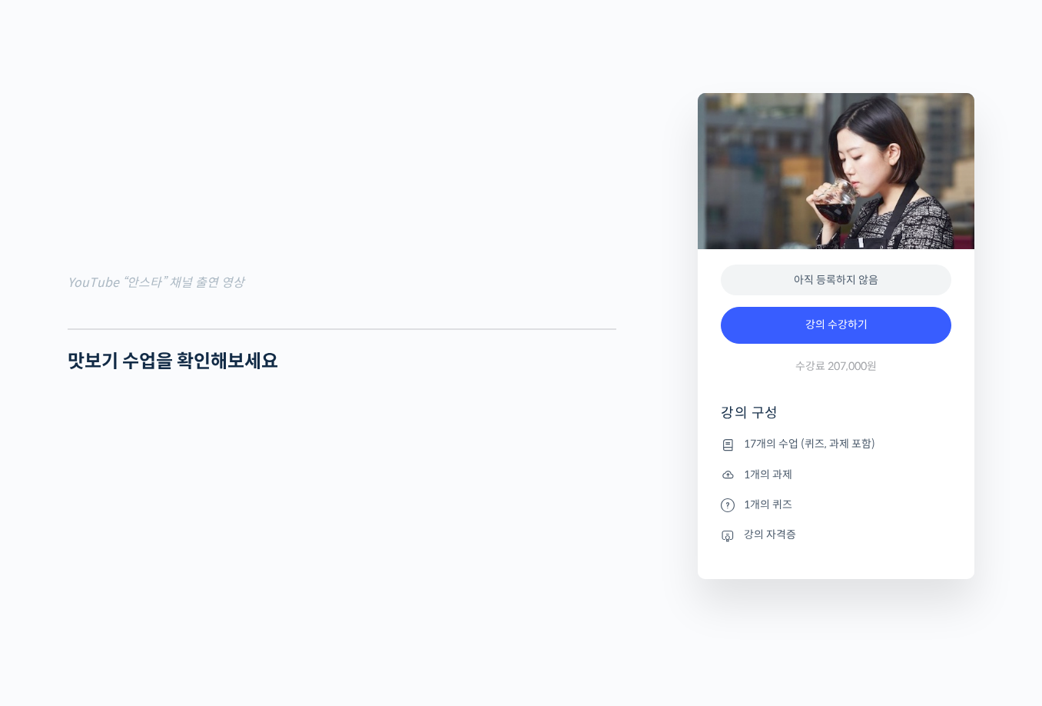
scroll to position [1537, 0]
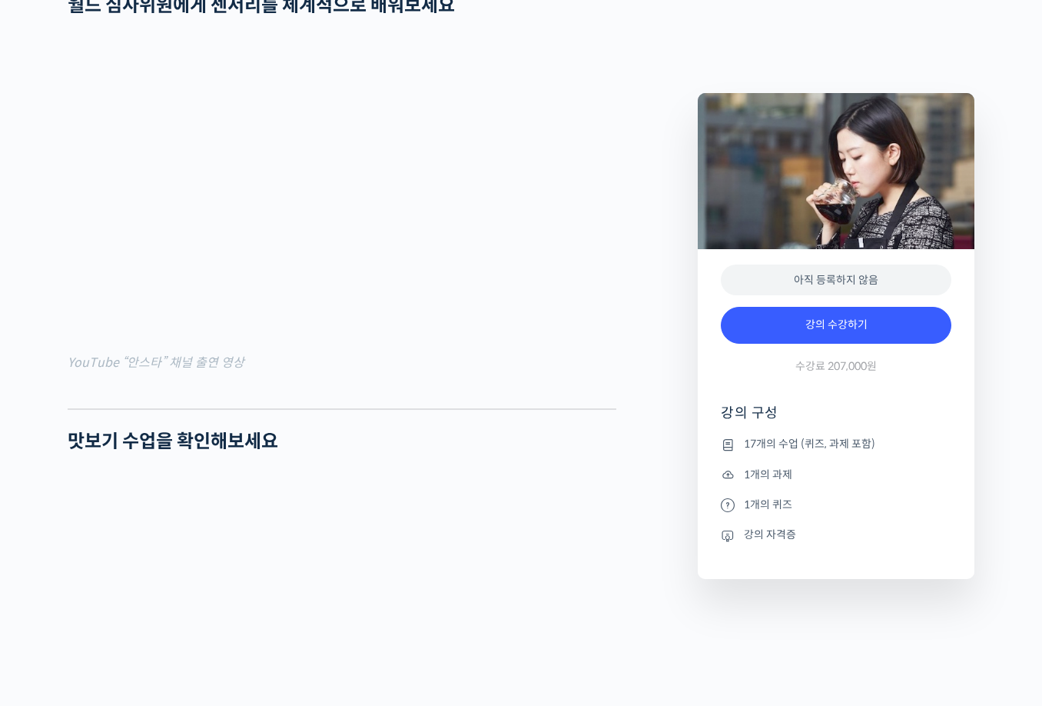
scroll to position [1369, 0]
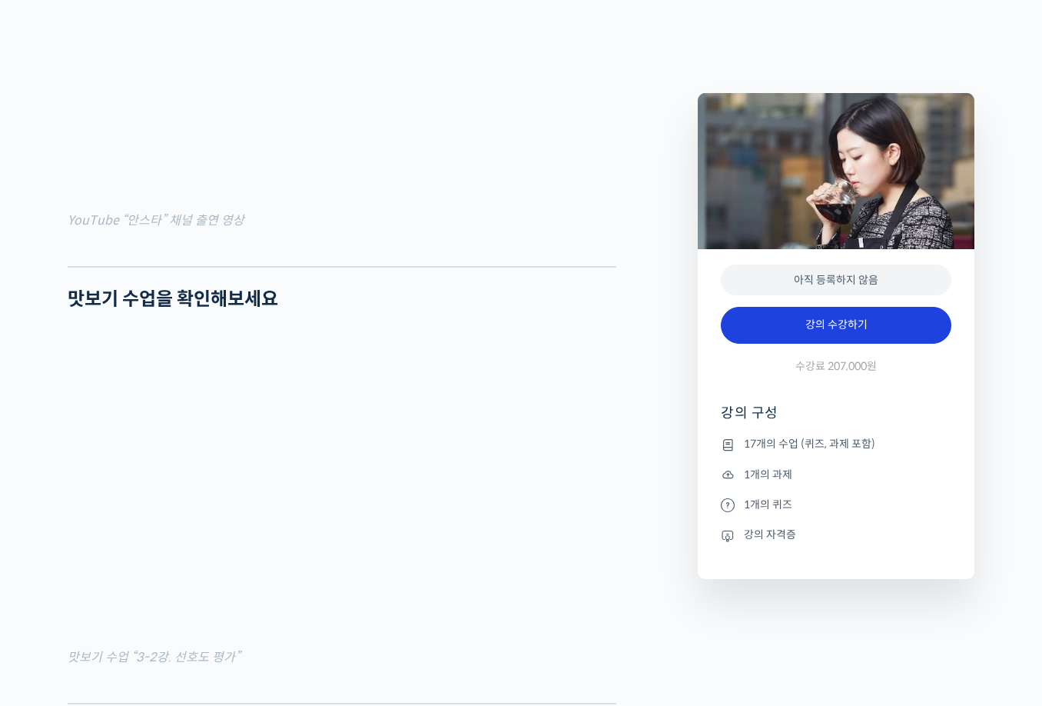
click at [806, 327] on link "강의 수강하기" at bounding box center [836, 325] width 231 height 37
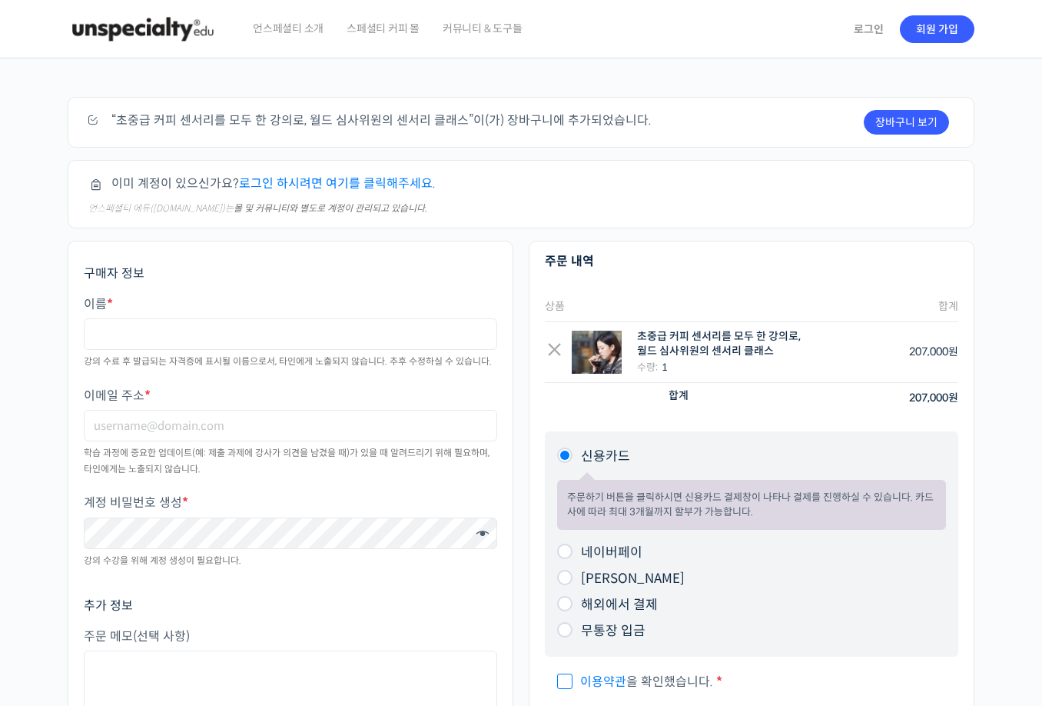
click at [355, 180] on link "로그인 하시려면 여기를 클릭해주세요." at bounding box center [337, 183] width 197 height 16
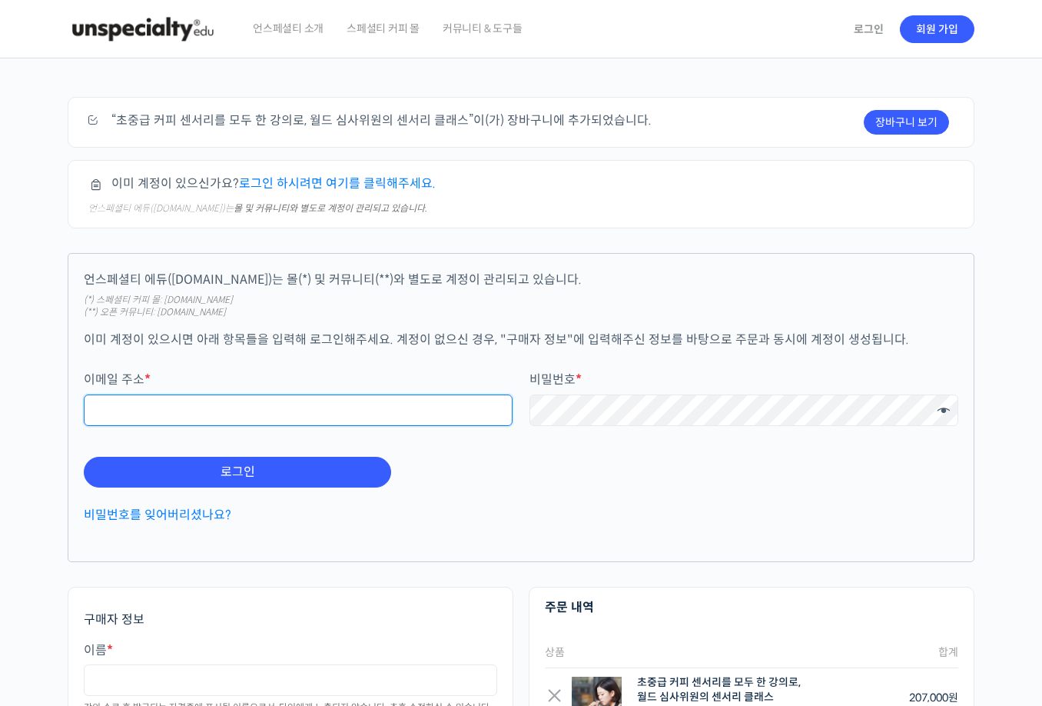
click at [300, 407] on input "이메일 주소 *" at bounding box center [298, 410] width 429 height 32
type input "ㄷ"
type input "ehotka9981@naver.com"
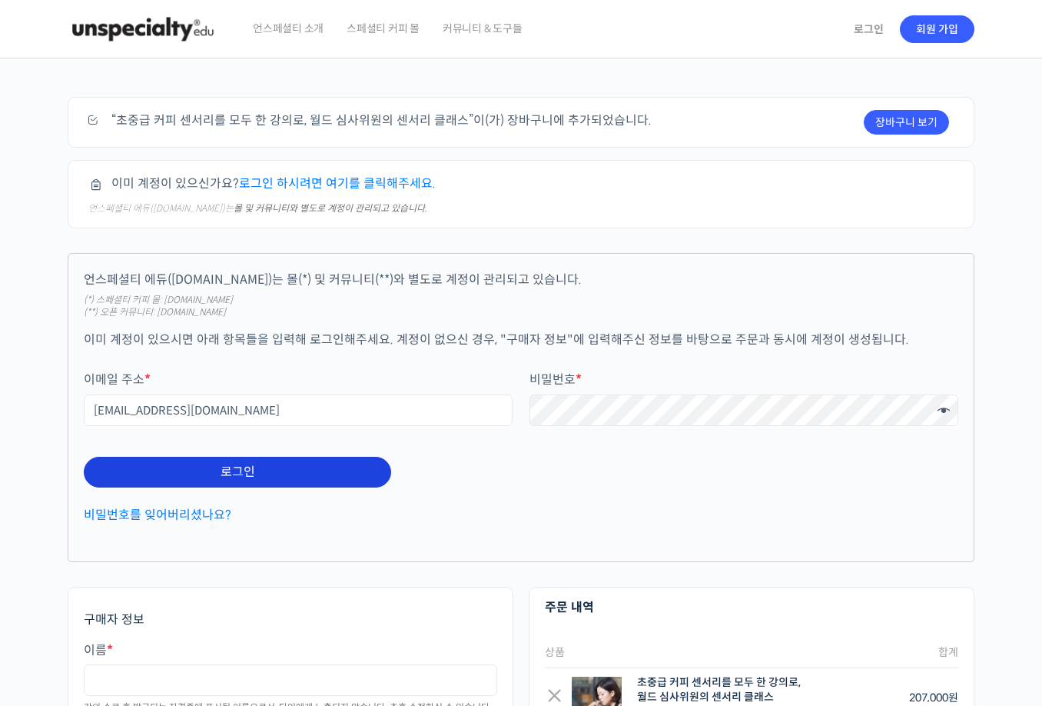
click at [254, 474] on button "로그인" at bounding box center [237, 472] width 307 height 31
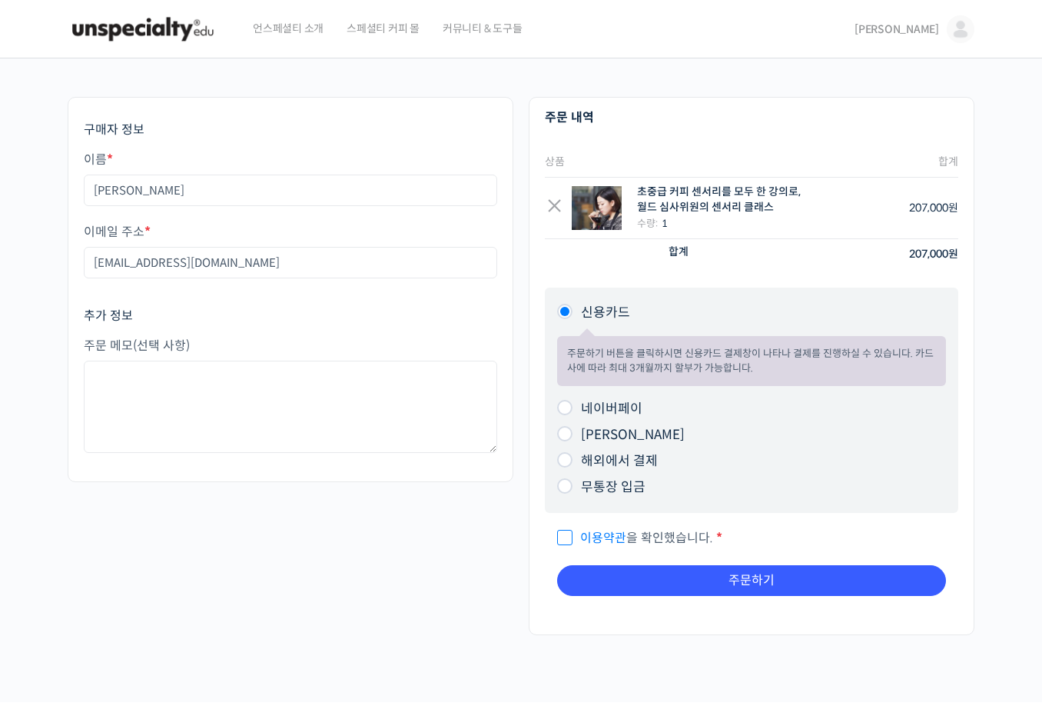
click at [401, 33] on span "스페셜티 커피 몰" at bounding box center [383, 28] width 73 height 58
click at [294, 35] on span "언스페셜티 소개" at bounding box center [288, 28] width 71 height 58
click at [294, 28] on span "언스페셜티 소개" at bounding box center [288, 28] width 71 height 58
click at [145, 29] on img at bounding box center [143, 29] width 151 height 46
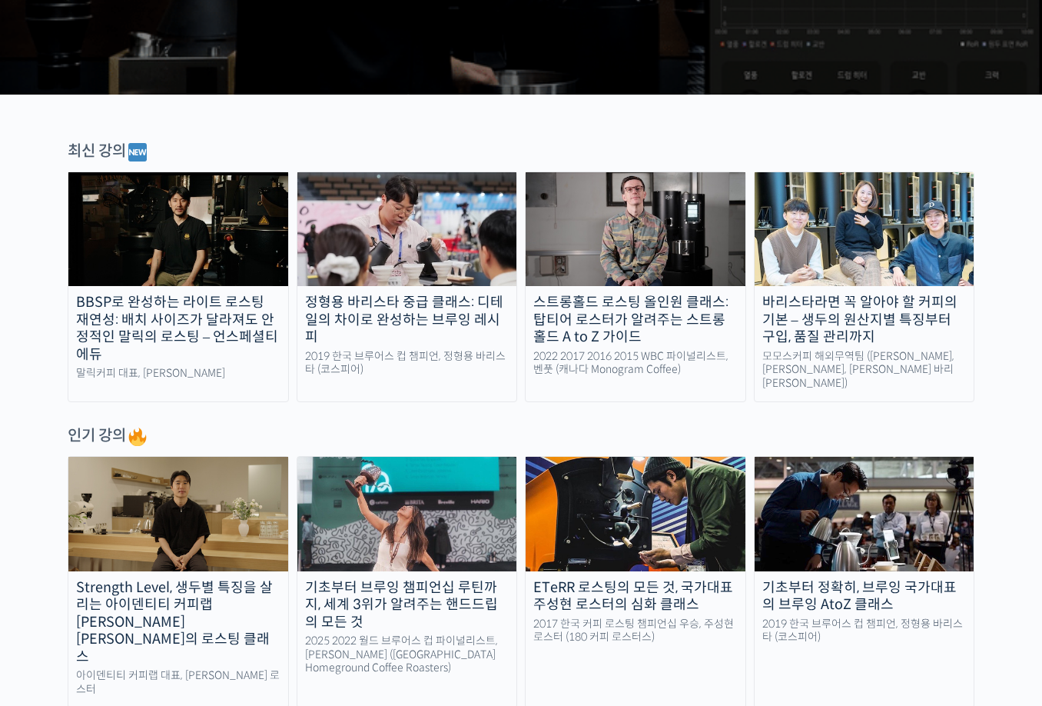
scroll to position [461, 0]
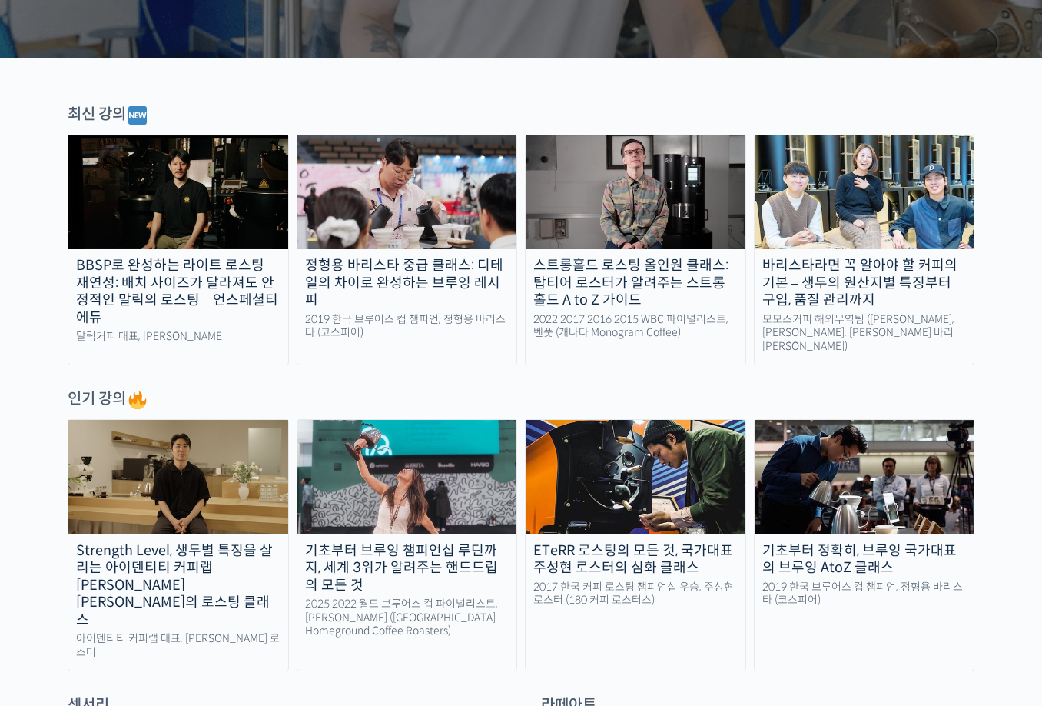
click at [940, 226] on img at bounding box center [865, 192] width 220 height 114
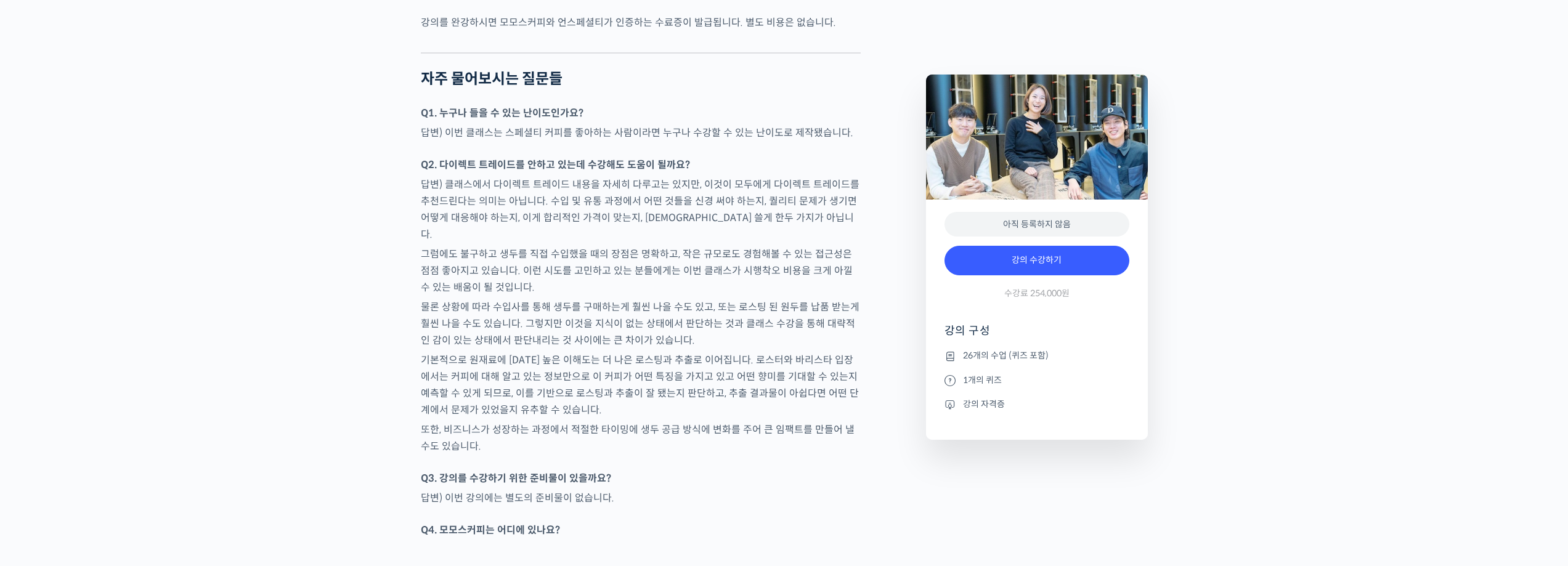
scroll to position [4896, 0]
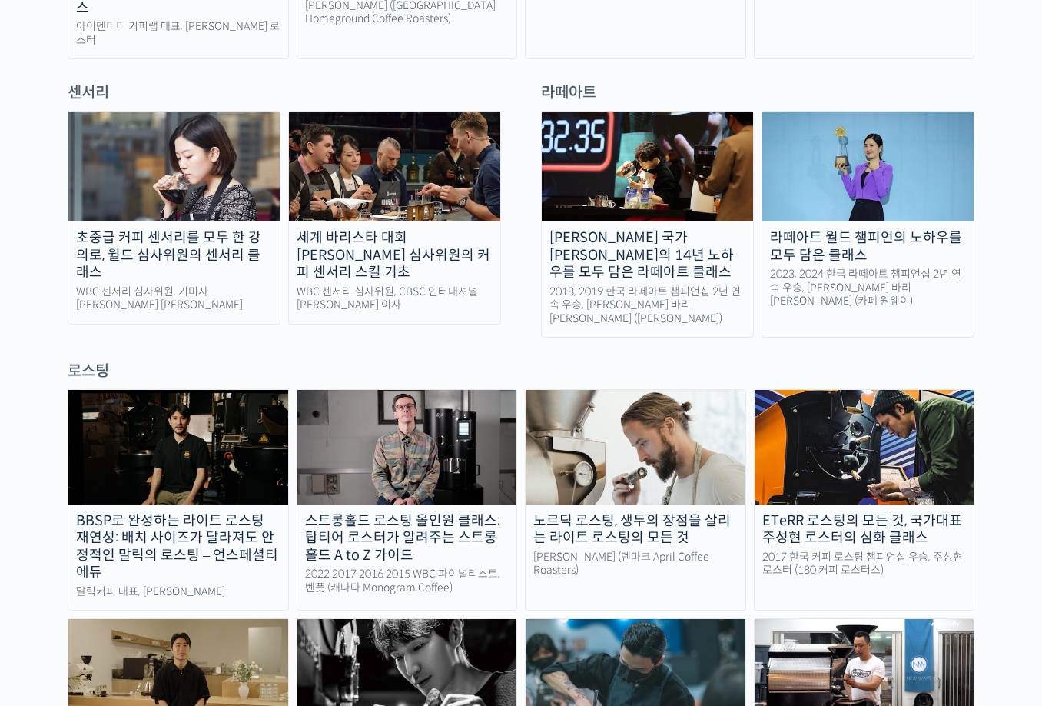
scroll to position [1076, 0]
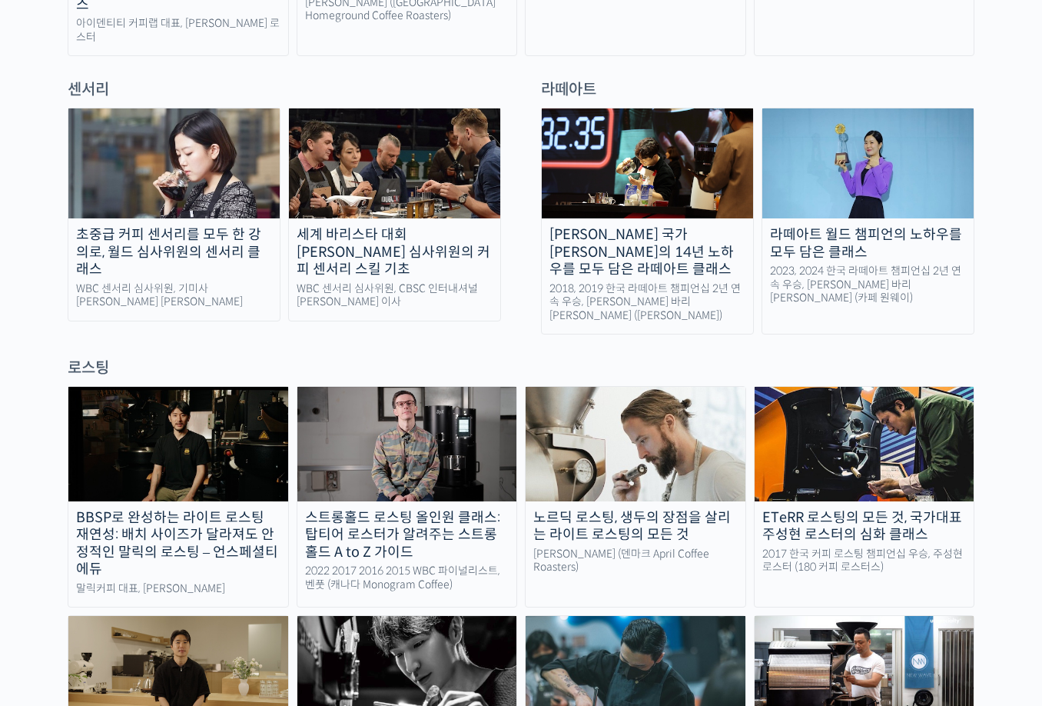
click at [424, 193] on link "세계 바리스타 대회 윤선희 심사위원의 커피 센서리 스킬 기초 WBC 센서리 심사위원, CBSC 인터내셔널 윤선희 이사" at bounding box center [394, 215] width 213 height 214
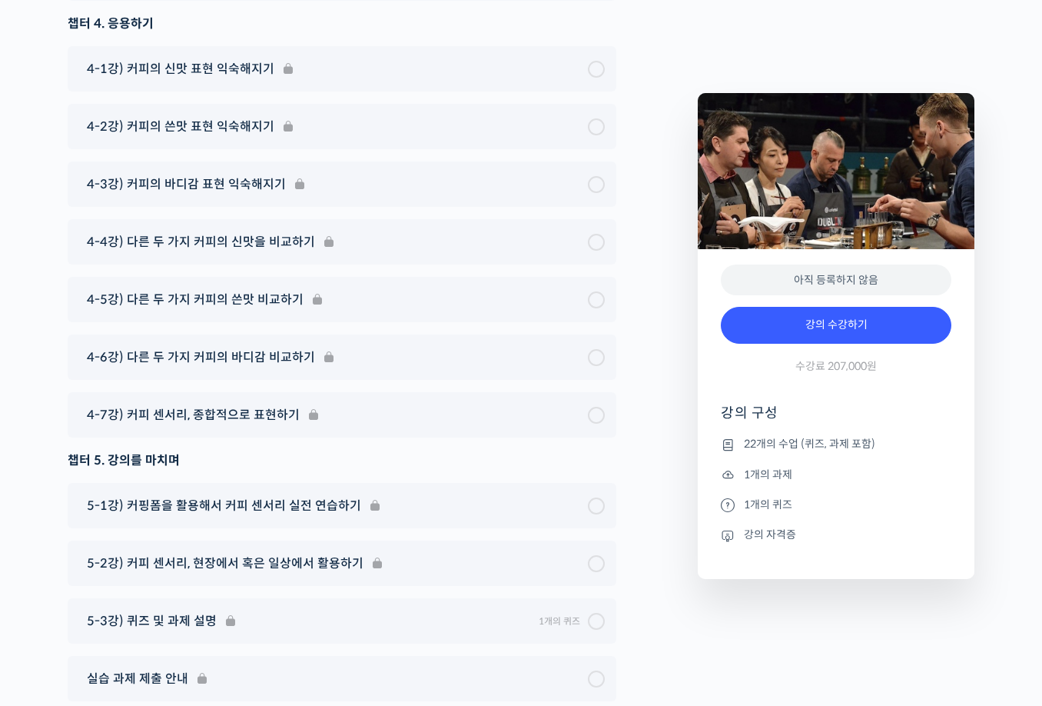
scroll to position [9532, 0]
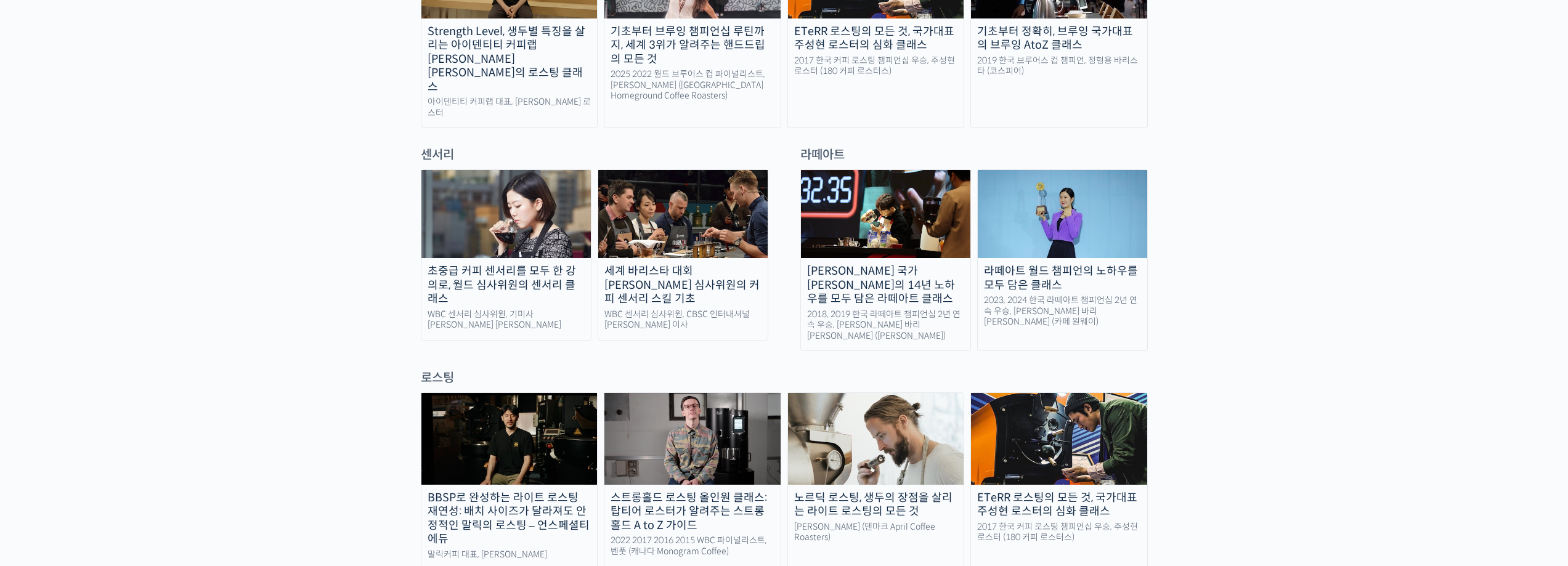
scroll to position [801, 0]
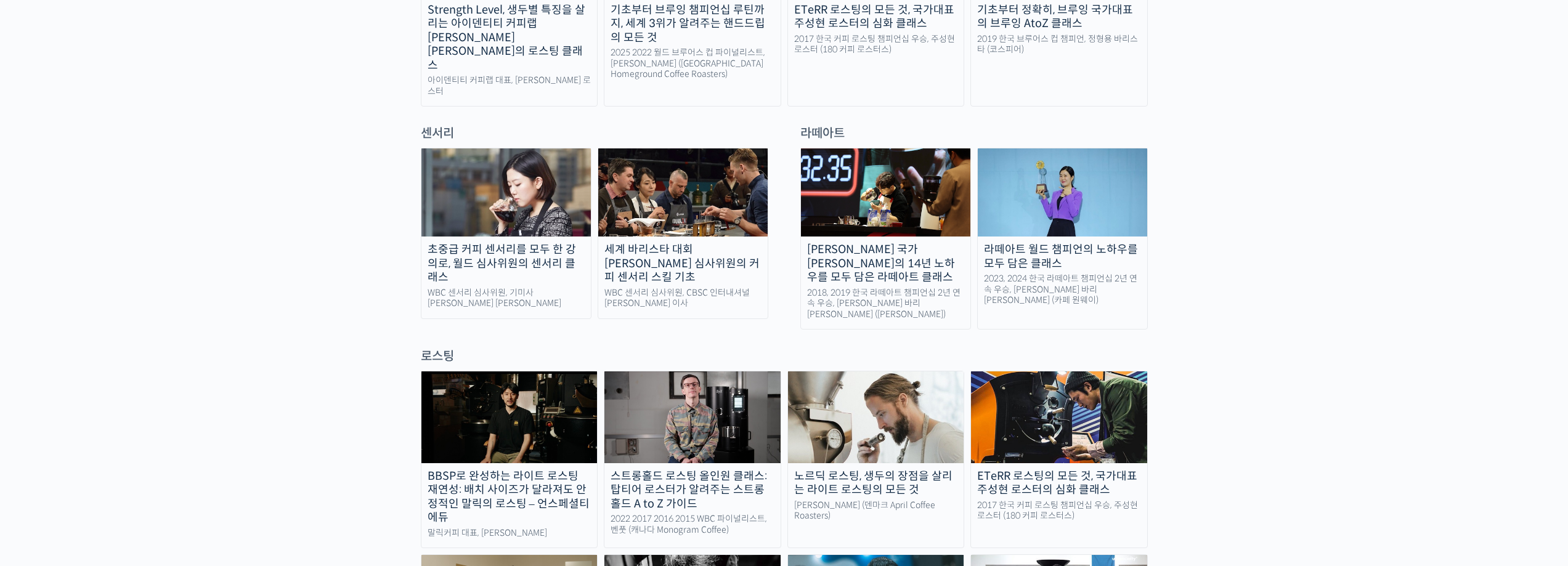
click at [835, 386] on img at bounding box center [876, 418] width 176 height 91
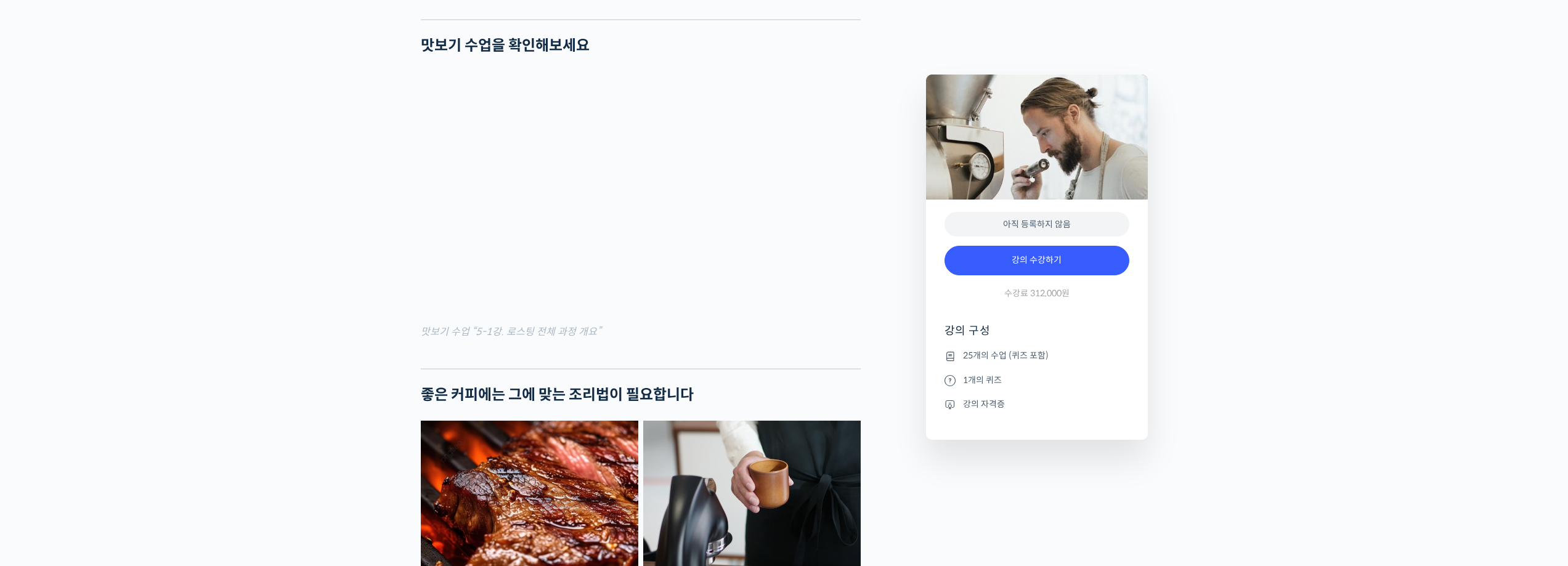
scroll to position [1603, 0]
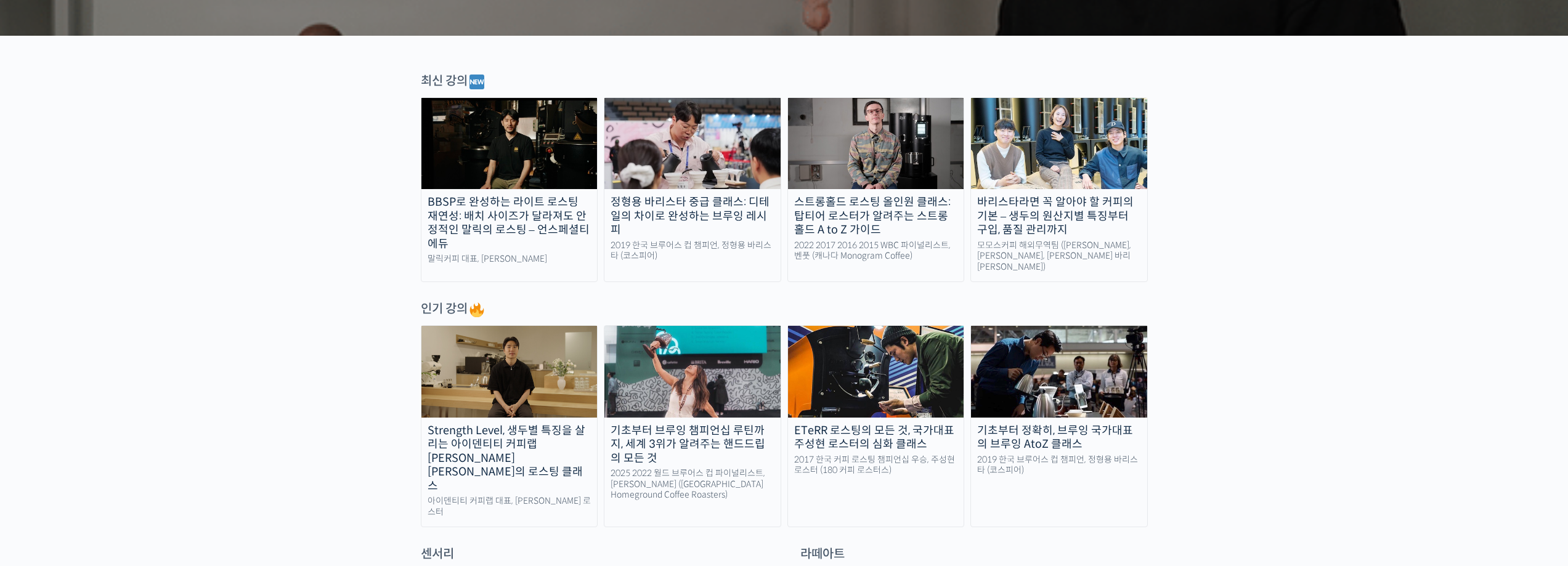
scroll to position [370, 0]
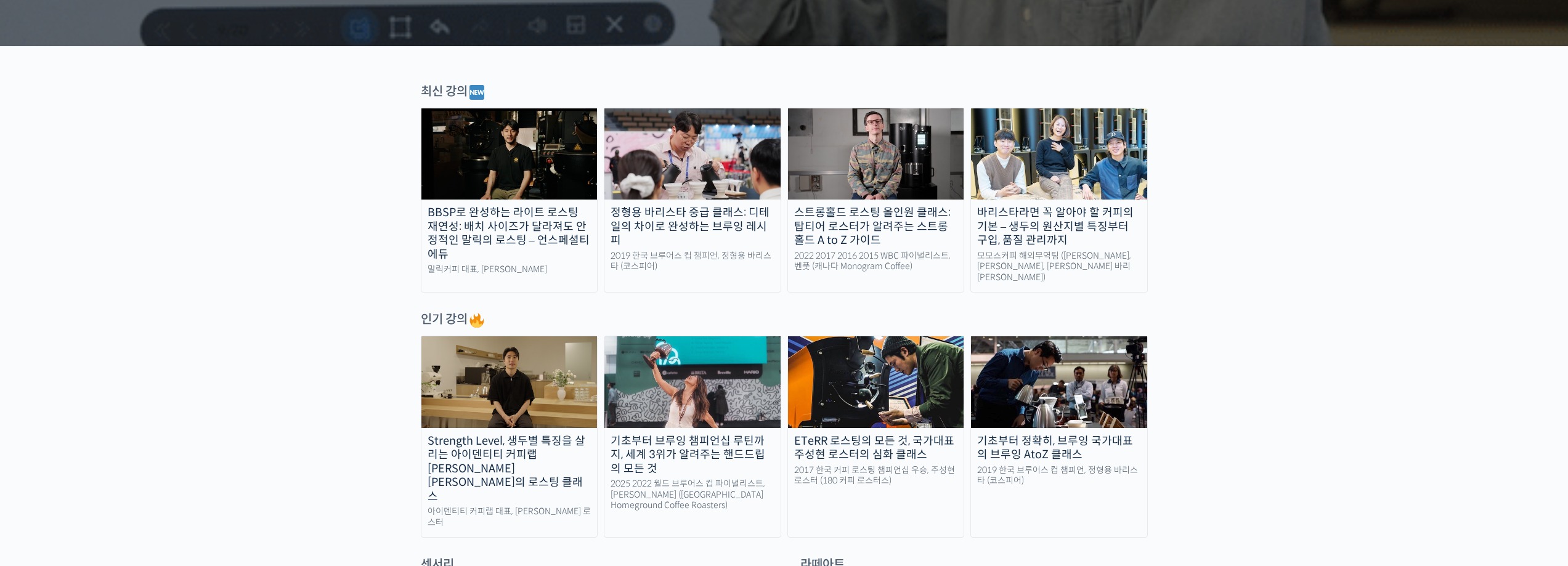
click at [652, 366] on img at bounding box center [693, 382] width 176 height 91
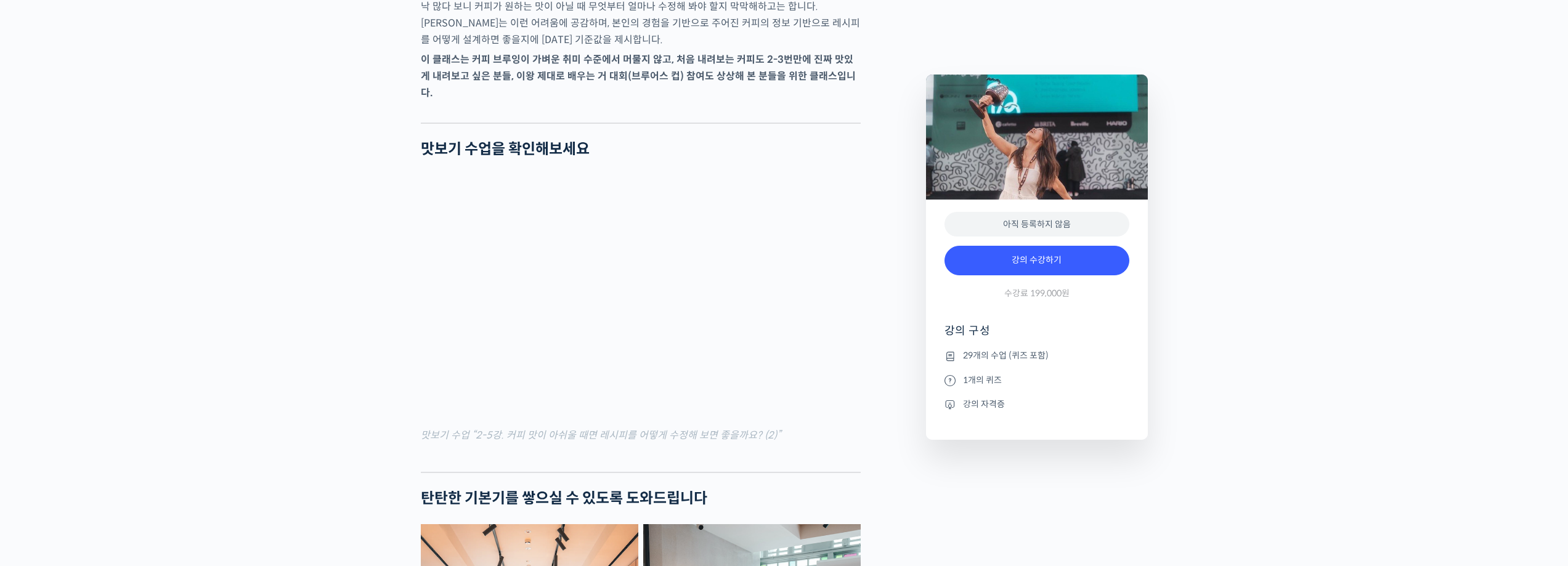
scroll to position [1478, 0]
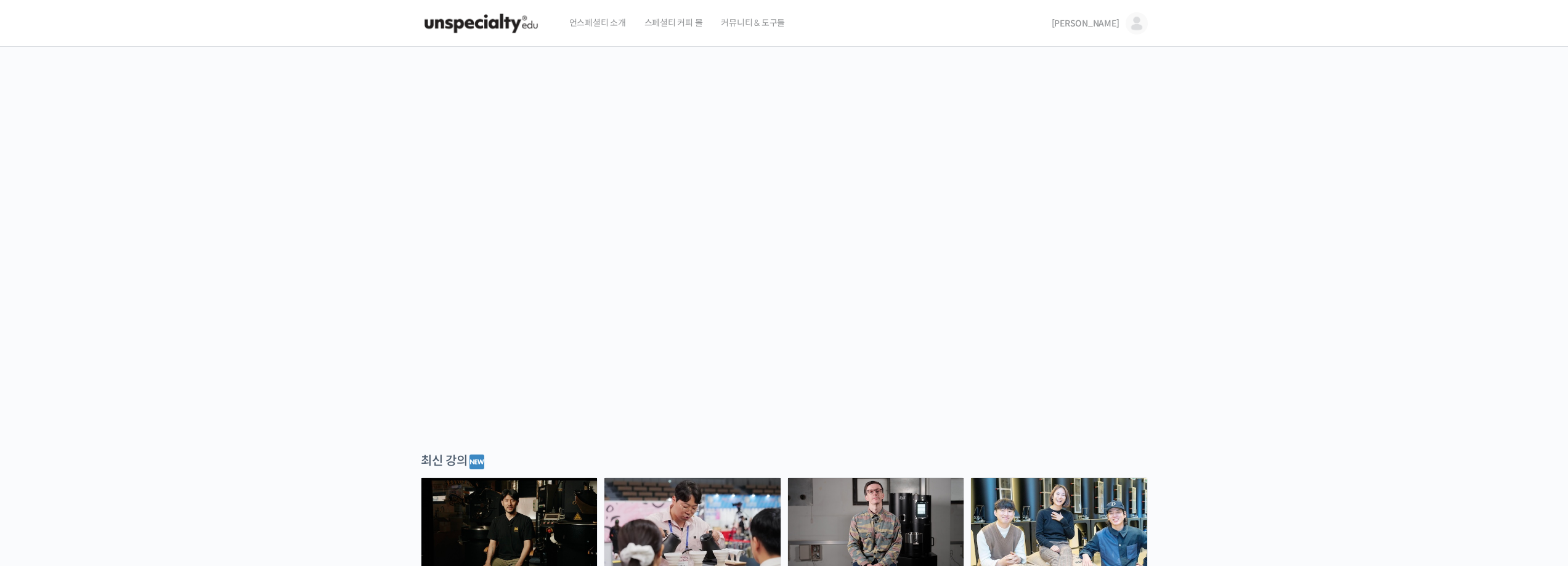
scroll to position [370, 0]
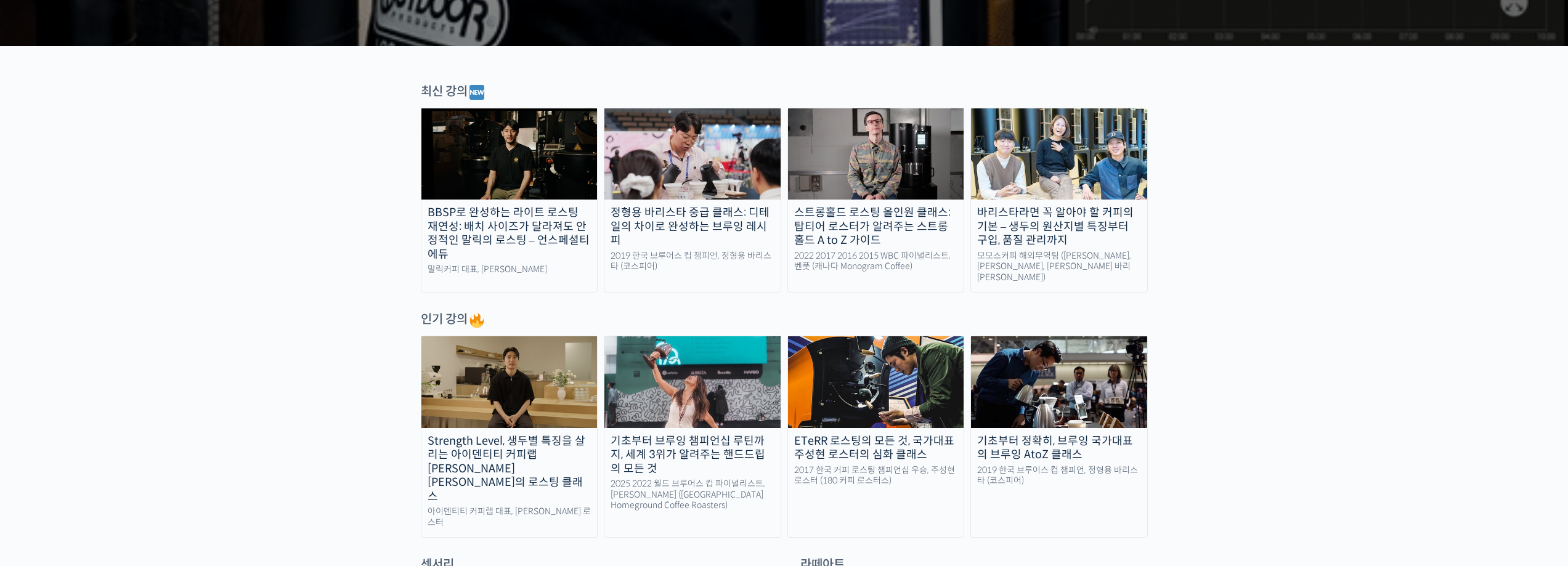
scroll to position [801, 0]
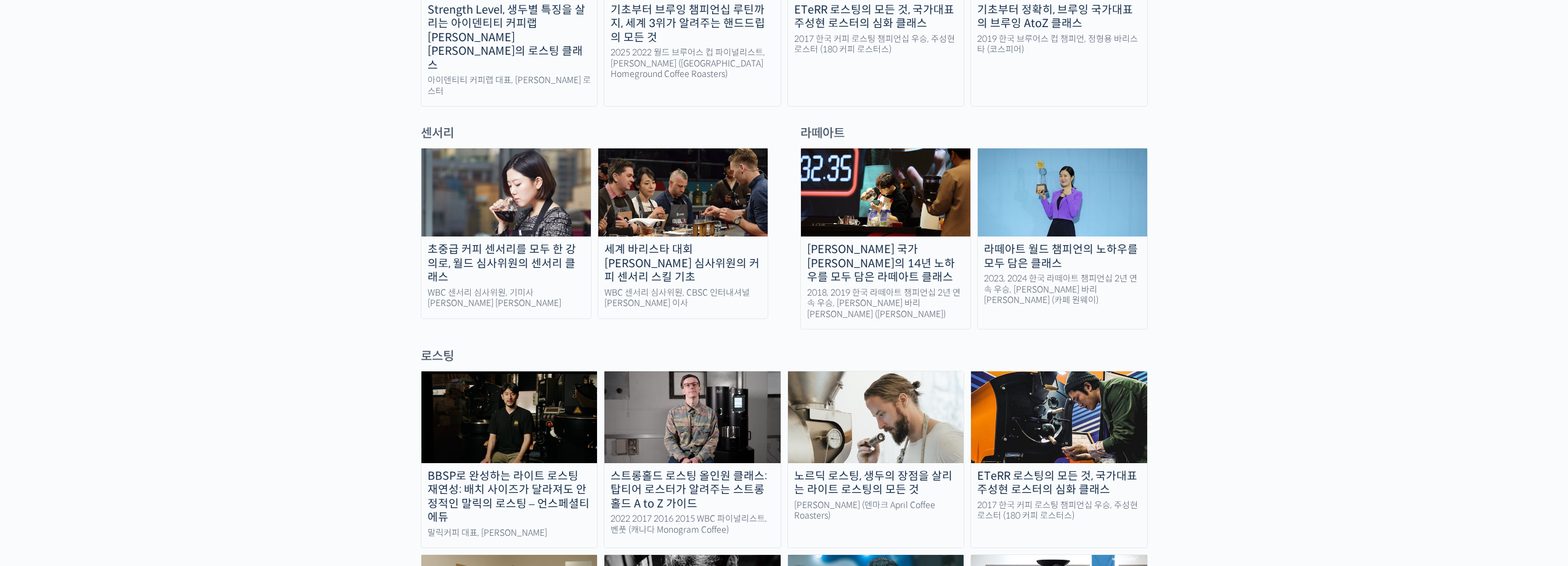
click at [657, 180] on img at bounding box center [682, 192] width 169 height 88
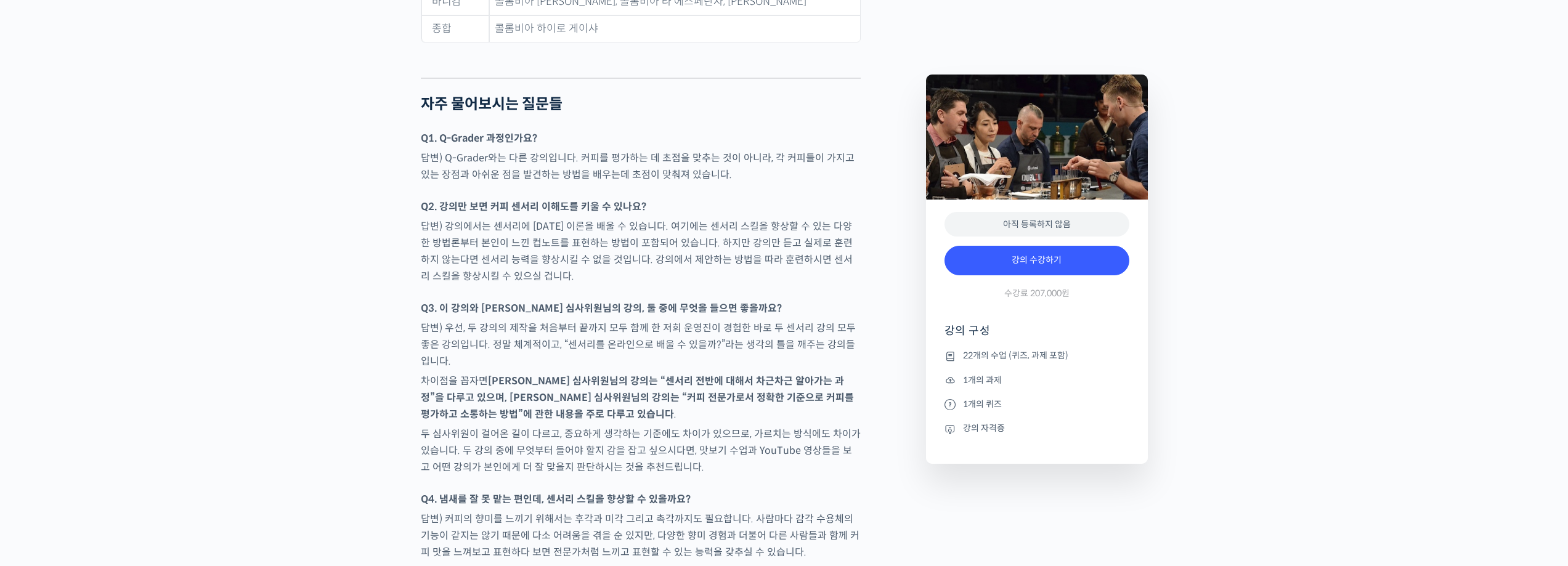
scroll to position [6224, 0]
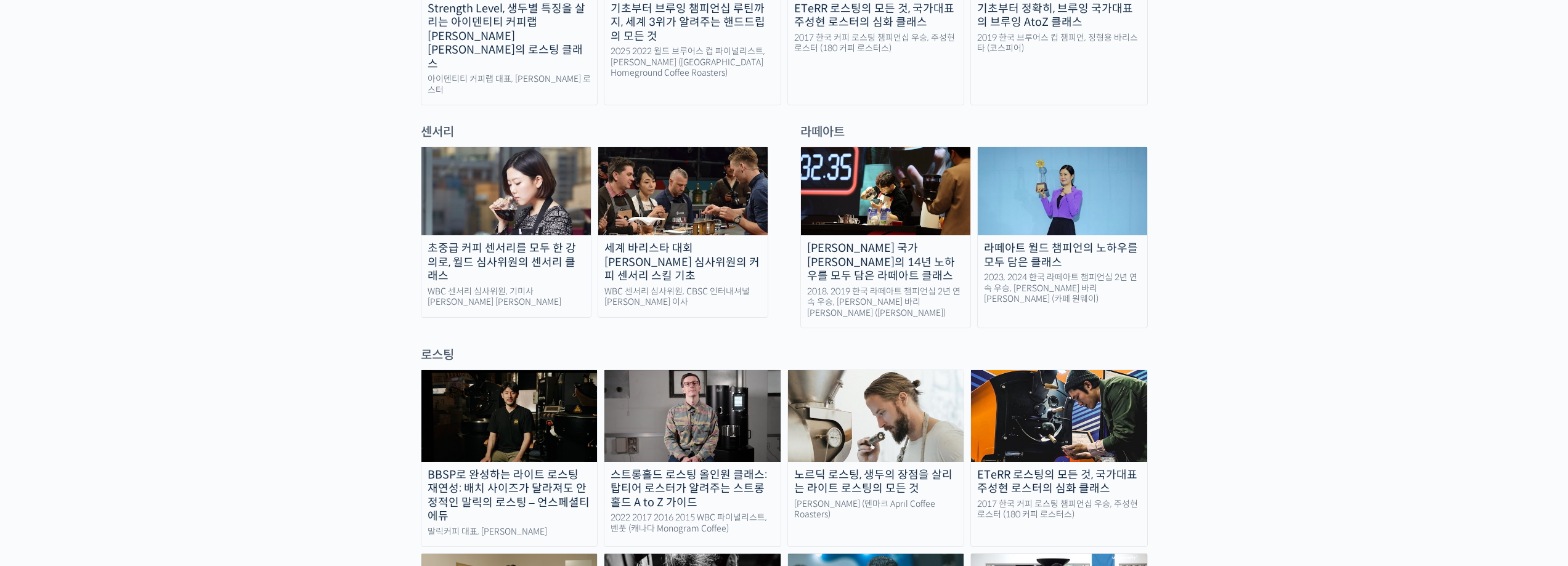
click at [508, 161] on img at bounding box center [506, 192] width 169 height 88
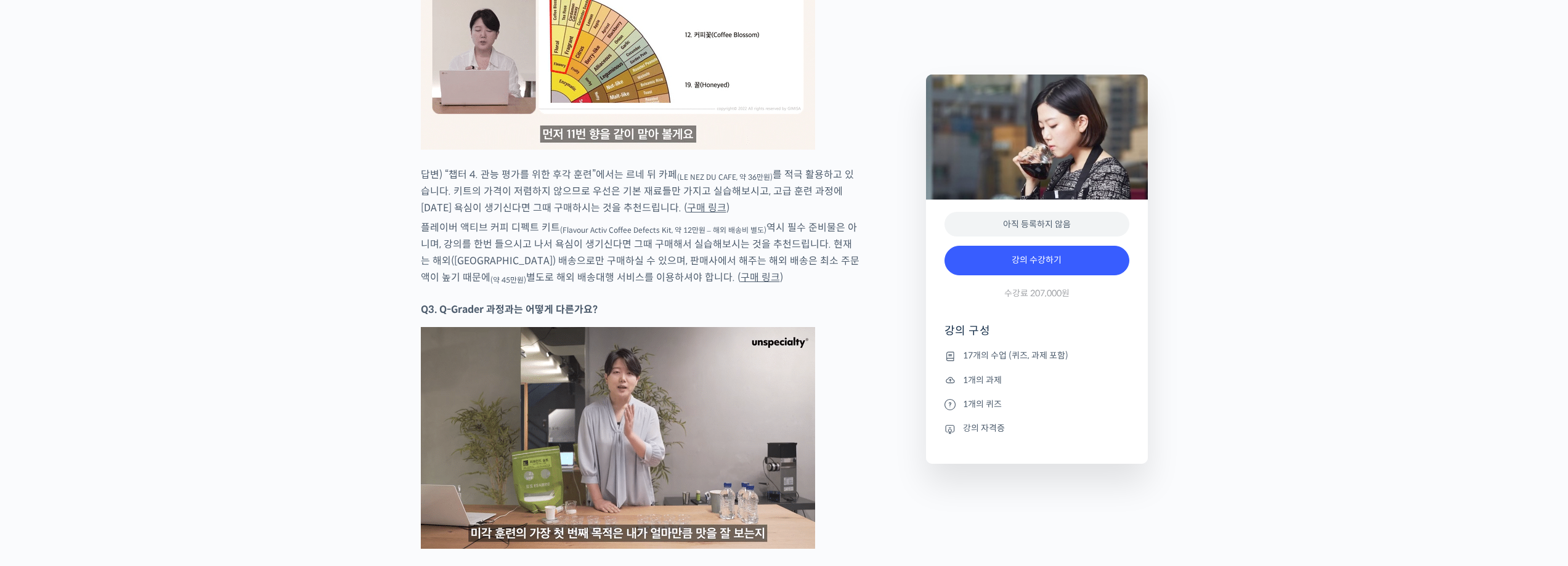
scroll to position [7025, 0]
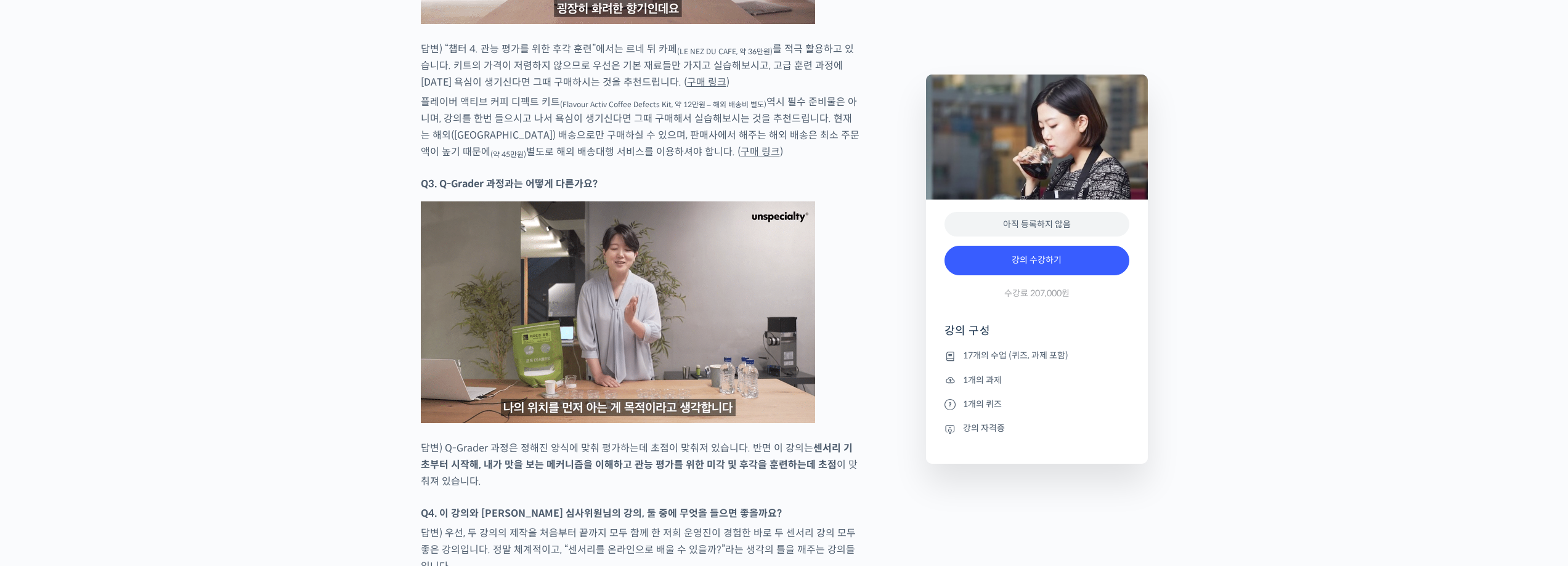
click at [687, 76] on link "구매 링크" at bounding box center [706, 83] width 39 height 13
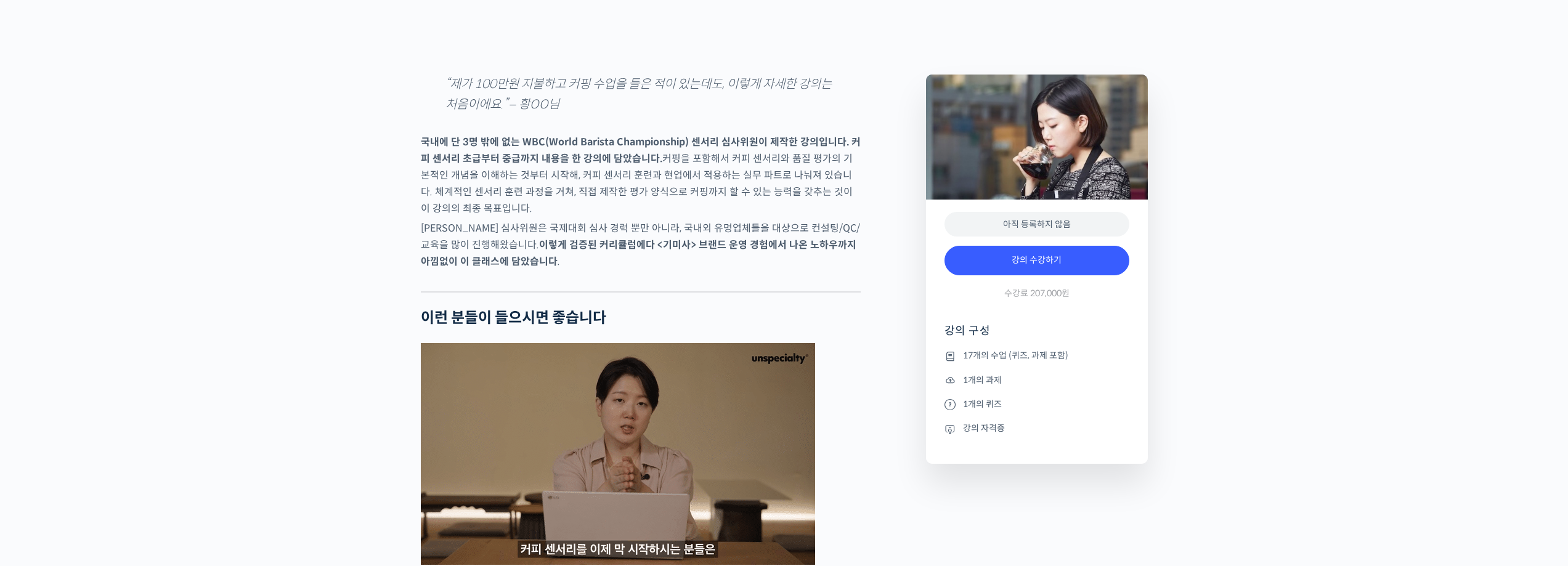
scroll to position [1725, 0]
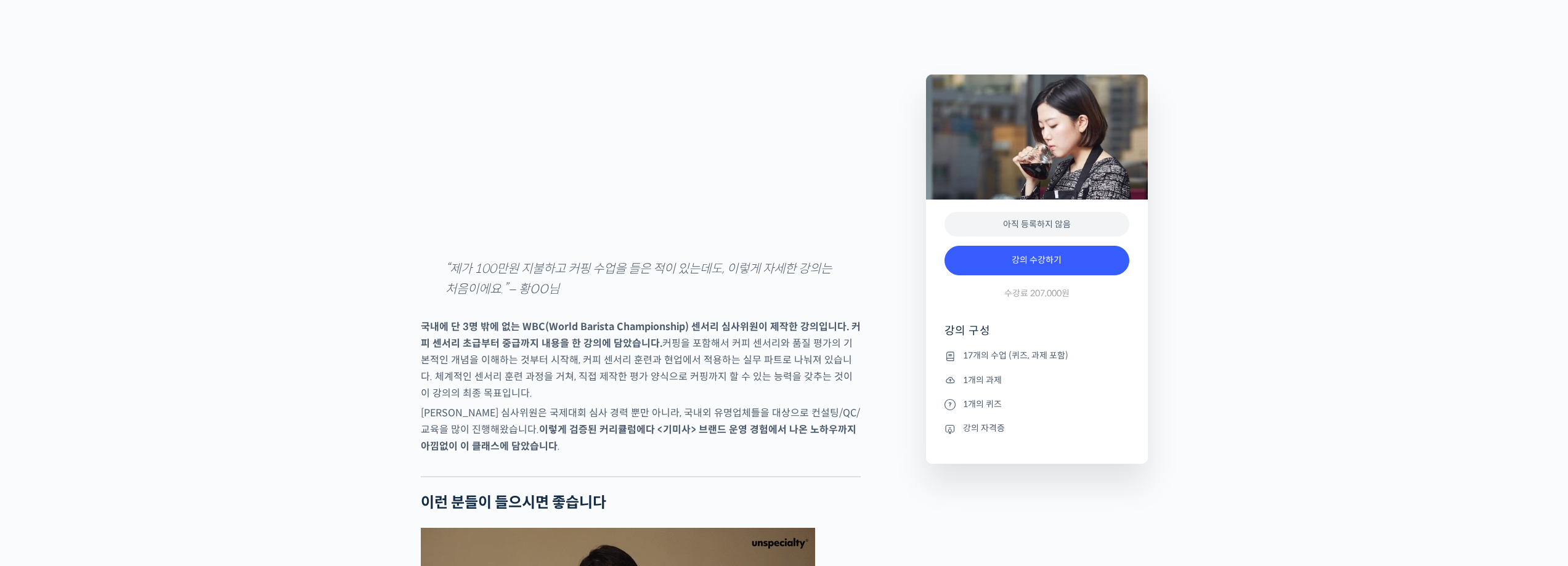
click at [445, 247] on div at bounding box center [641, 241] width 440 height 12
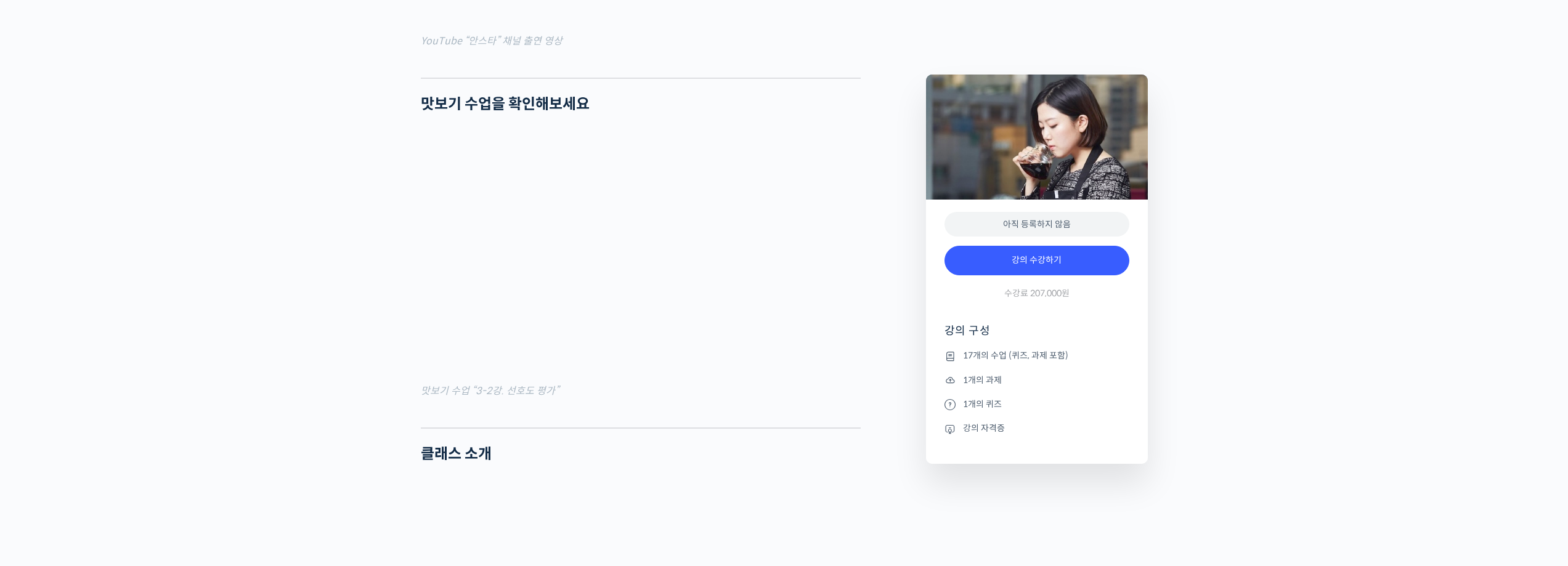
scroll to position [1232, 0]
click at [1083, 270] on link "강의 수강하기" at bounding box center [1037, 261] width 185 height 30
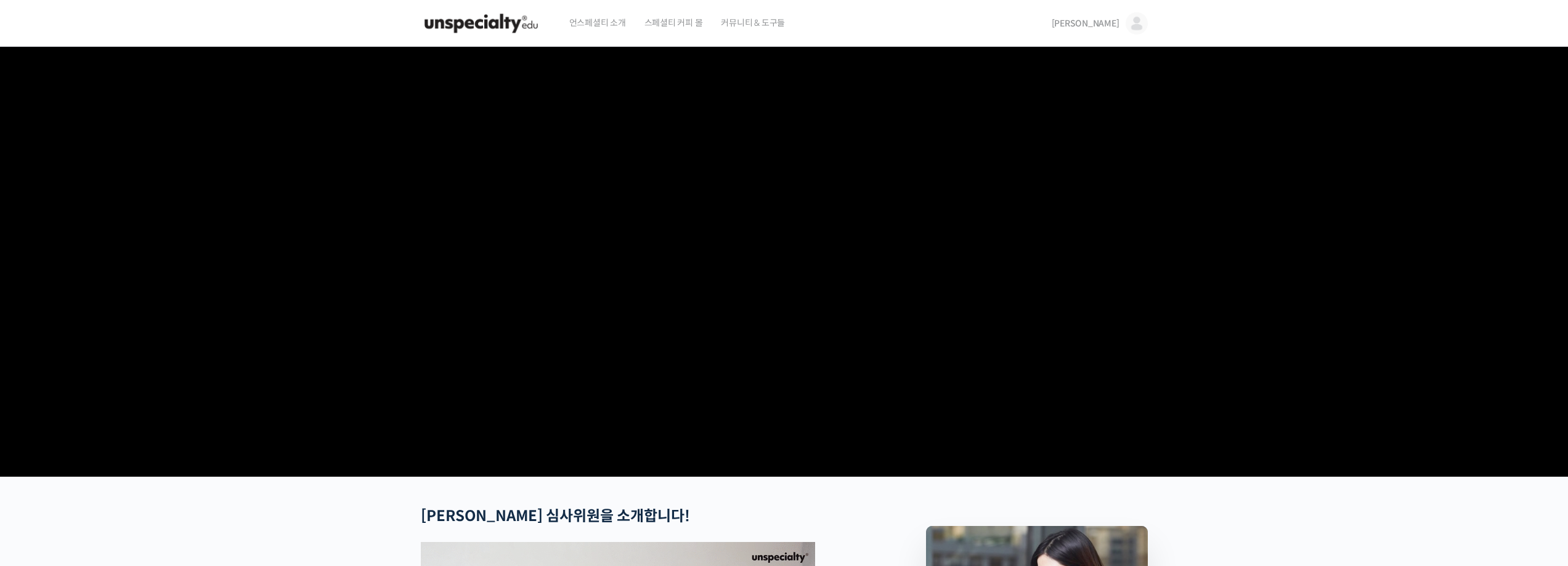
click at [511, 22] on img at bounding box center [481, 23] width 121 height 37
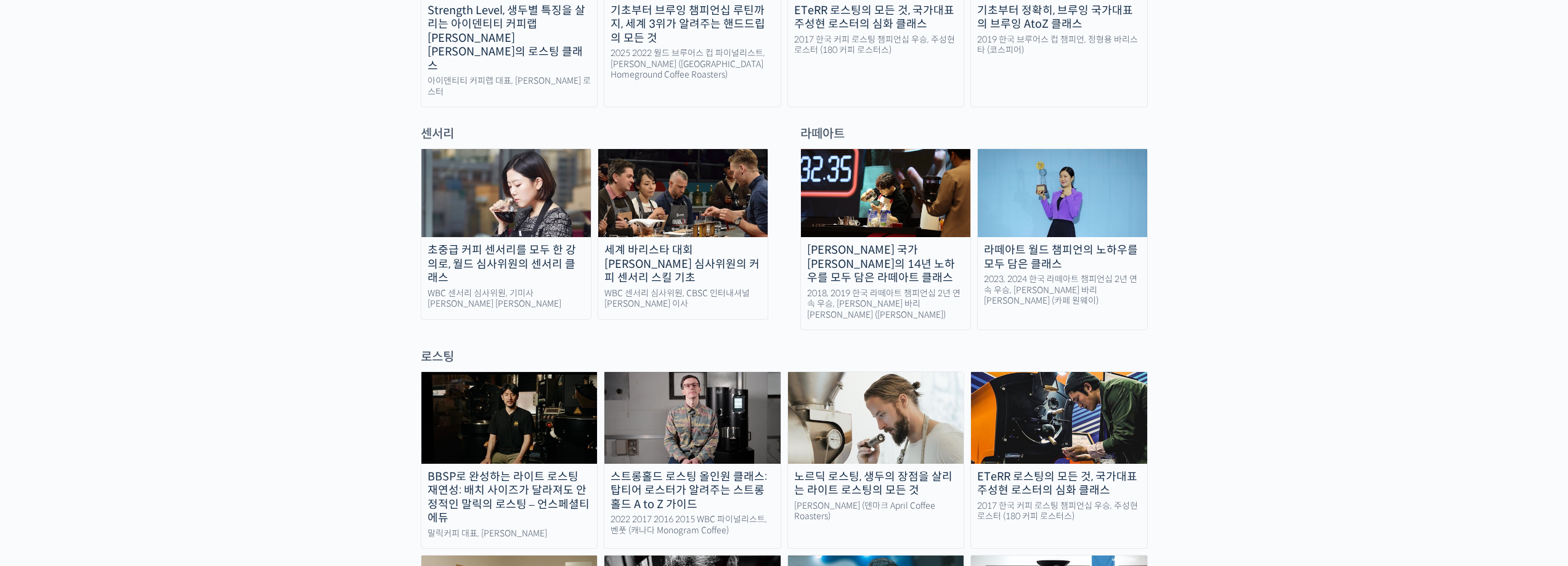
scroll to position [678, 0]
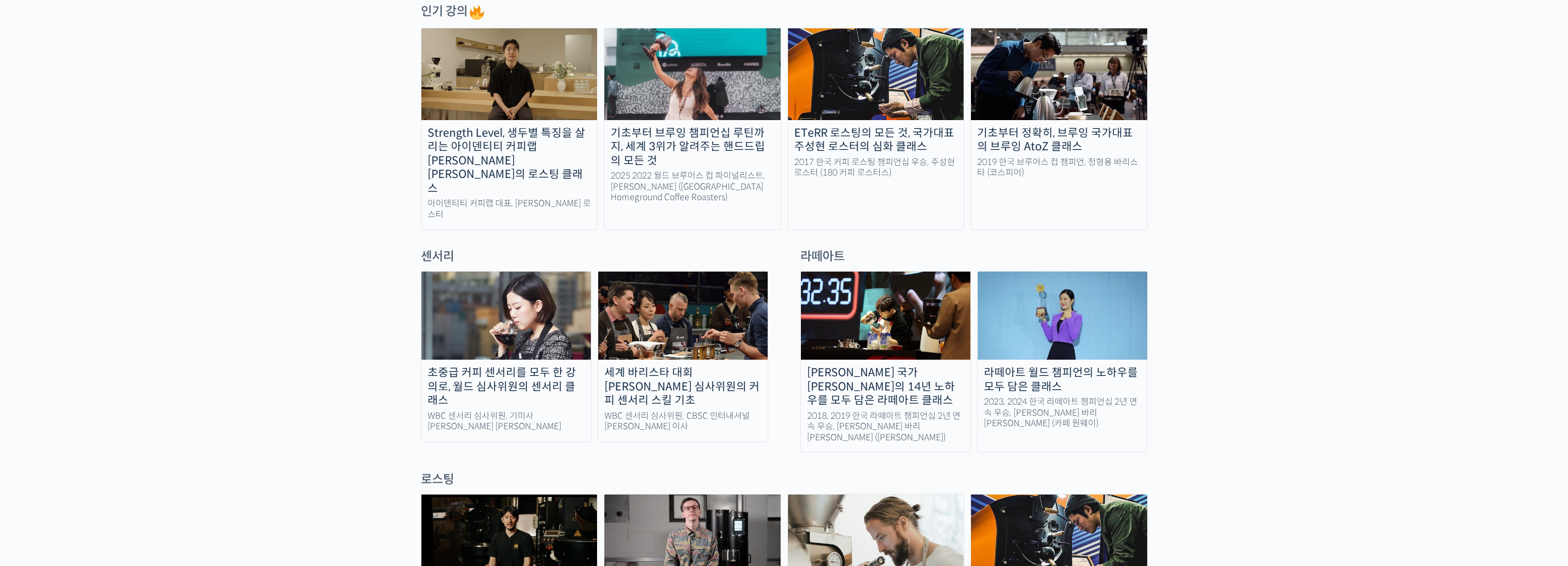
click at [682, 310] on img at bounding box center [682, 316] width 169 height 88
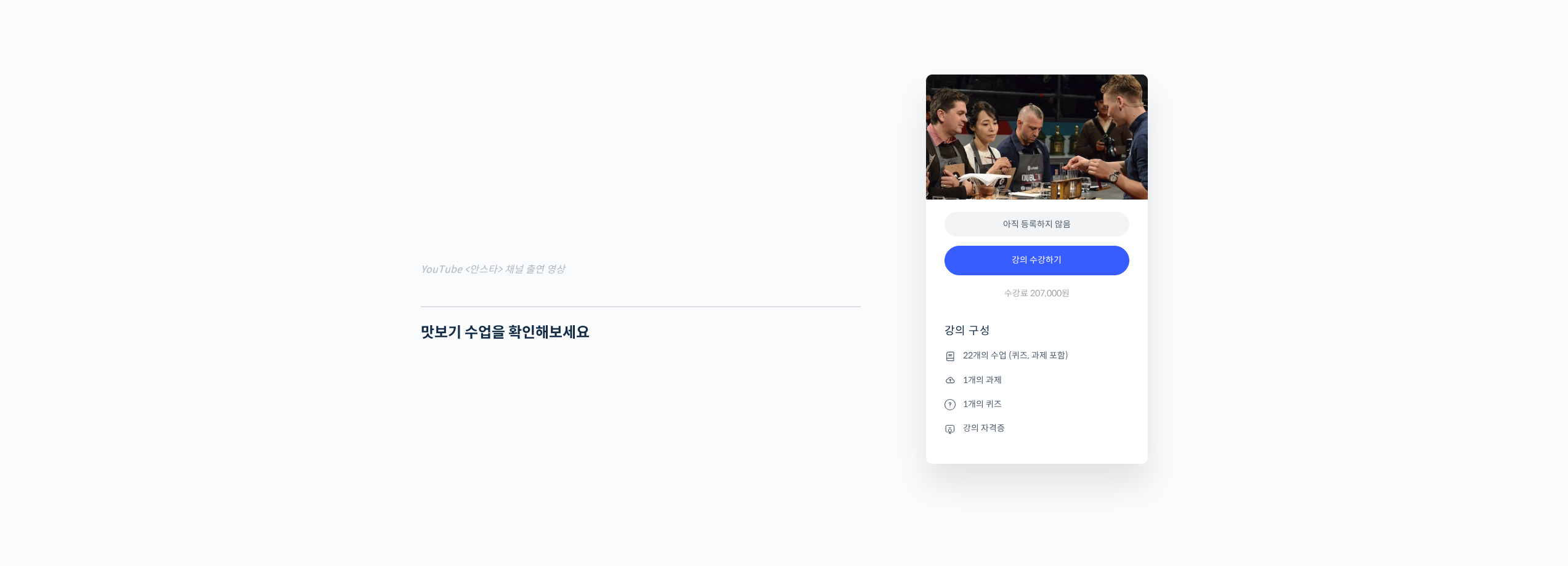
scroll to position [1417, 0]
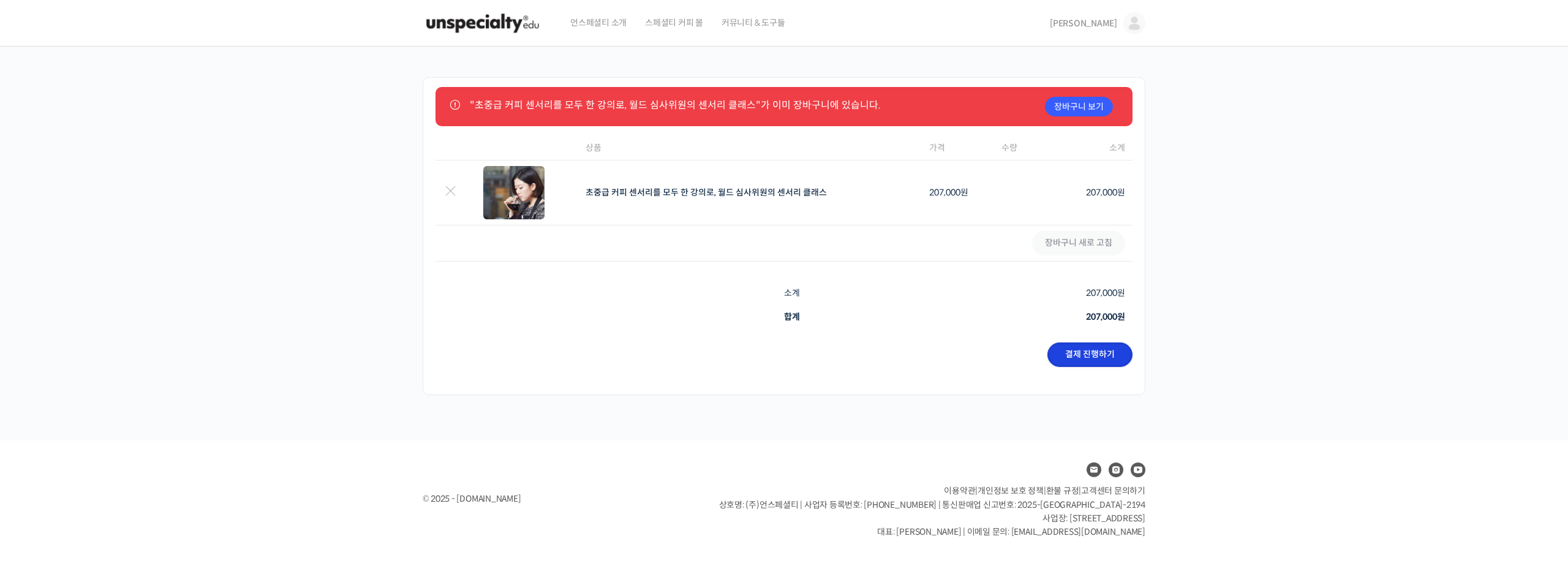
click at [1121, 351] on link "결제 진행하기" at bounding box center [1090, 355] width 85 height 25
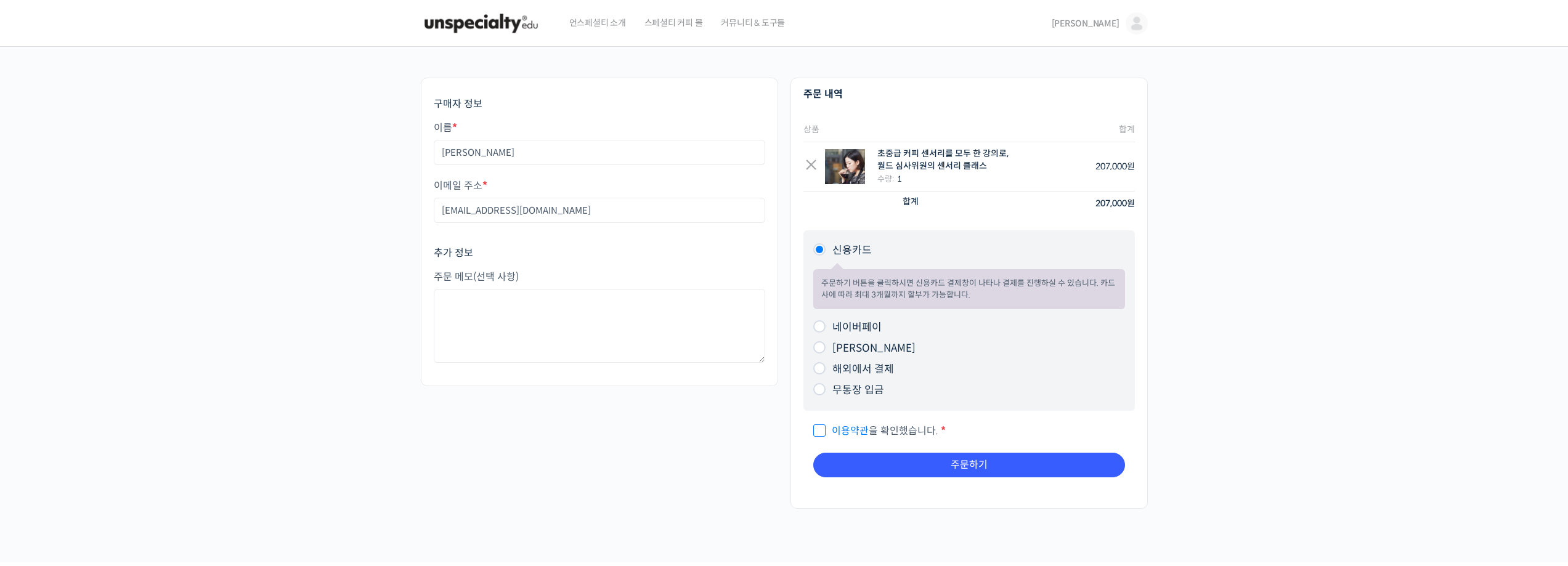
click at [870, 336] on li "네이버페이 주문하기 버튼을 클릭하시면 네이버페이 결제창이 나타나 결제를 진행하실 수 있습니다." at bounding box center [969, 328] width 312 height 21
click at [917, 433] on span "이용약관 을 확인했습니다." at bounding box center [876, 431] width 125 height 13
click at [822, 430] on input "이용약관 을 확인했습니다. *" at bounding box center [818, 426] width 8 height 8
checkbox input "true"
click at [1018, 473] on button "주문하기" at bounding box center [969, 465] width 312 height 25
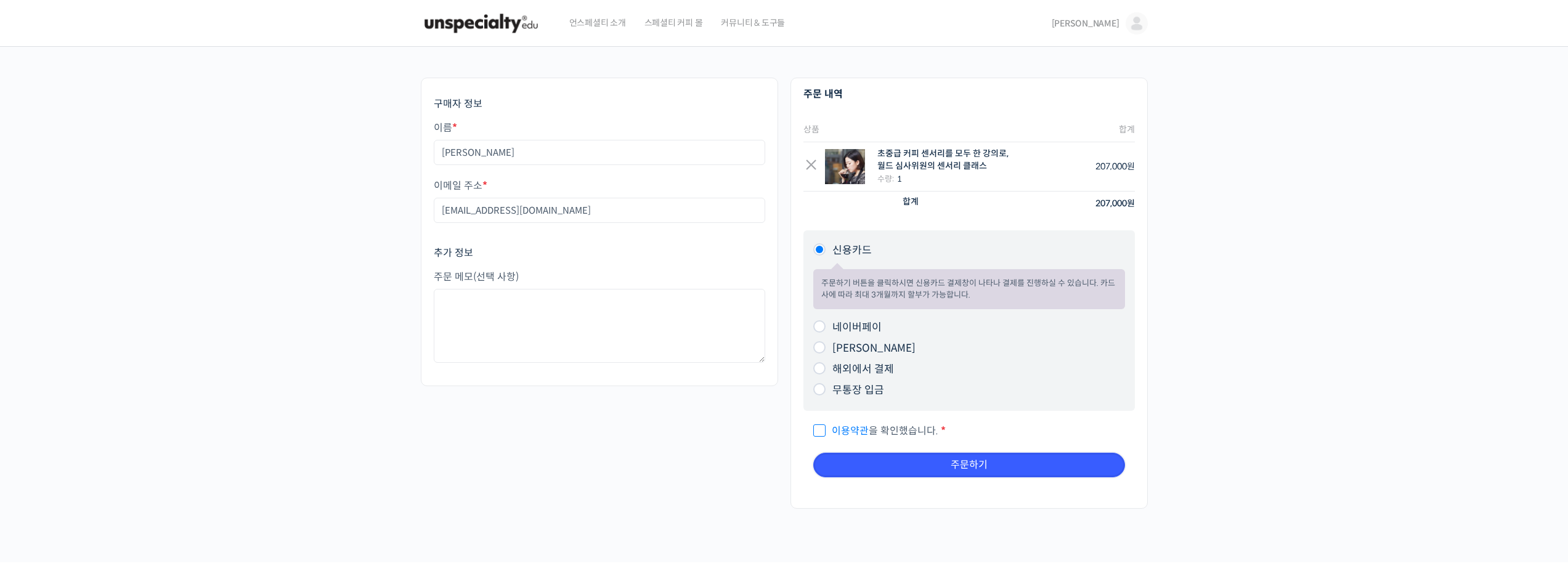
click at [1014, 466] on button "주문하기" at bounding box center [969, 465] width 312 height 25
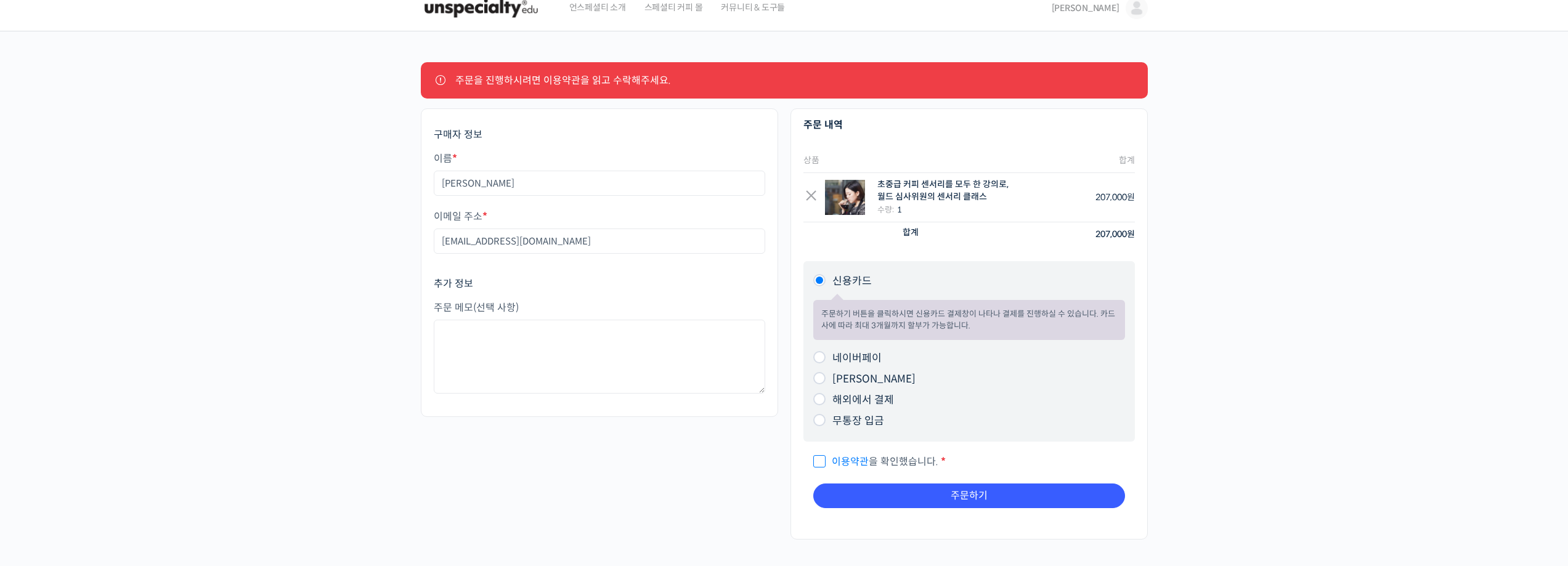
scroll to position [16, 0]
click at [875, 458] on span "이용약관 을 확인했습니다." at bounding box center [876, 461] width 125 height 13
click at [822, 458] on input "이용약관 을 확인했습니다. *" at bounding box center [818, 455] width 8 height 8
checkbox input "true"
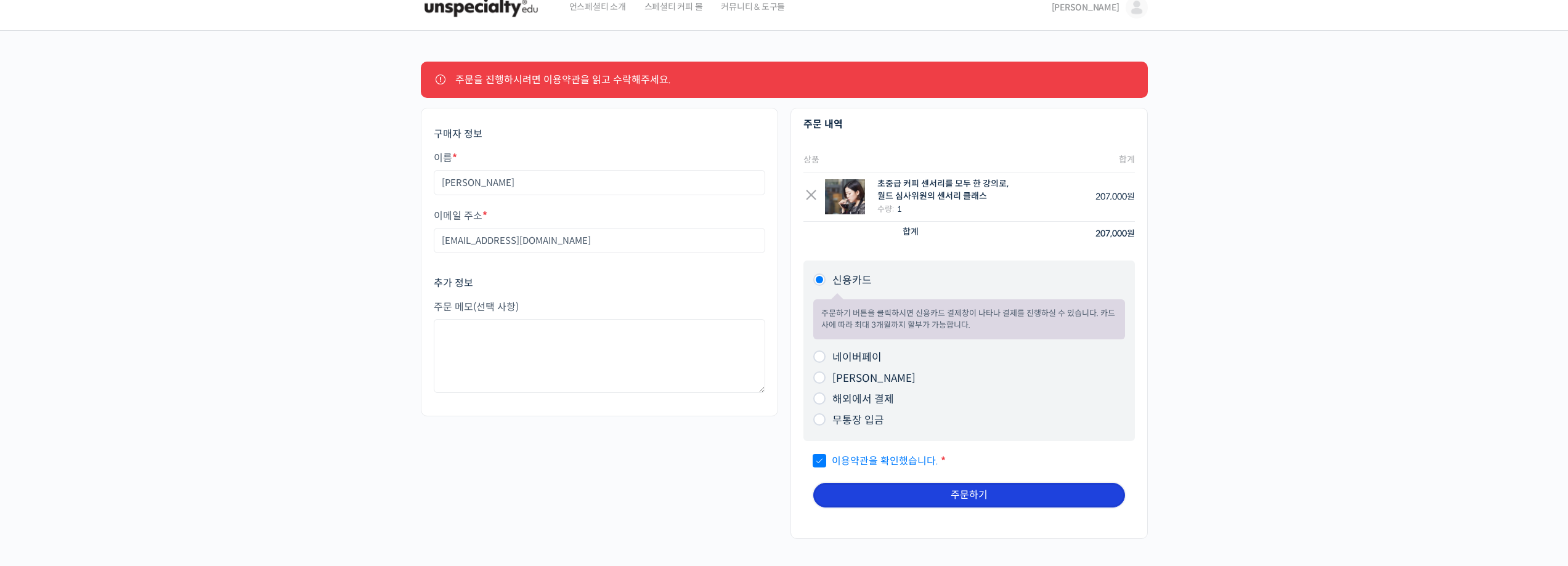
click at [923, 503] on button "주문하기" at bounding box center [969, 495] width 312 height 25
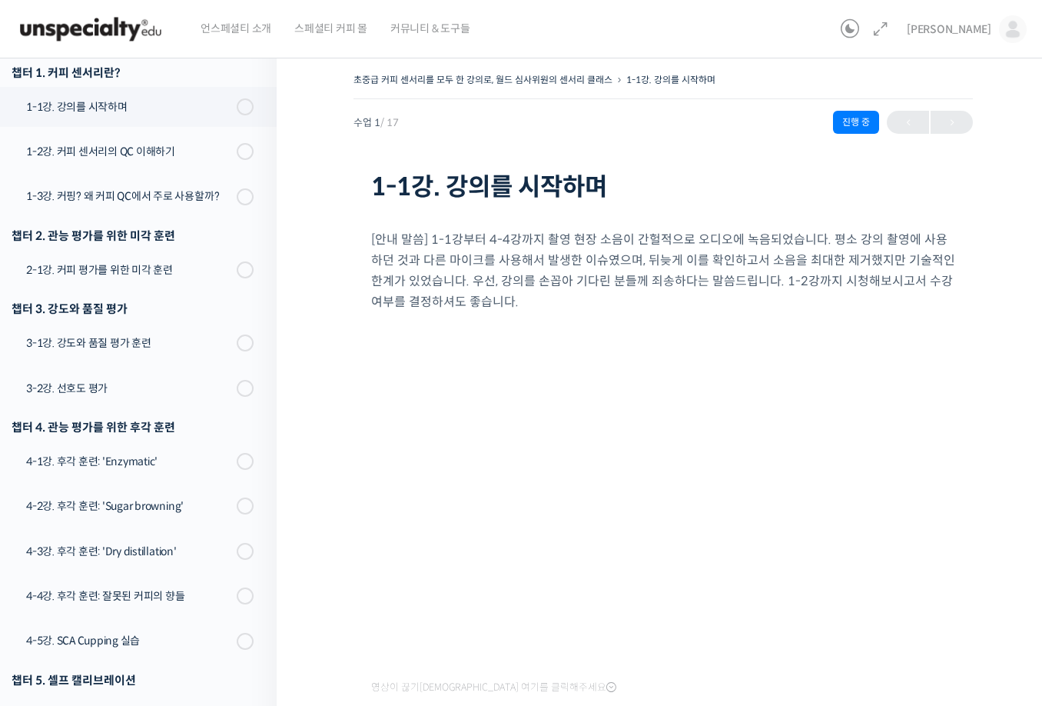
click at [710, 212] on div "[안내 말씀] 1-1강부터 4-4강까지 촬영 현장 소음이 간헐적으로 오디오에 녹음되었습니다. 평소 강의 촬영에 사용하던 것과 다른 마이크를 사…" at bounding box center [663, 630] width 584 height 849
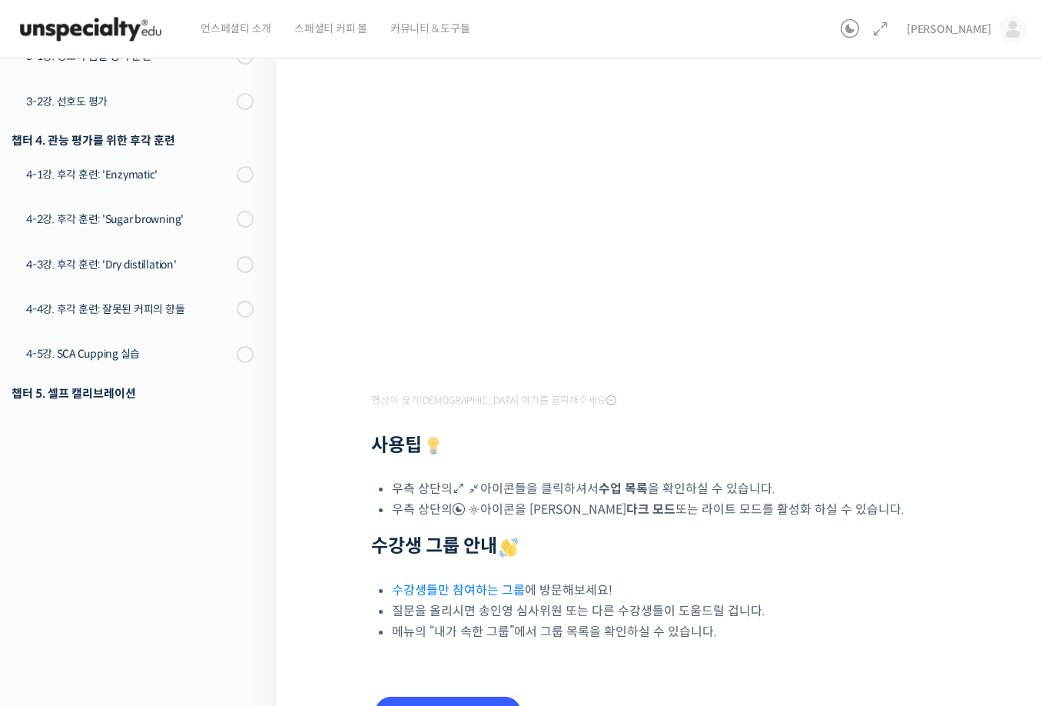
scroll to position [383, 0]
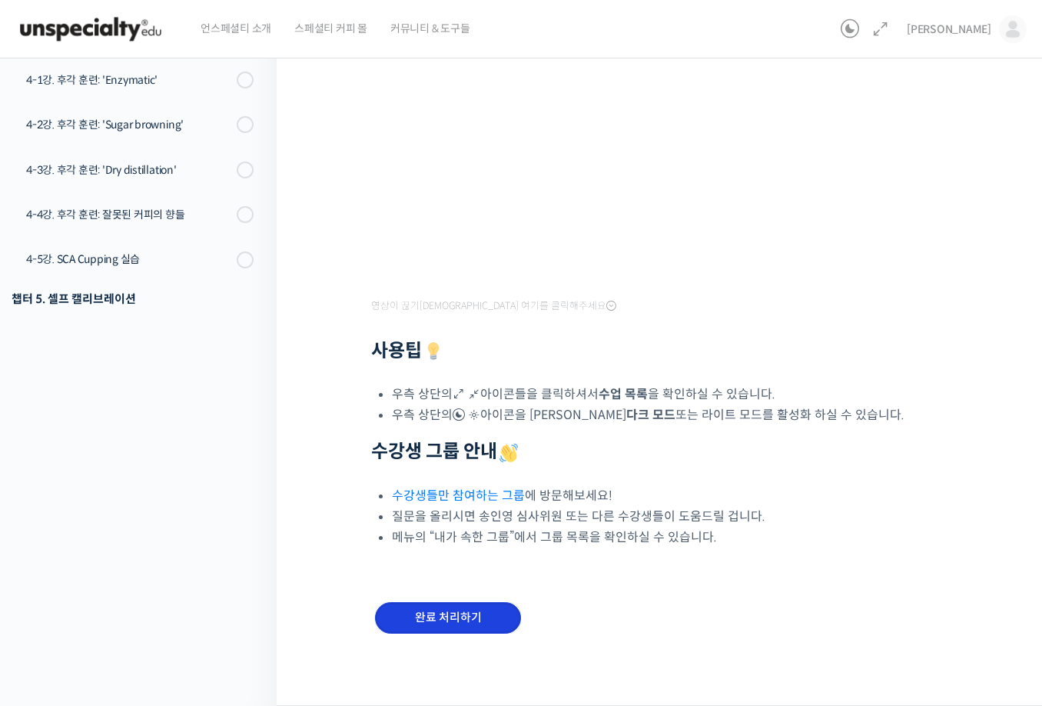
click at [490, 622] on input "완료 처리하기" at bounding box center [448, 618] width 146 height 32
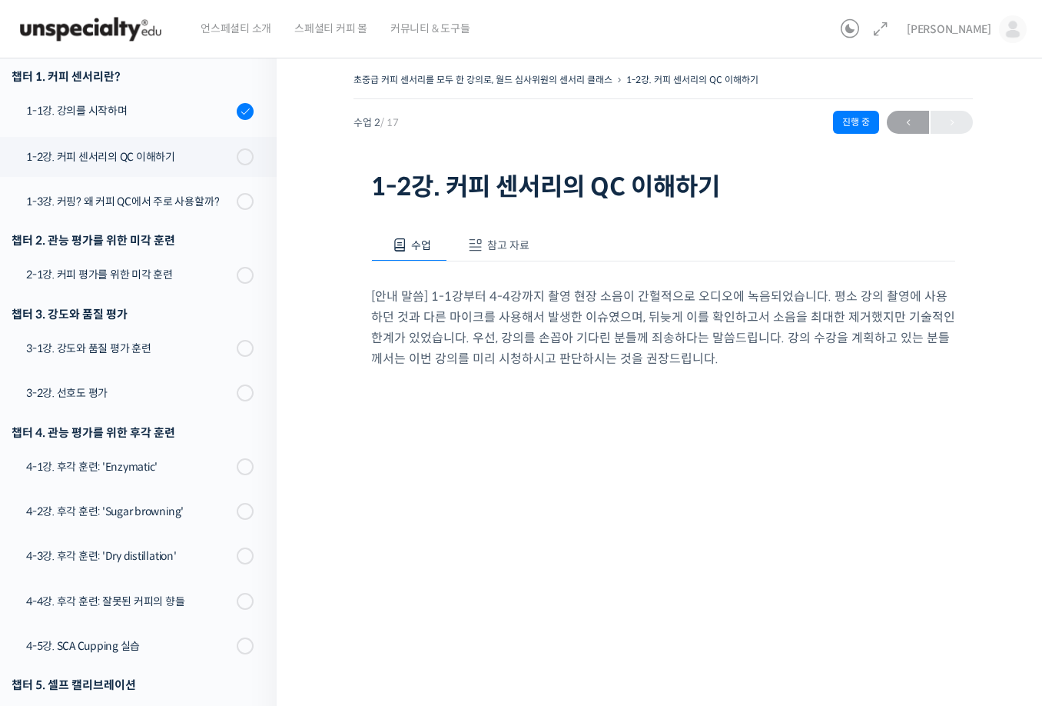
scroll to position [117, 0]
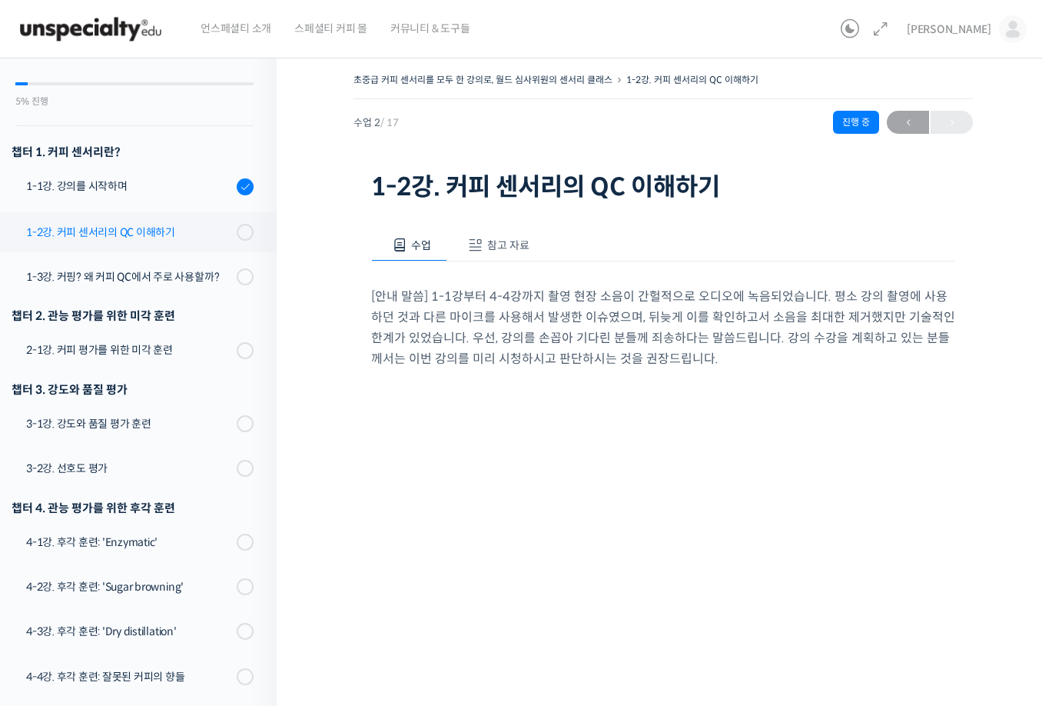
click at [148, 238] on div "1-2강. 커피 센서리의 QC 이해하기" at bounding box center [129, 232] width 206 height 17
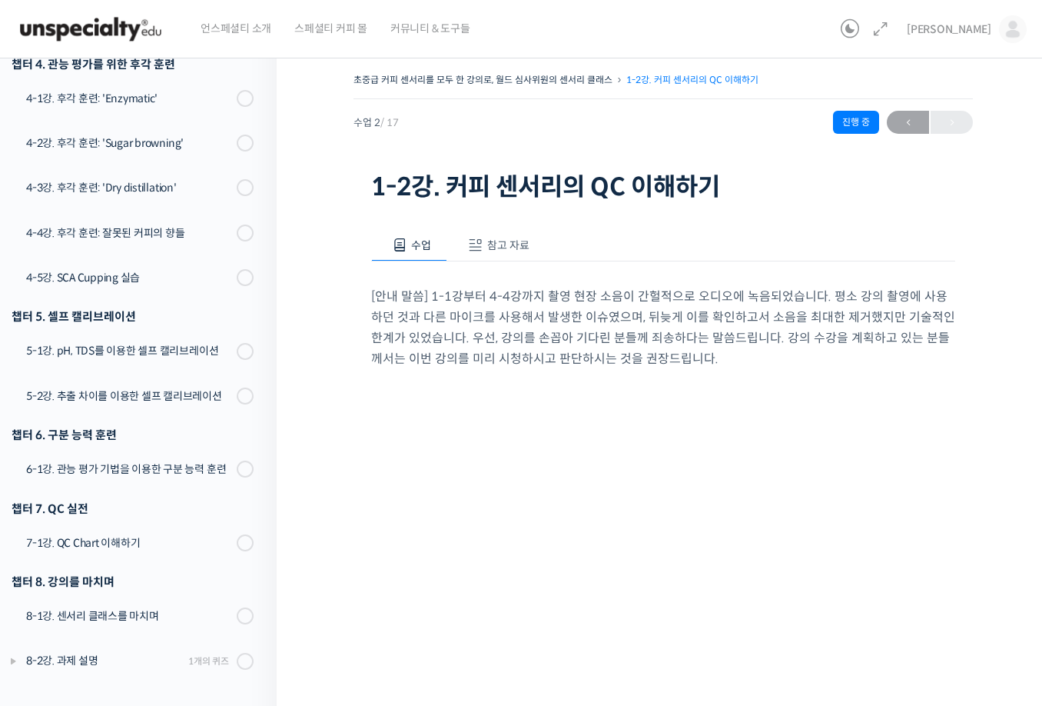
click at [653, 81] on link "1-2강. 커피 센서리의 QC 이해하기" at bounding box center [693, 80] width 132 height 12
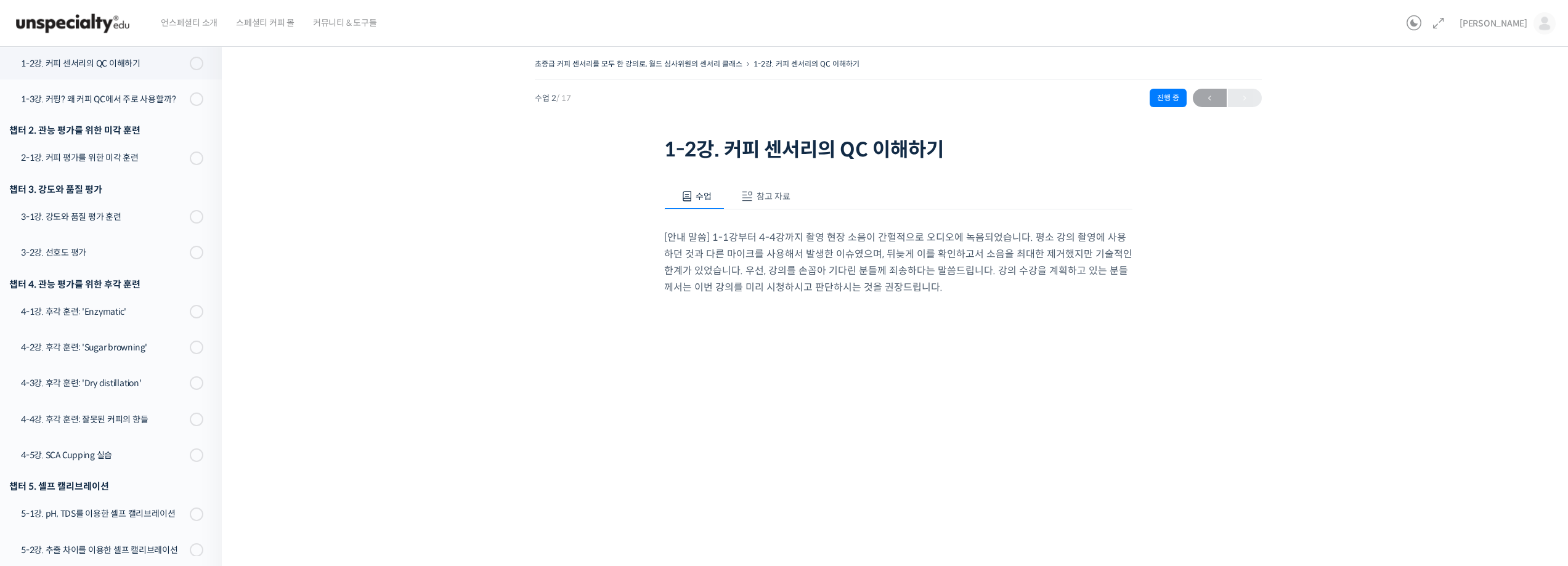
scroll to position [217, 0]
click at [835, 26] on span "[PERSON_NAME]" at bounding box center [1493, 23] width 68 height 11
click at [835, 106] on link "내가 등록한 강의" at bounding box center [1493, 98] width 144 height 22
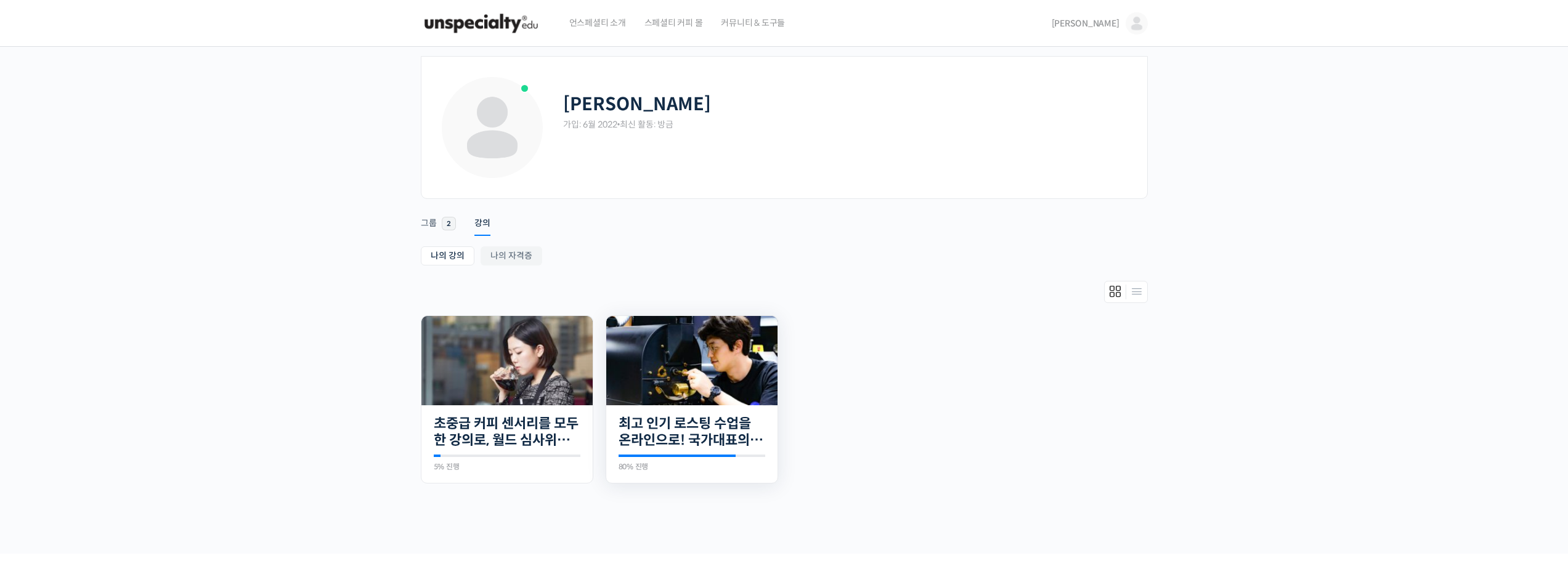
click at [687, 369] on img at bounding box center [692, 360] width 172 height 89
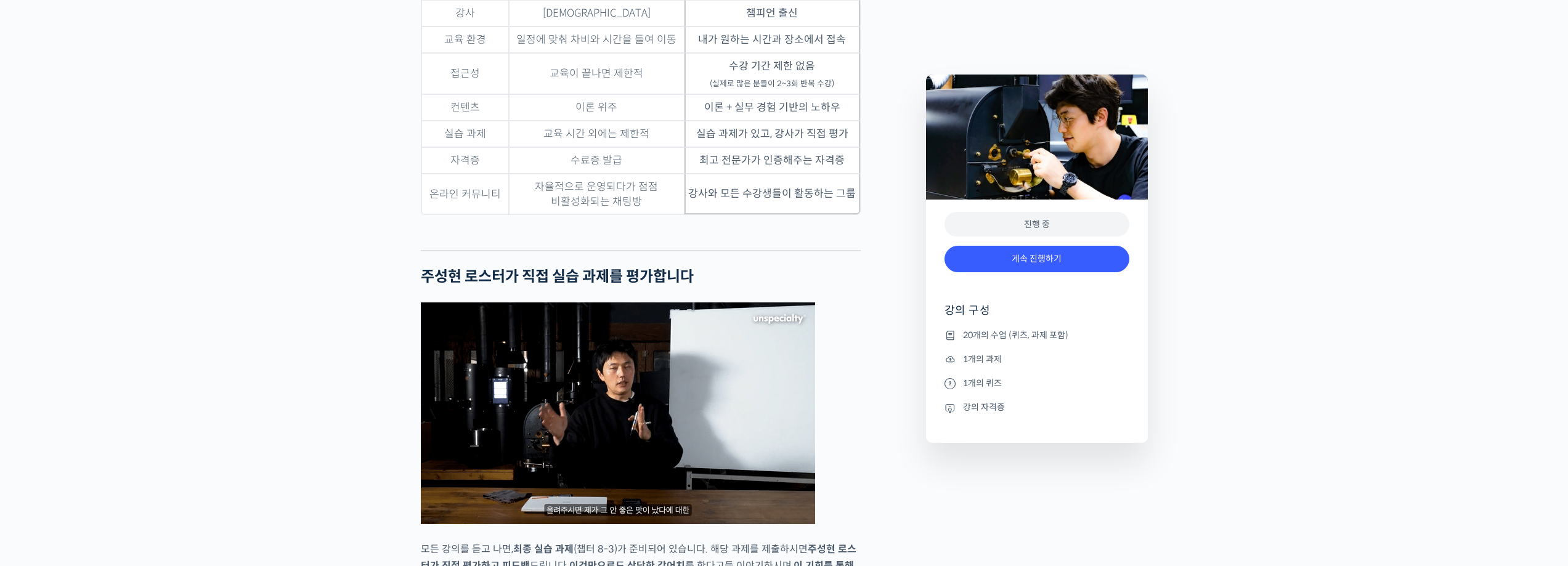
scroll to position [3266, 0]
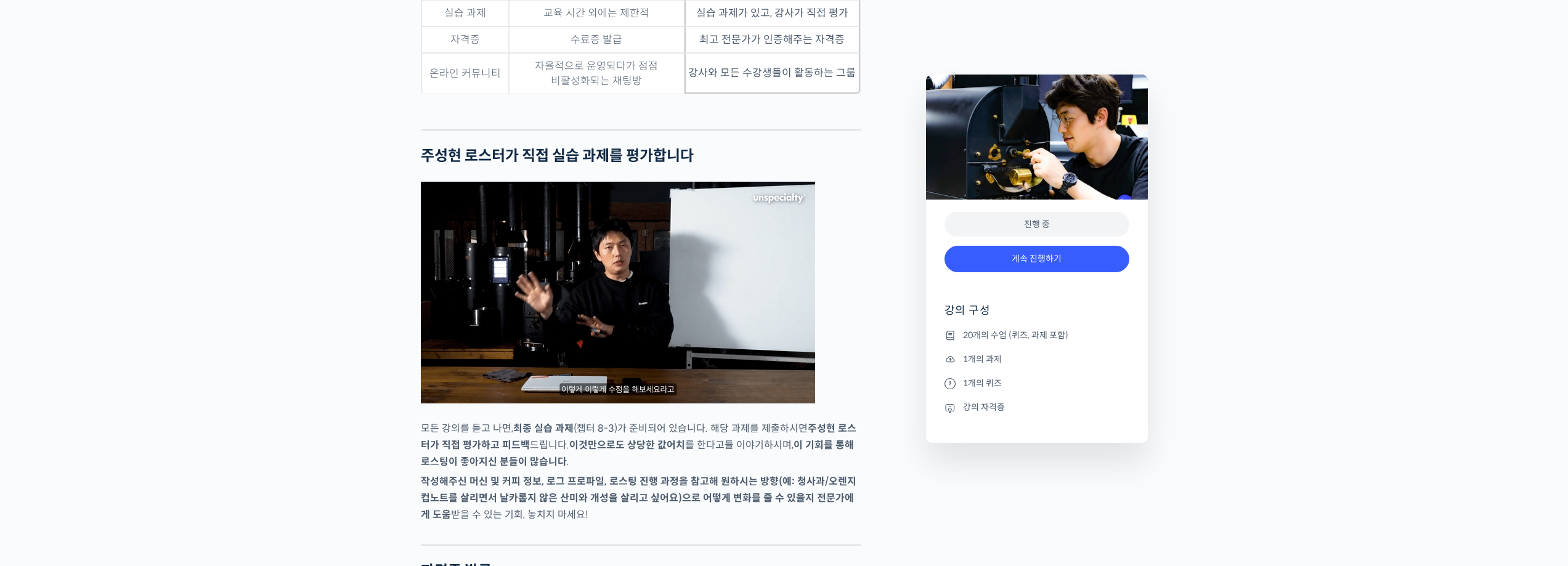
click at [1008, 273] on div "계속 진행하기" at bounding box center [1037, 265] width 185 height 51
click at [1012, 265] on link "계속 진행하기" at bounding box center [1037, 259] width 185 height 26
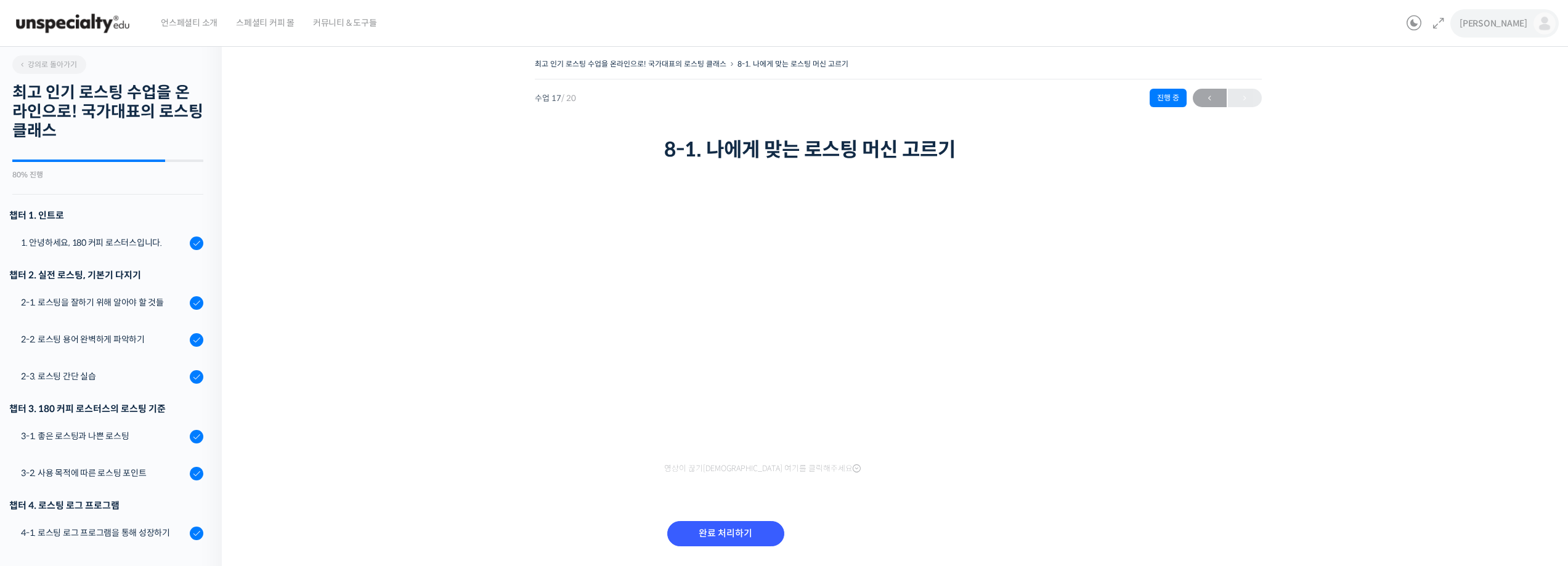
click at [1528, 26] on link "[PERSON_NAME]" at bounding box center [1508, 23] width 96 height 46
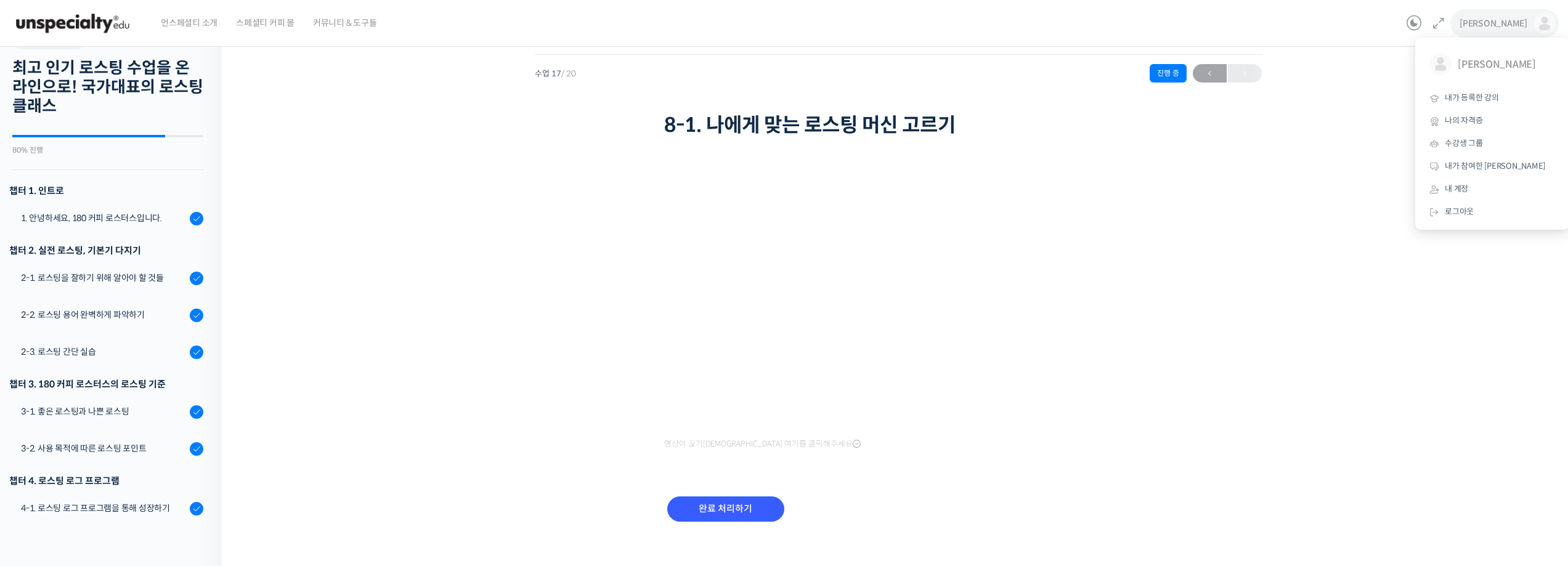
scroll to position [38, 0]
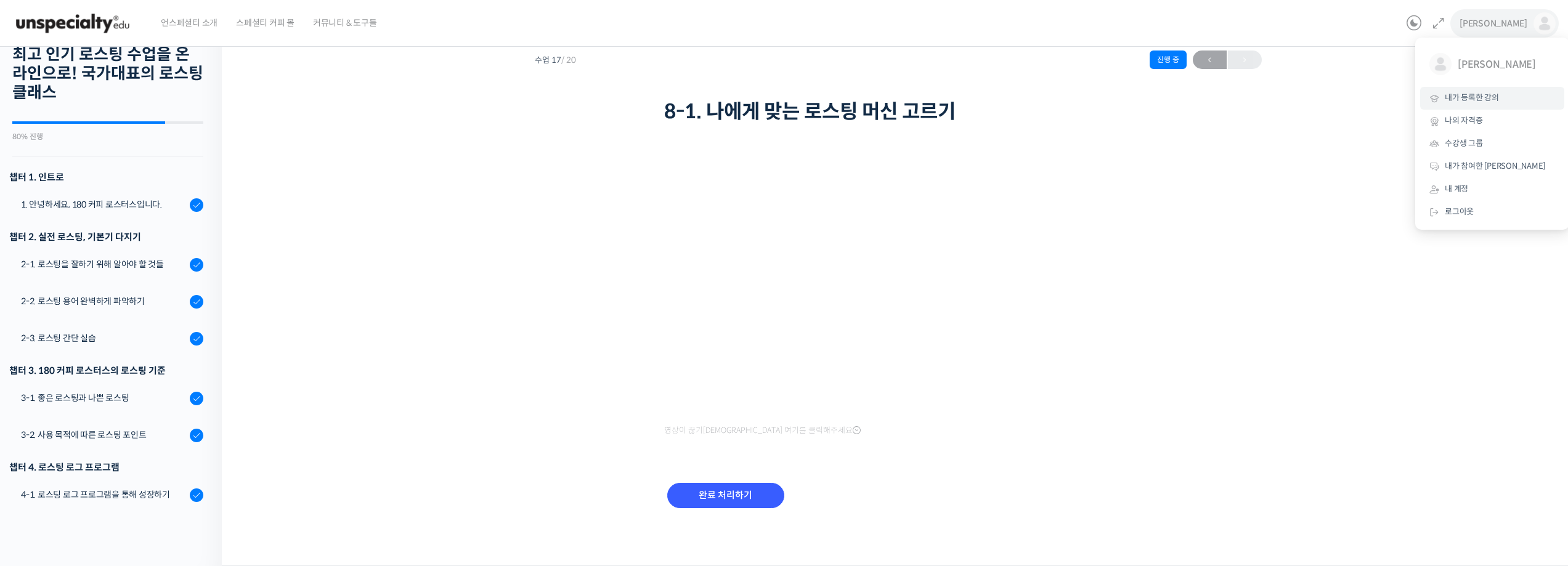
click at [1487, 91] on link "내가 등록한 강의" at bounding box center [1493, 98] width 144 height 22
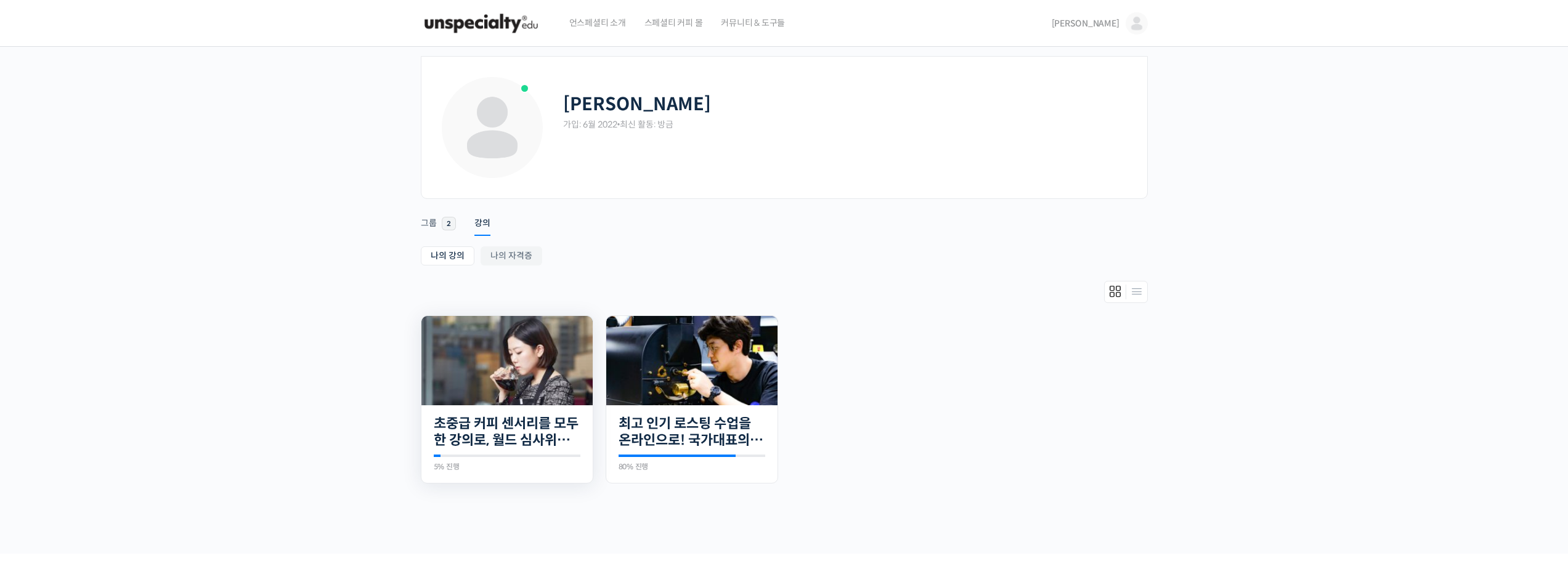
click at [475, 364] on img at bounding box center [507, 360] width 172 height 89
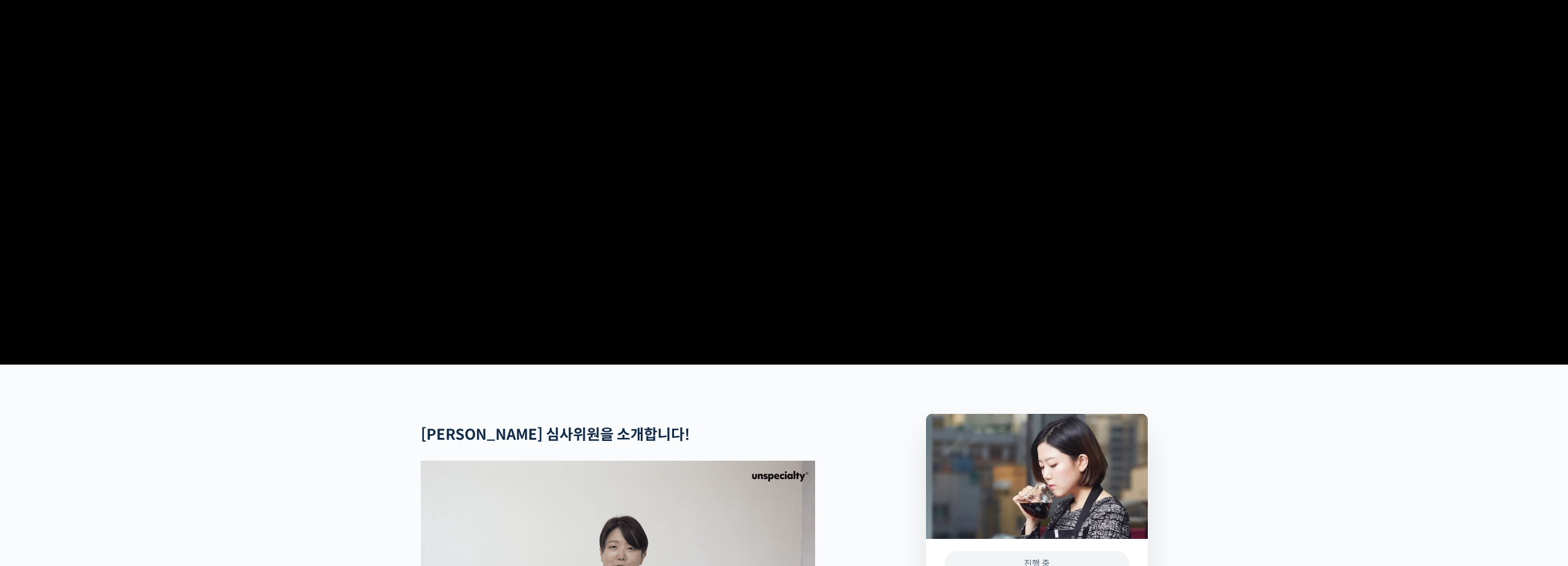
scroll to position [246, 0]
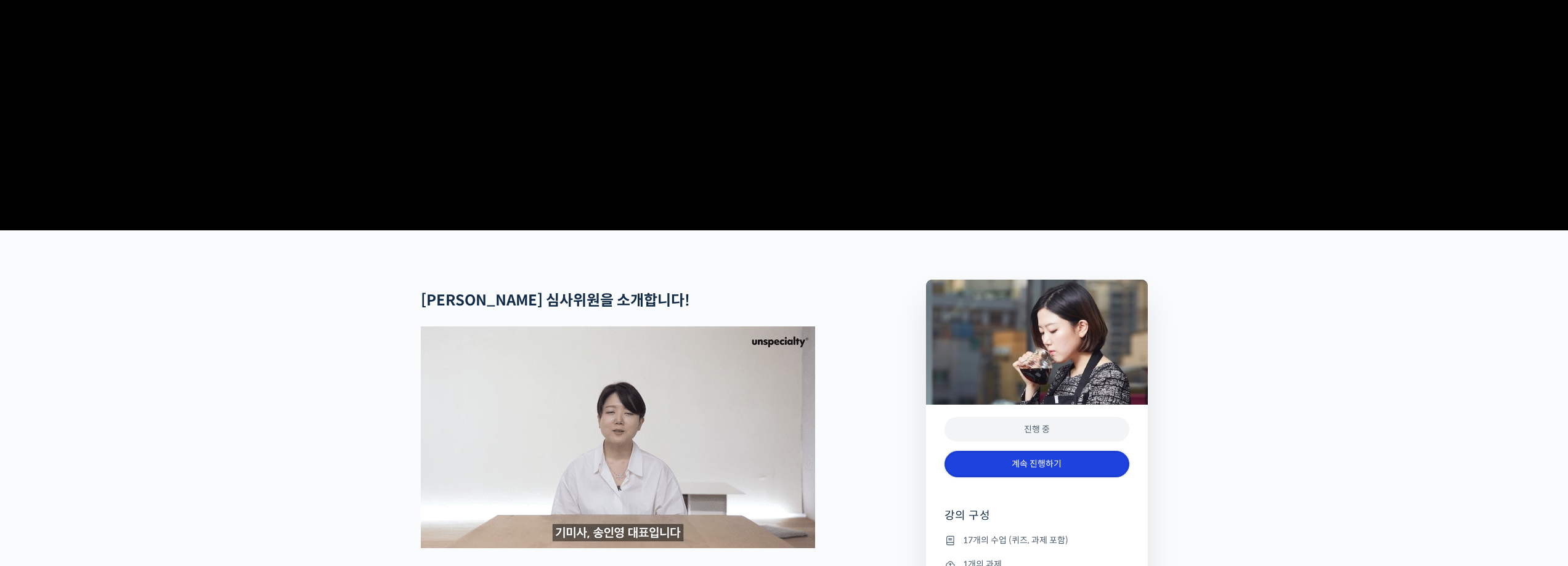
click at [1099, 478] on link "계속 진행하기" at bounding box center [1037, 464] width 185 height 26
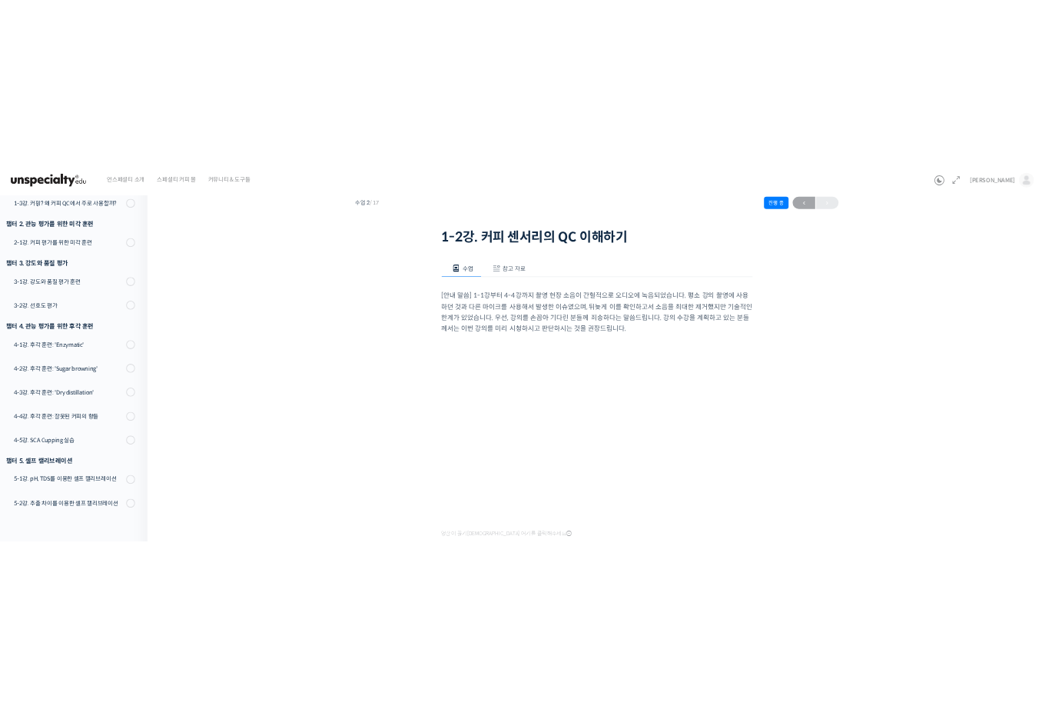
scroll to position [77, 0]
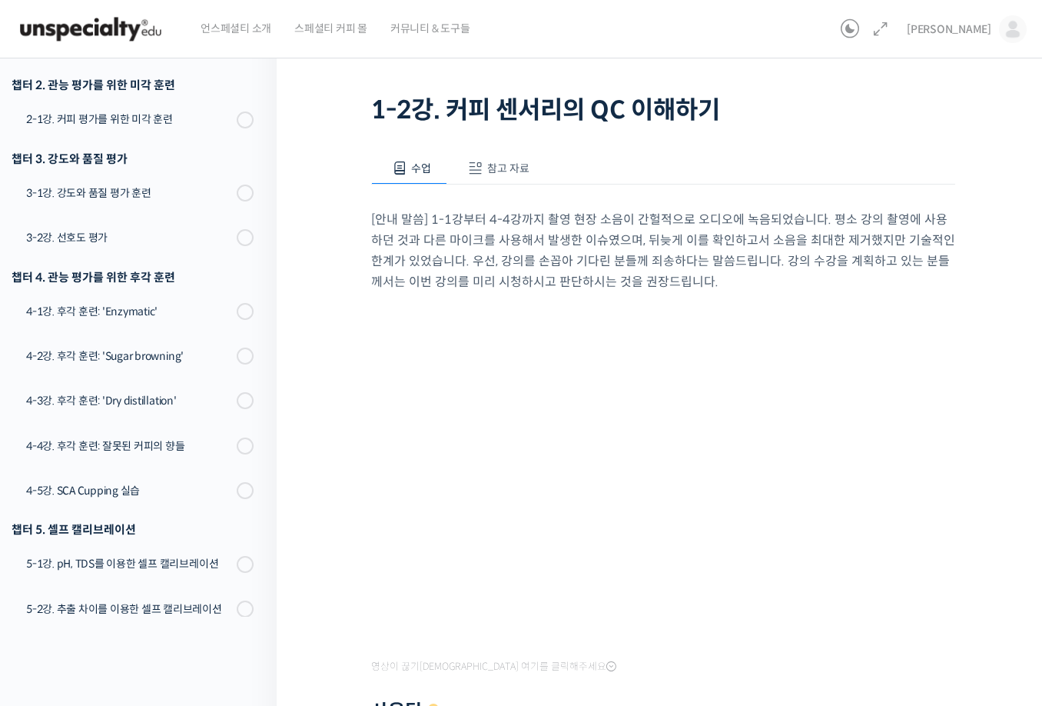
click at [359, 184] on div "초중급 커피 센서리를 모두 한 강의로, 월드 심사위원의 센서리 클래스 1-2강. 커피 센서리의 QC 이해하기 진행 중 수업 2 / 17 진행 …" at bounding box center [664, 517] width 620 height 1050
click at [512, 171] on span "참고 자료" at bounding box center [508, 168] width 42 height 14
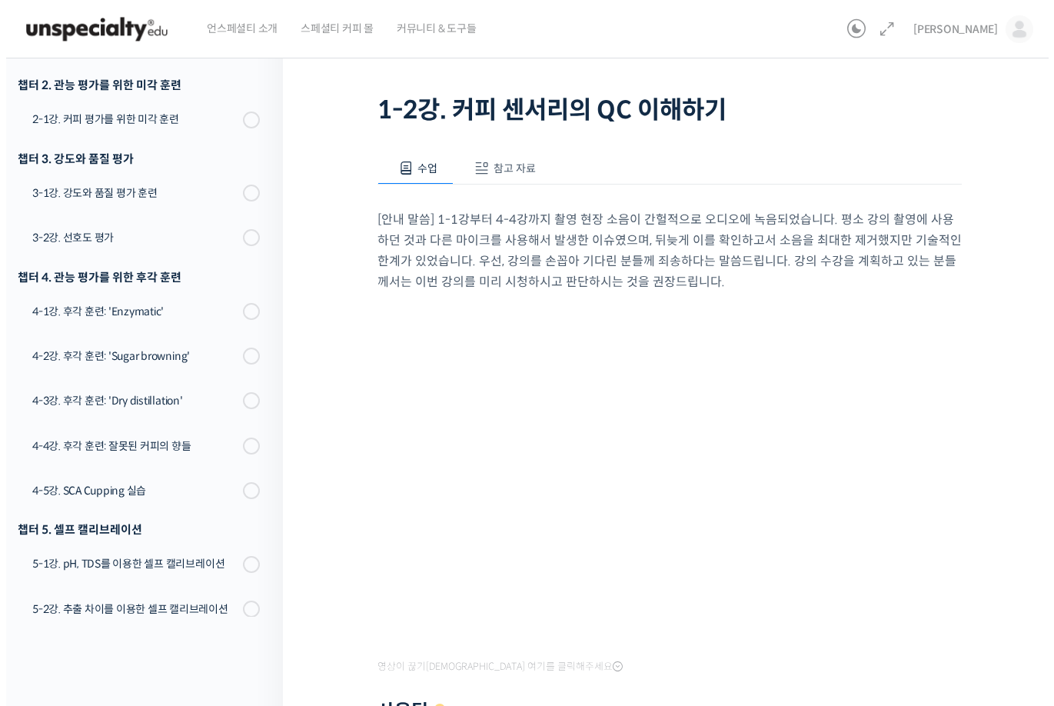
scroll to position [0, 0]
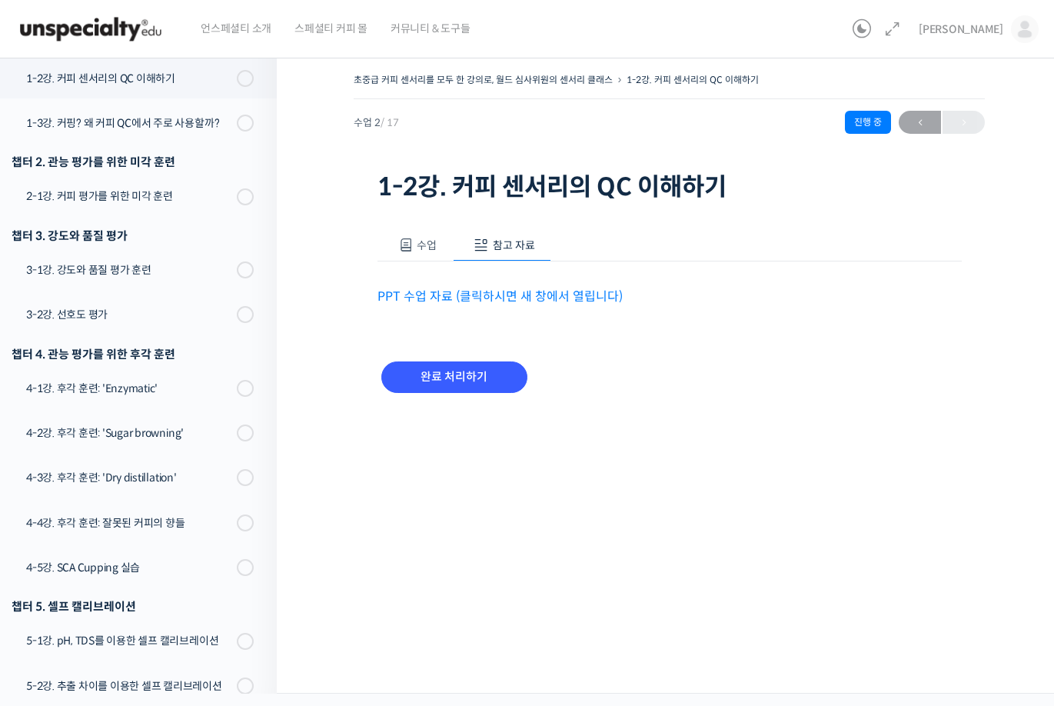
click at [510, 297] on link "PPT 수업 자료 (클릭하시면 새 창에서 열립니다)" at bounding box center [499, 296] width 245 height 16
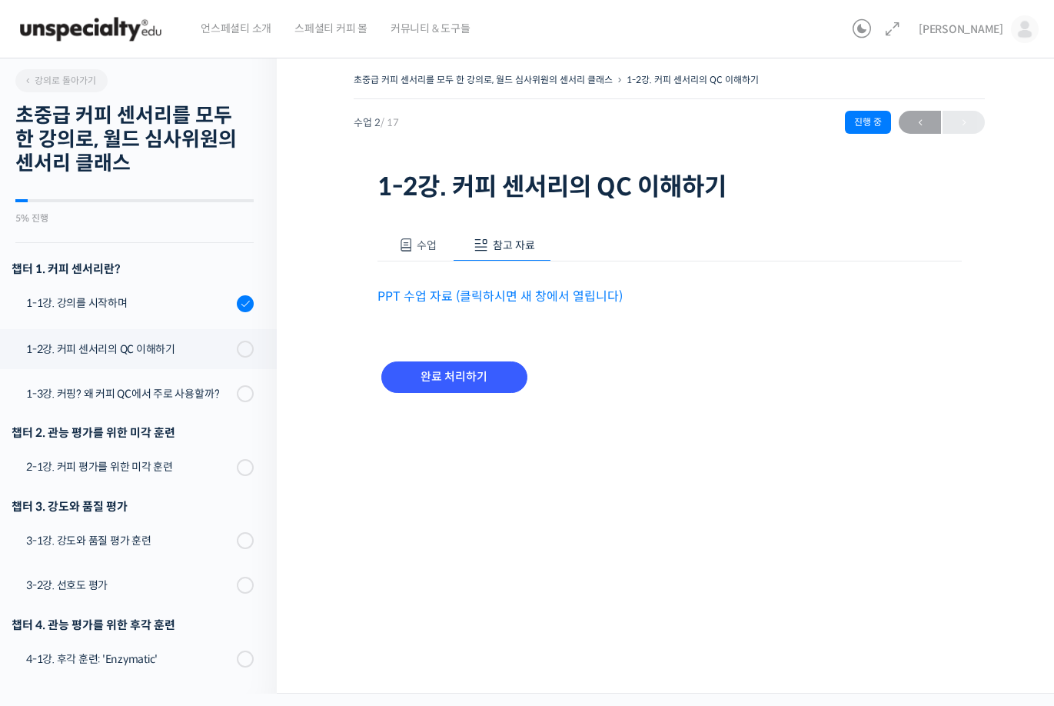
click at [407, 234] on button "수업" at bounding box center [415, 245] width 76 height 32
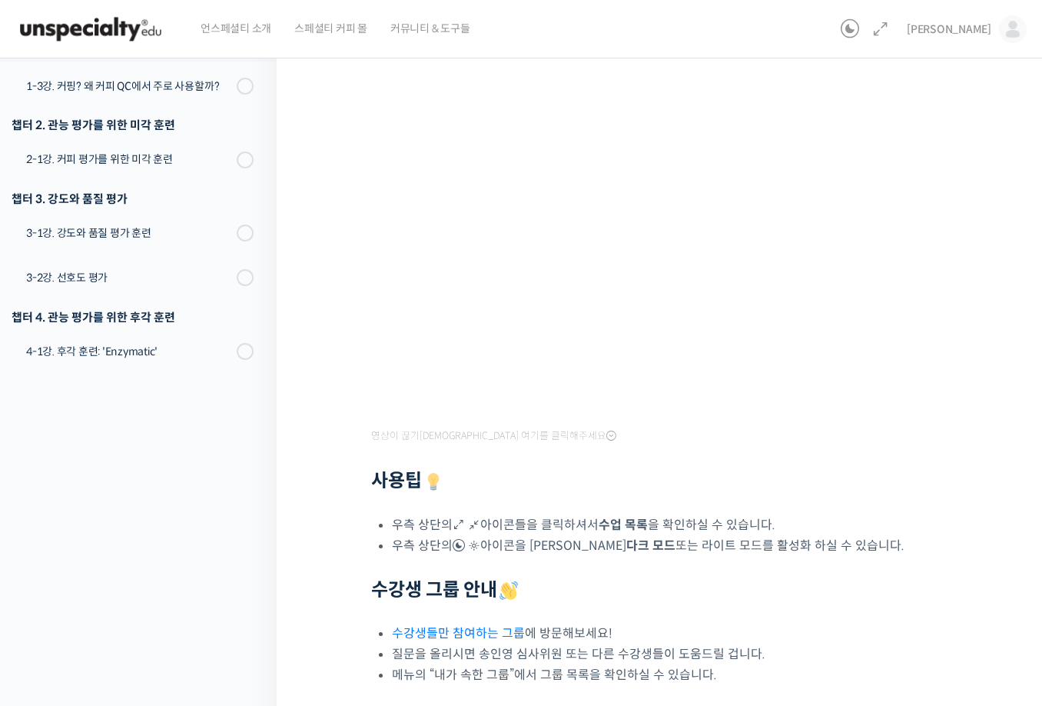
scroll to position [154, 0]
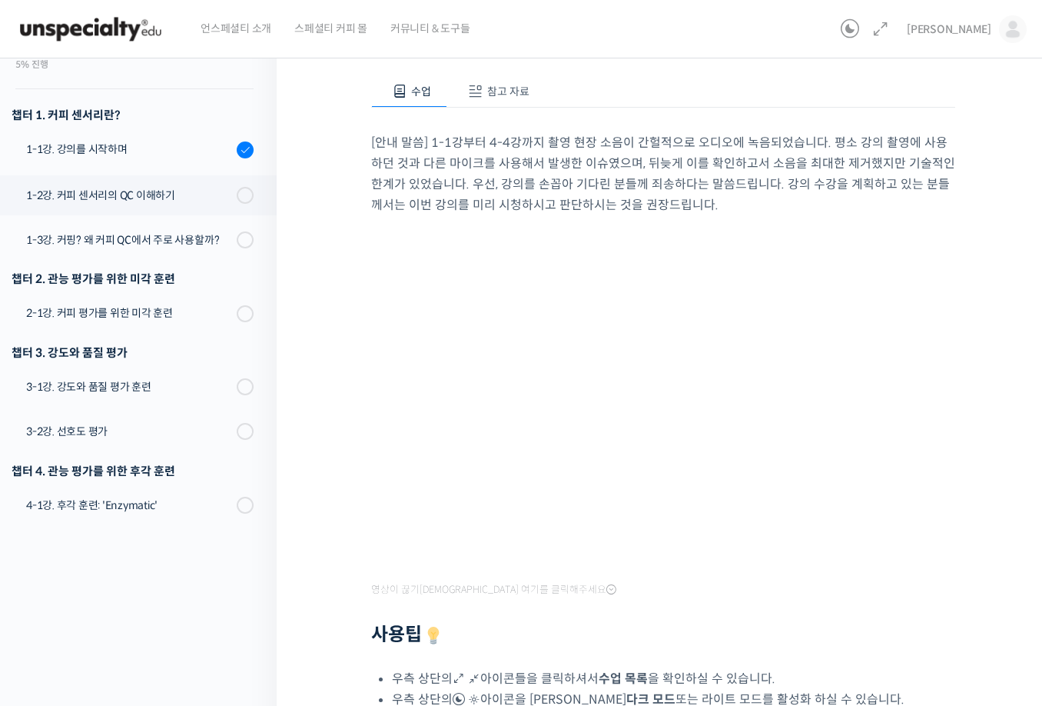
click at [326, 194] on div "초중급 커피 센서리를 모두 한 강의로, 월드 심사위원의 센서리 클래스 1-2강. 커피 센서리의 QC 이해하기 진행 중 수업 2 / 17 진행 …" at bounding box center [663, 444] width 773 height 1105
click at [512, 96] on span "참고 자료" at bounding box center [508, 92] width 42 height 14
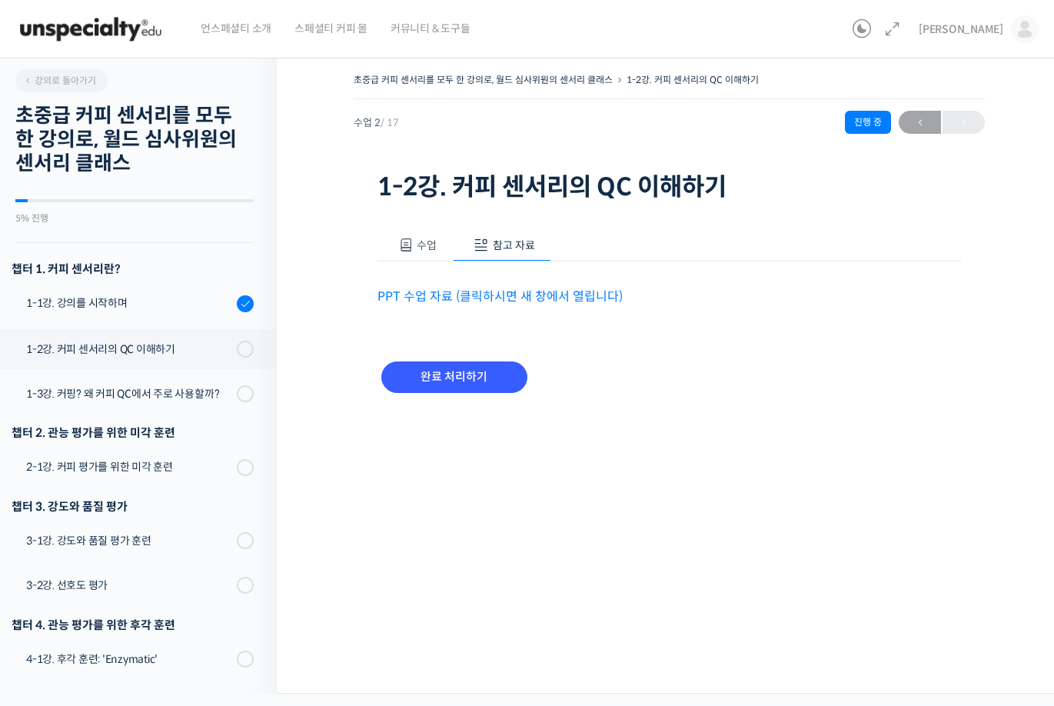
click at [542, 297] on link "PPT 수업 자료 (클릭하시면 새 창에서 열립니다)" at bounding box center [499, 296] width 245 height 16
click at [430, 241] on span "수업" at bounding box center [427, 245] width 20 height 14
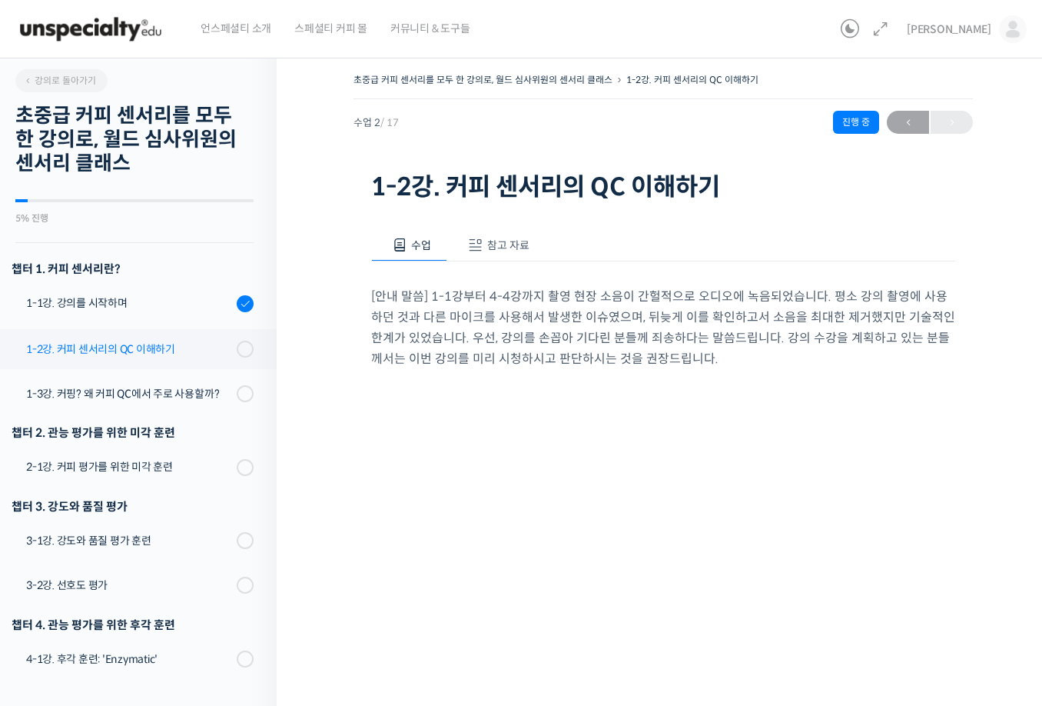
click at [156, 341] on div "1-2강. 커피 센서리의 QC 이해하기" at bounding box center [129, 349] width 206 height 17
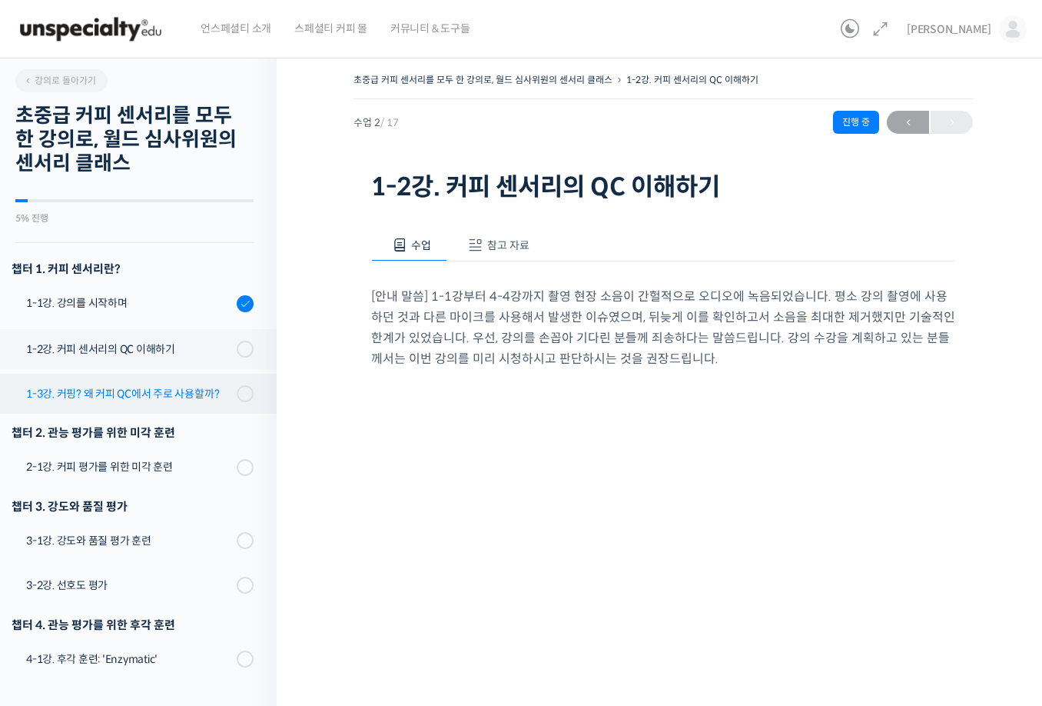
click at [137, 382] on link "1-3강. 커핑? 왜 커피 QC에서 주로 사용할까?" at bounding box center [134, 394] width 284 height 40
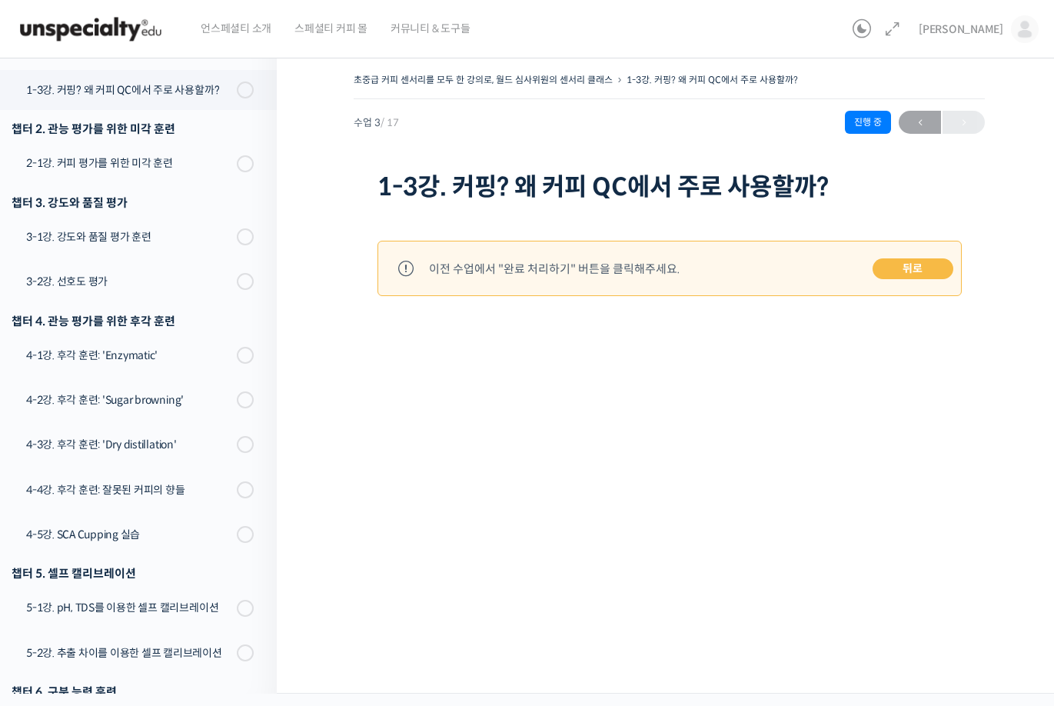
scroll to position [315, 0]
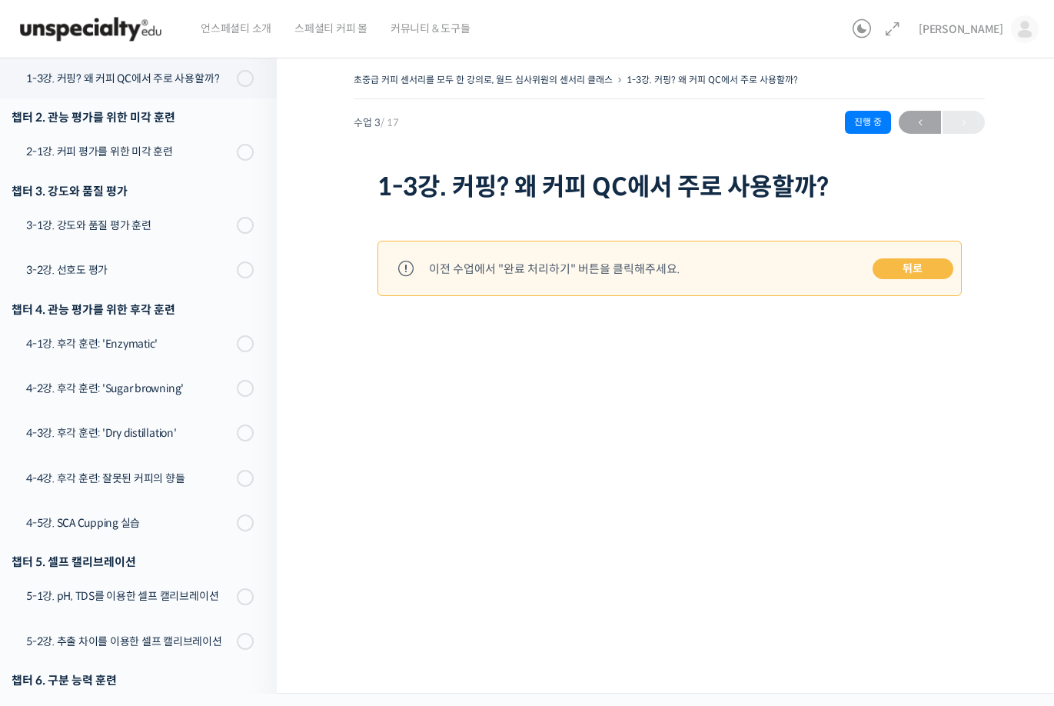
click at [919, 274] on link "뒤로" at bounding box center [912, 269] width 81 height 22
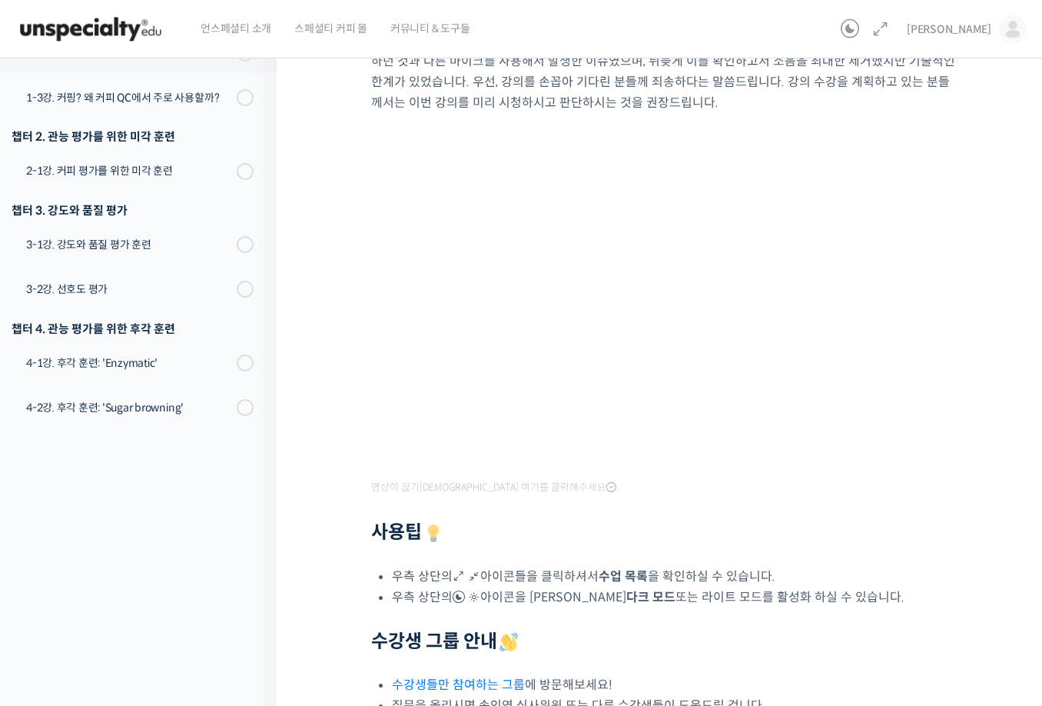
scroll to position [384, 0]
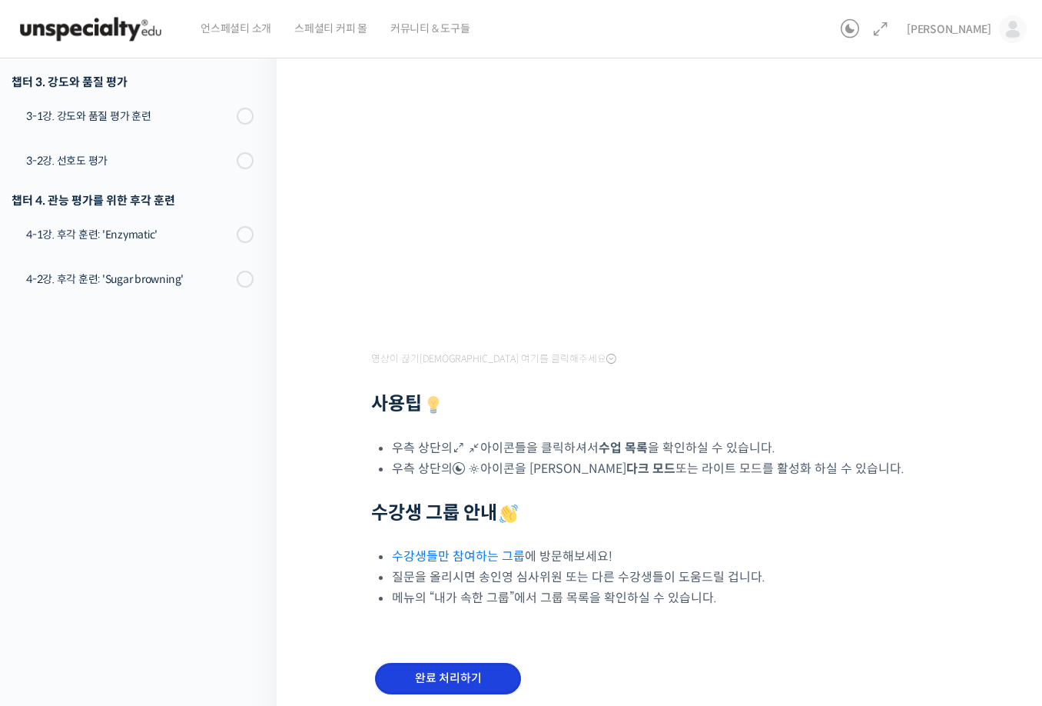
click at [443, 690] on input "완료 처리하기" at bounding box center [448, 679] width 146 height 32
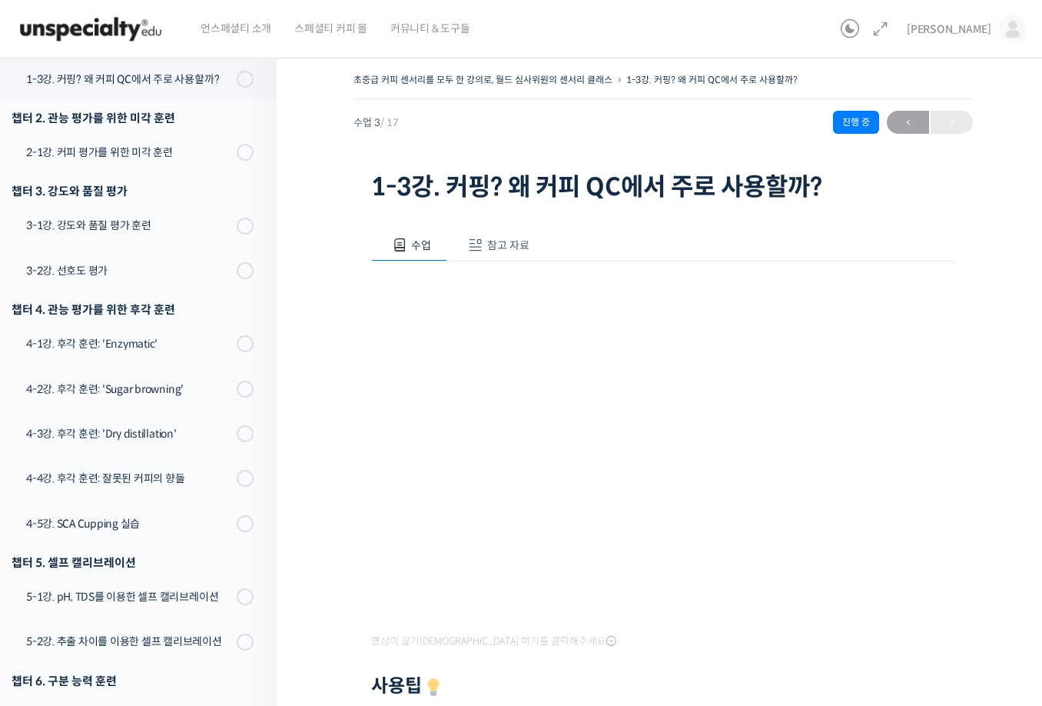
scroll to position [317, 0]
click at [501, 226] on div "수업 참고 자료 영상이 끊기신다면 여기를 클릭해주세요 사용팁 우측 상단의 아이콘들을 클릭하셔서 수업 목록 을 확인하실 수 있습니다. 우측 상단…" at bounding box center [663, 611] width 584 height 811
click at [498, 250] on span "참고 자료" at bounding box center [508, 245] width 42 height 14
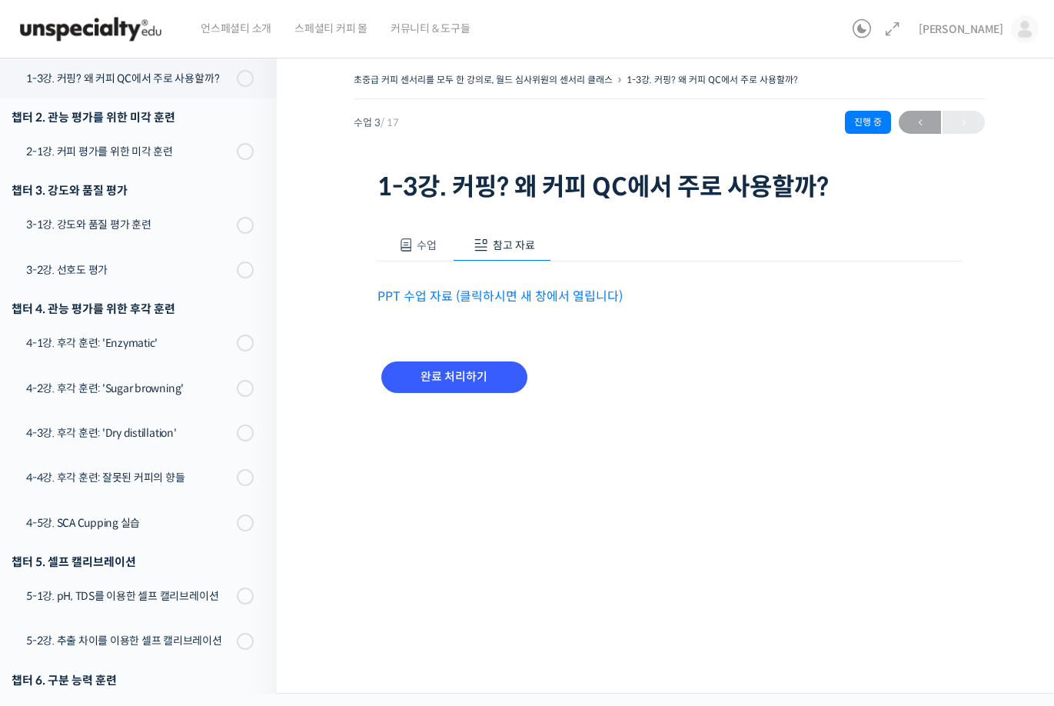
click at [499, 295] on link "PPT 수업 자료 (클릭하시면 새 창에서 열립니다)" at bounding box center [499, 296] width 245 height 16
click at [432, 253] on button "수업" at bounding box center [415, 245] width 76 height 32
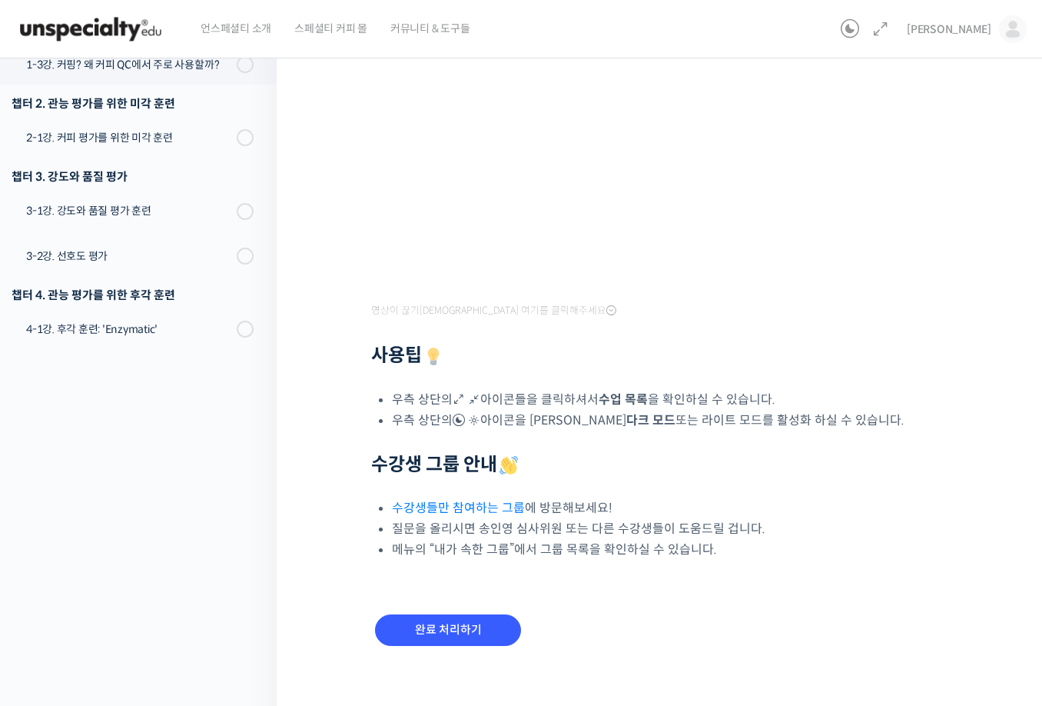
scroll to position [344, 0]
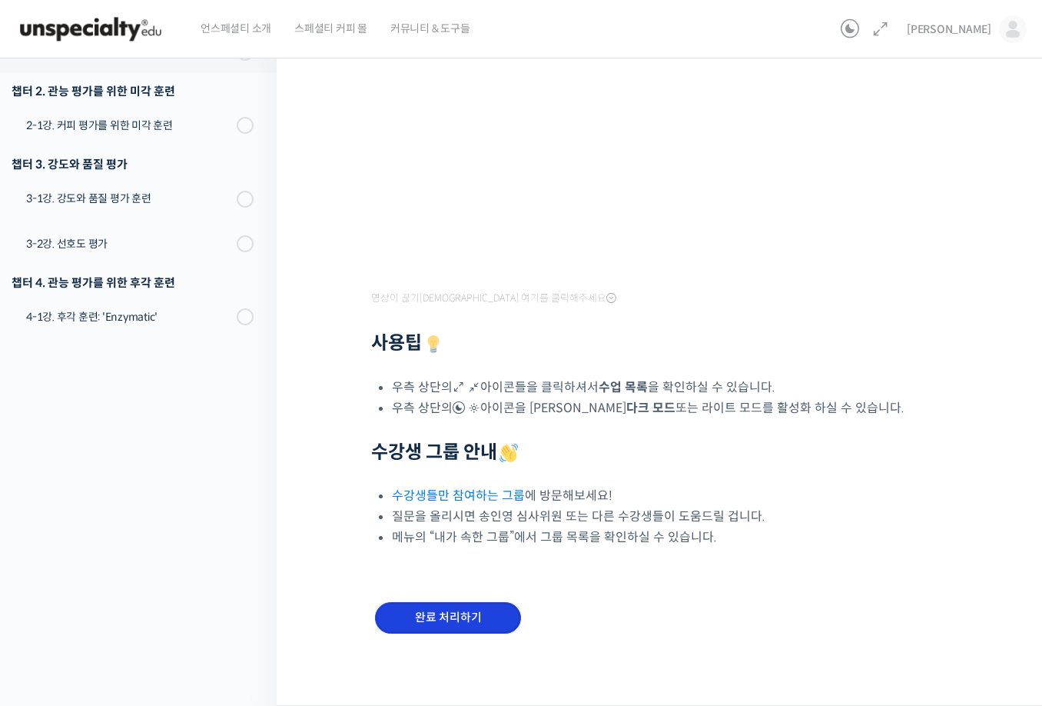
click at [477, 603] on input "완료 처리하기" at bounding box center [448, 618] width 146 height 32
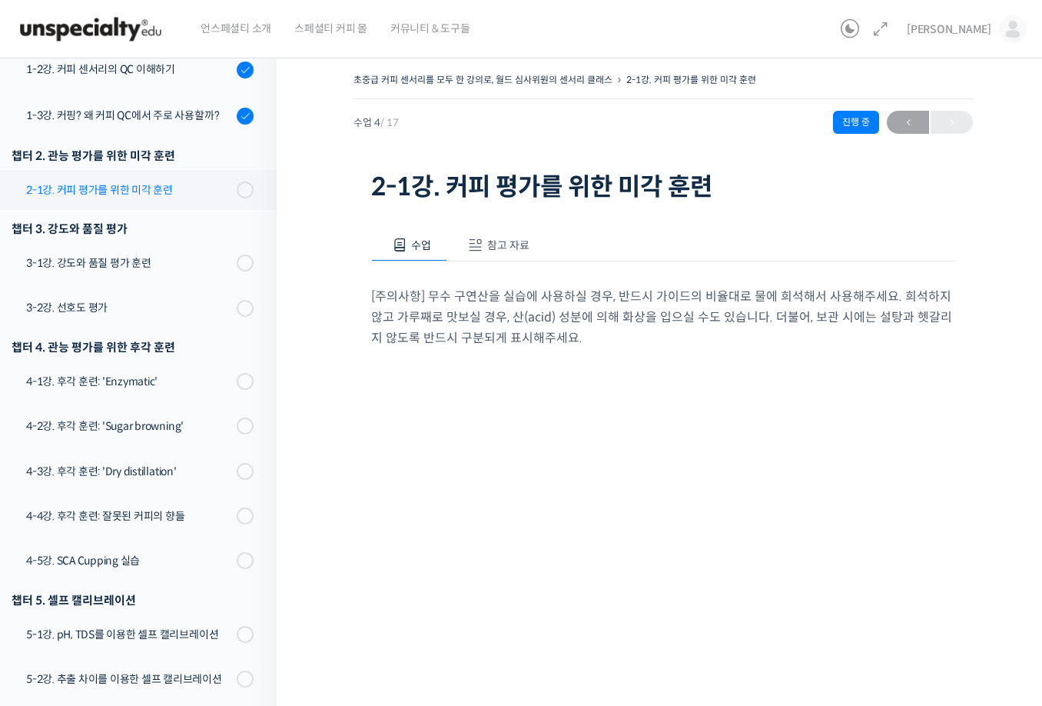
scroll to position [209, 0]
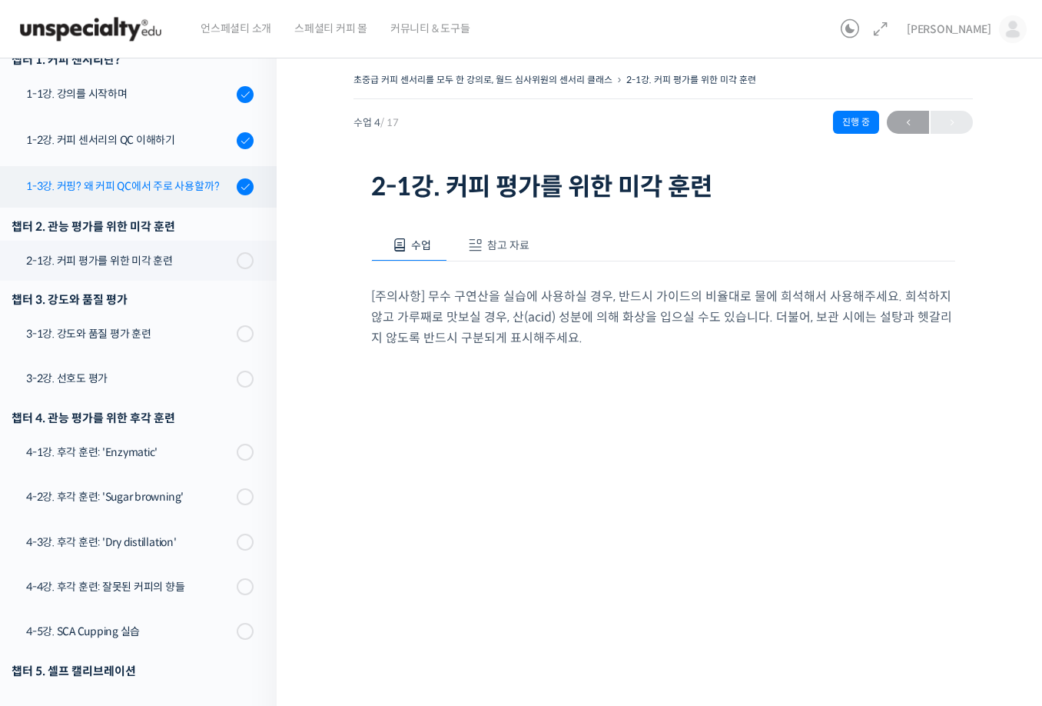
click at [191, 184] on div "1-3강. 커핑? 왜 커피 QC에서 주로 사용할까?" at bounding box center [129, 186] width 206 height 17
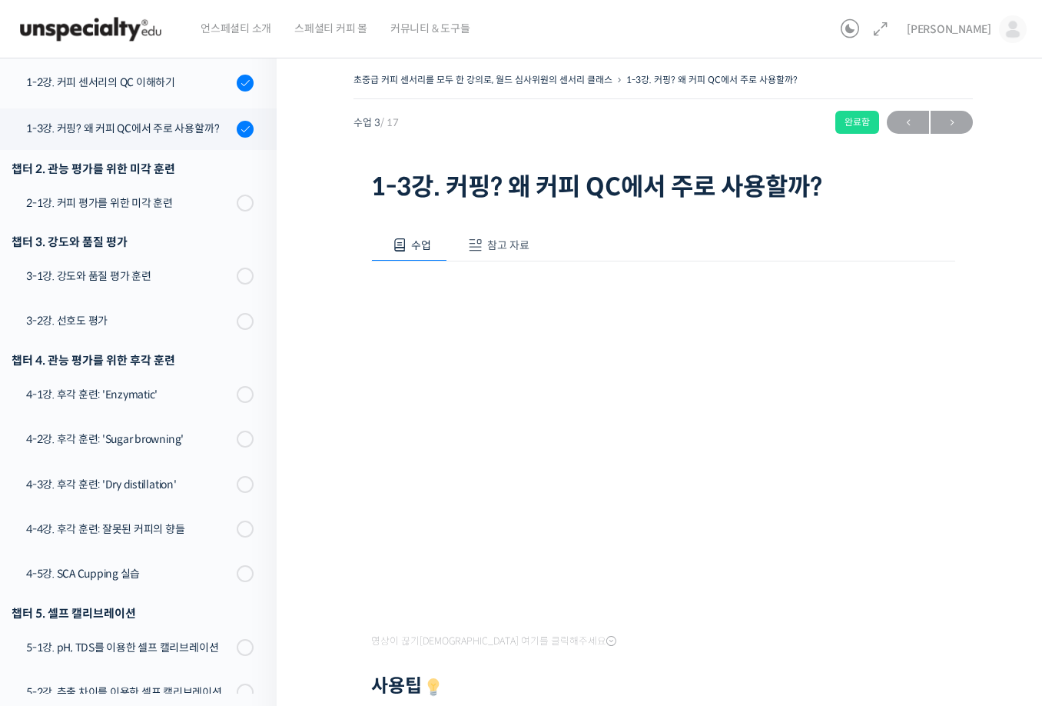
scroll to position [317, 0]
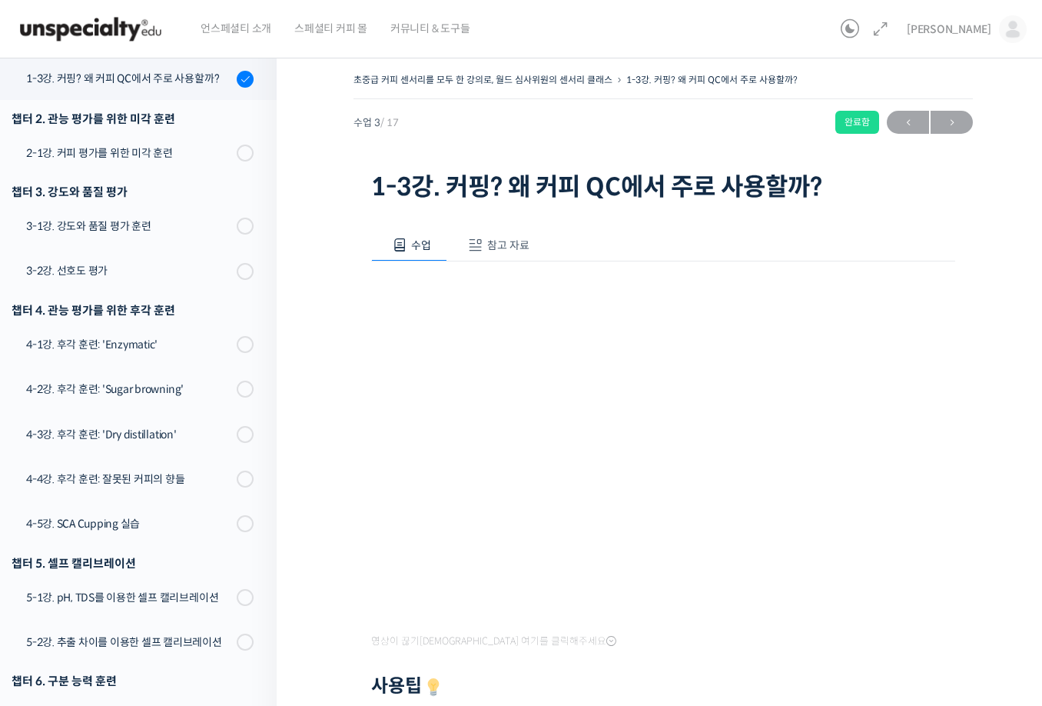
click at [349, 437] on div "초중급 커피 센서리를 모두 한 강의로, 월드 심사위원의 센서리 클래스 1-3강. 커핑? 왜 커피 QC에서 주로 사용할까? 완료함 수업 3 / …" at bounding box center [663, 519] width 773 height 946
click at [168, 145] on div "2-1강. 커피 평가를 위한 미각 훈련" at bounding box center [129, 153] width 206 height 17
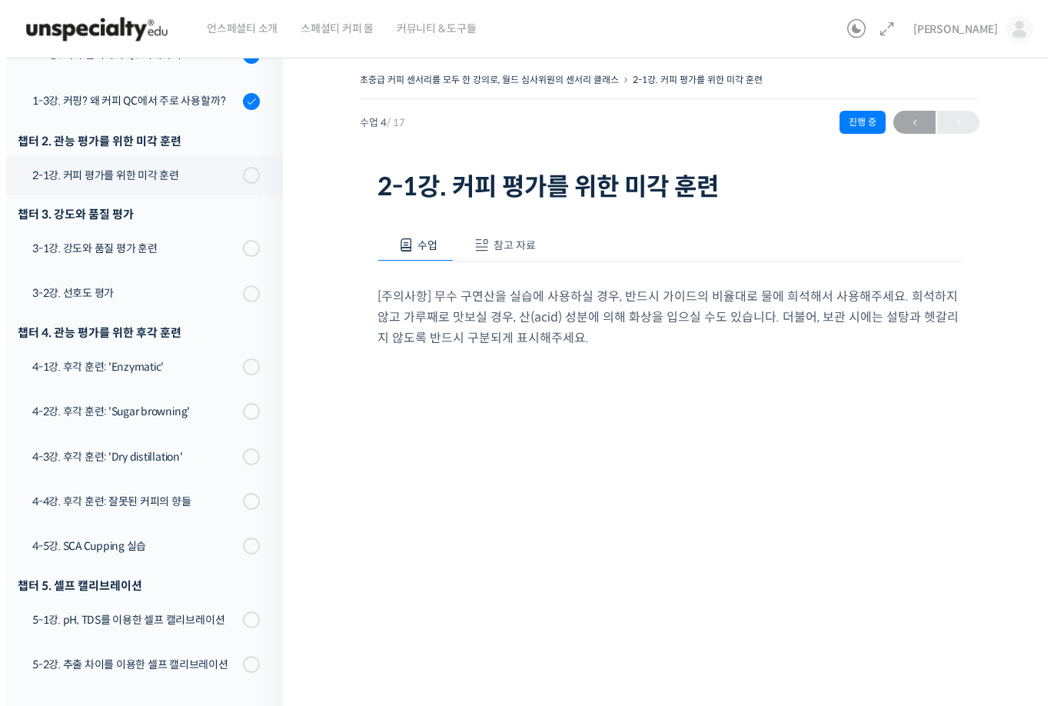
scroll to position [363, 0]
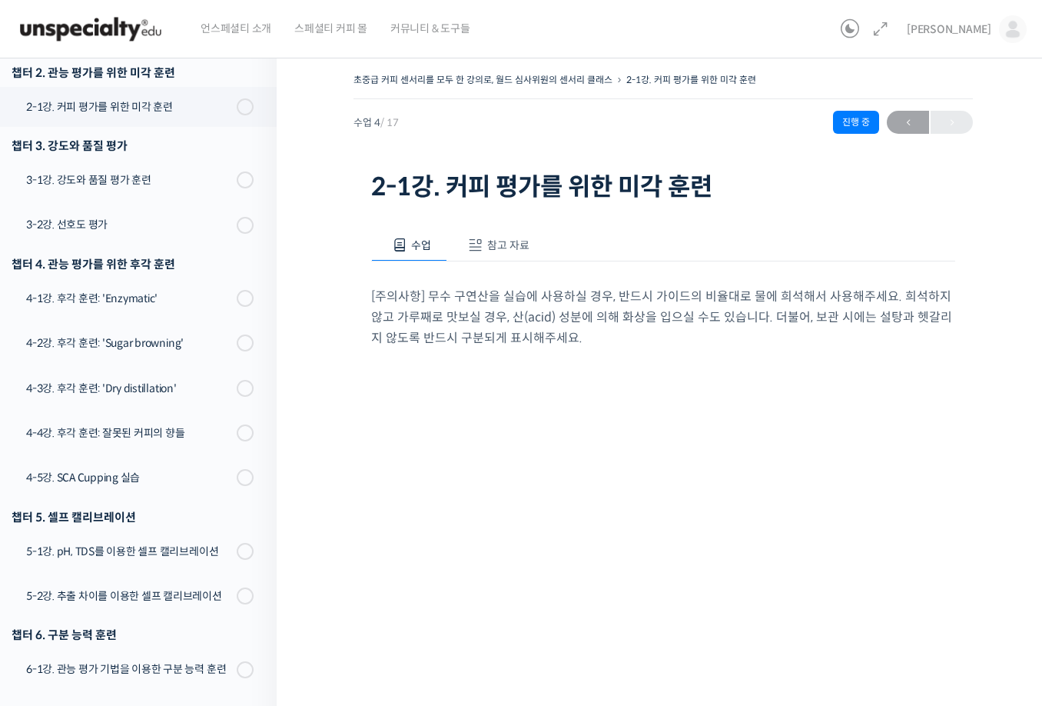
click at [498, 245] on span "참고 자료" at bounding box center [508, 245] width 42 height 14
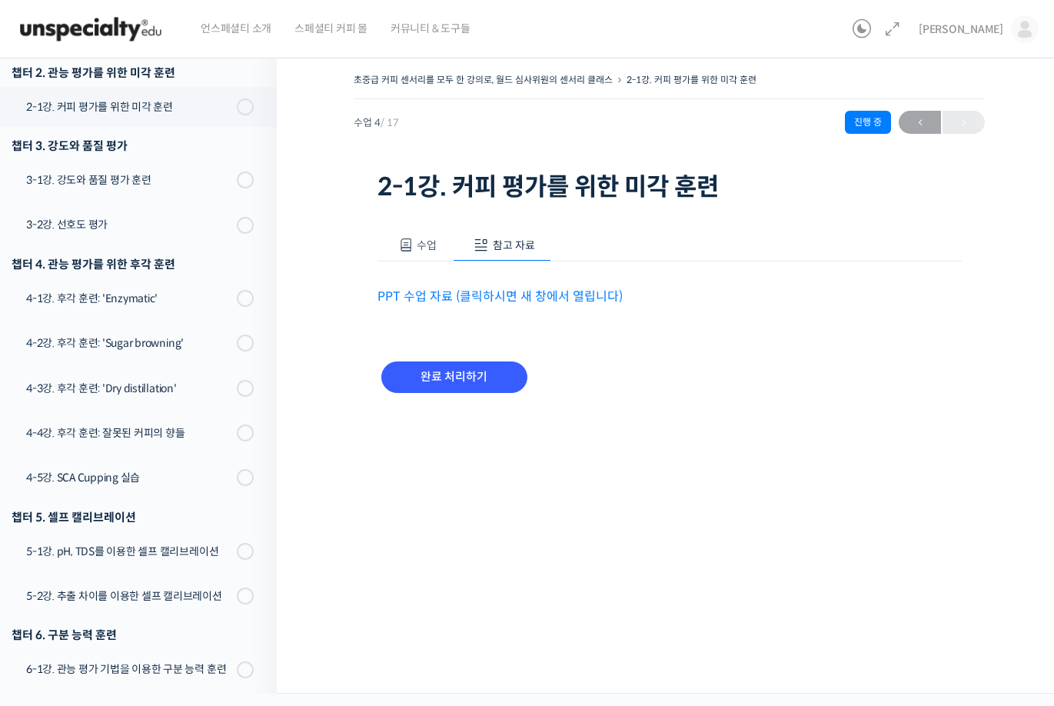
click at [505, 290] on link "PPT 수업 자료 (클릭하시면 새 창에서 열립니다)" at bounding box center [499, 296] width 245 height 16
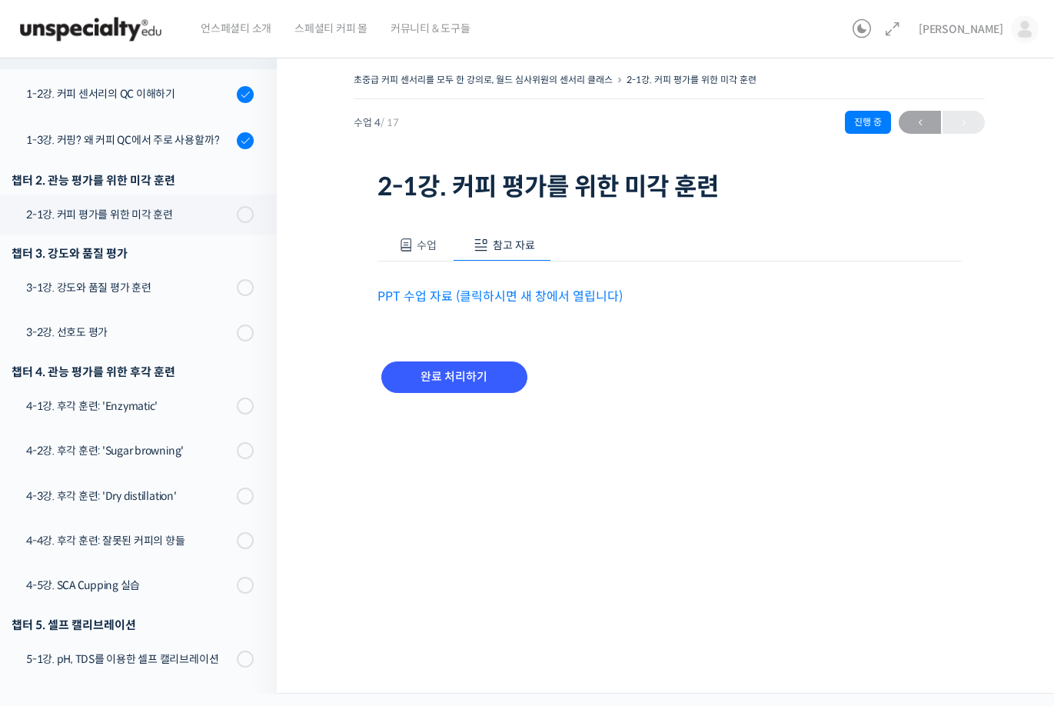
scroll to position [55, 0]
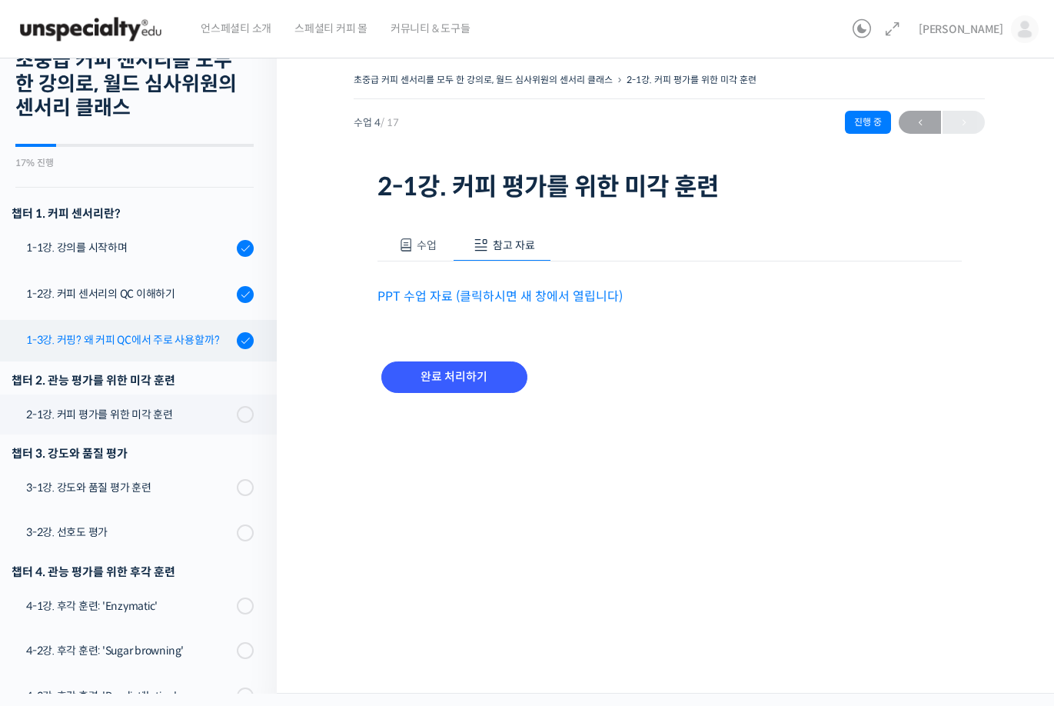
click at [156, 341] on div "1-3강. 커핑? 왜 커피 QC에서 주로 사용할까?" at bounding box center [129, 339] width 206 height 17
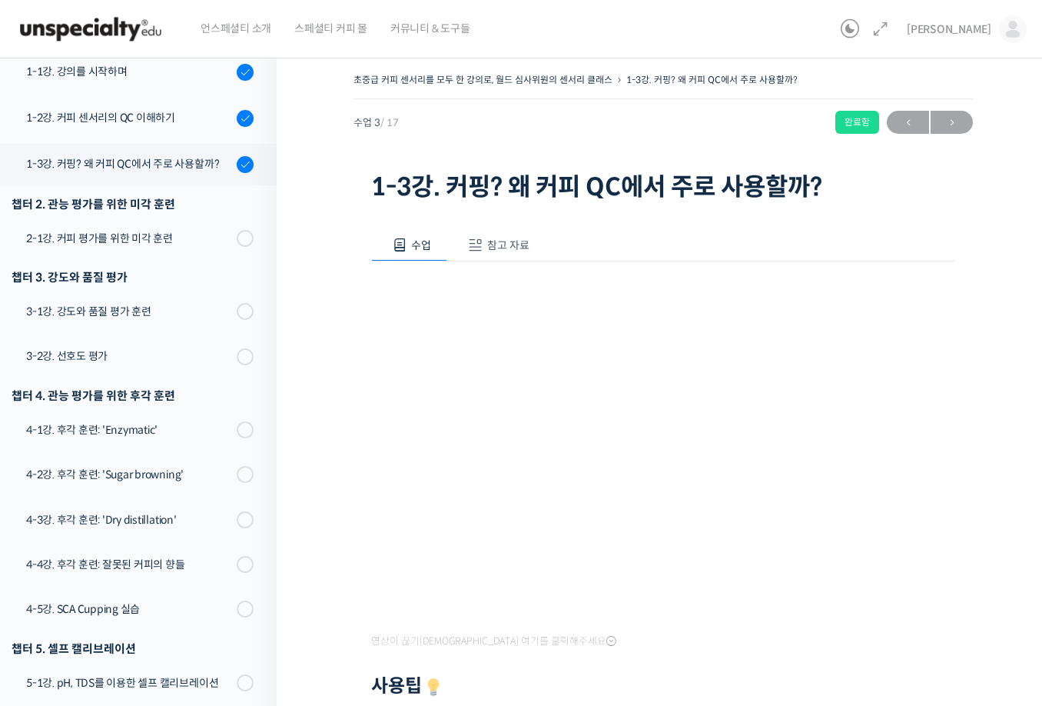
scroll to position [317, 0]
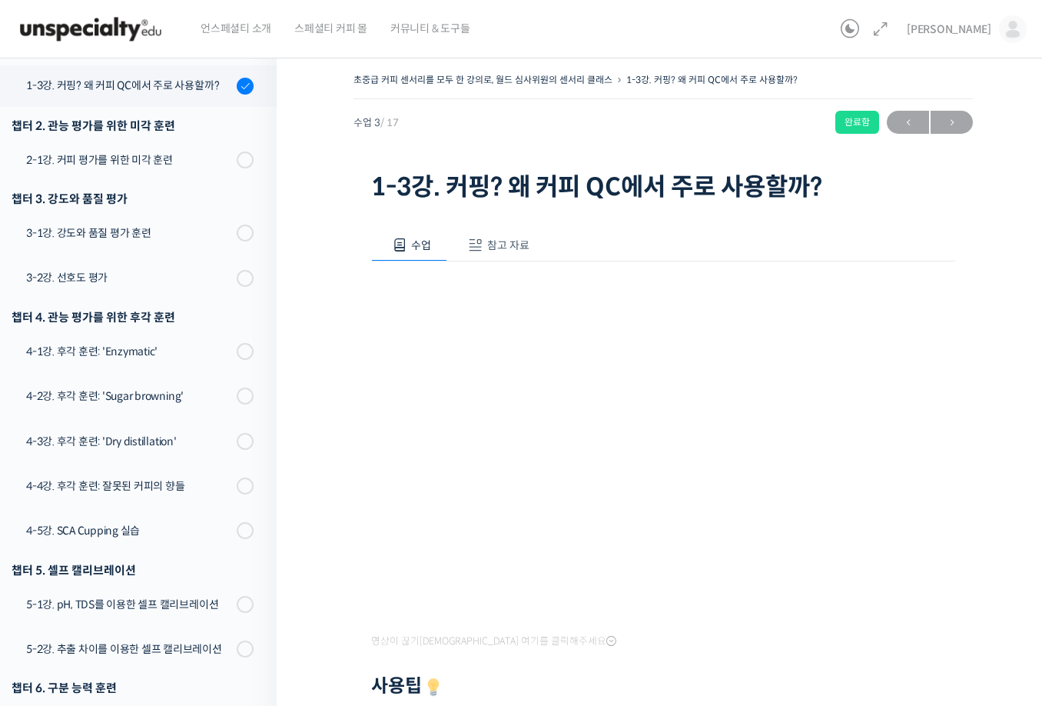
click at [510, 252] on span "참고 자료" at bounding box center [508, 245] width 42 height 14
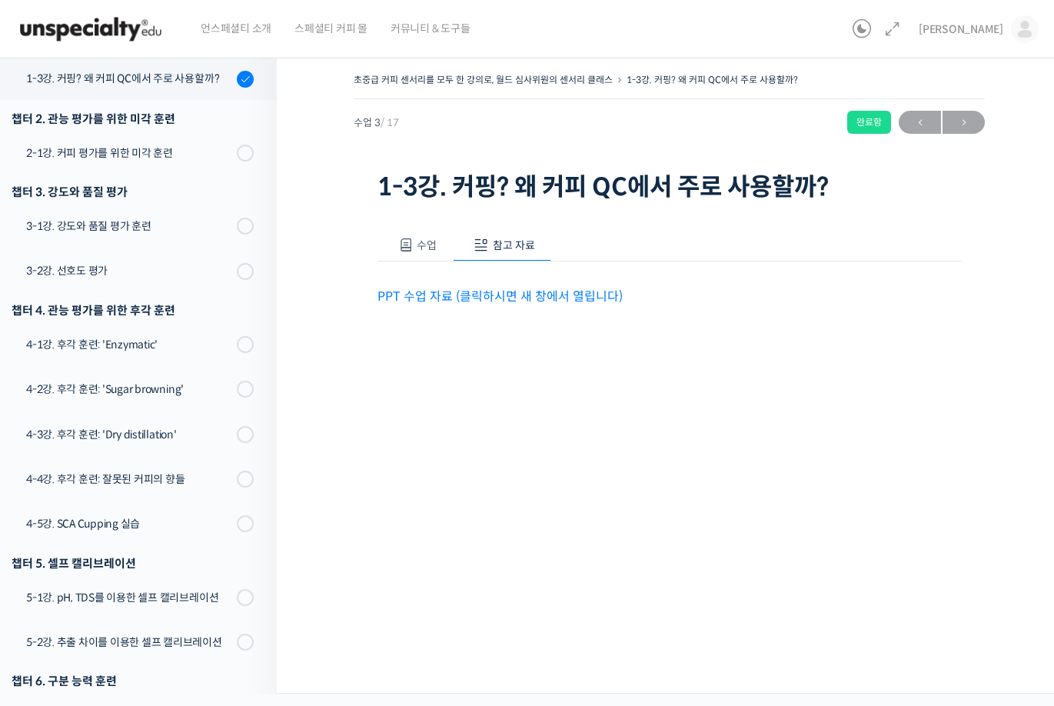
click at [507, 251] on span "참고 자료" at bounding box center [514, 245] width 42 height 14
click at [475, 303] on link "PPT 수업 자료 (클릭하시면 새 창에서 열립니다)" at bounding box center [499, 296] width 245 height 16
click at [433, 250] on span "수업" at bounding box center [427, 245] width 20 height 14
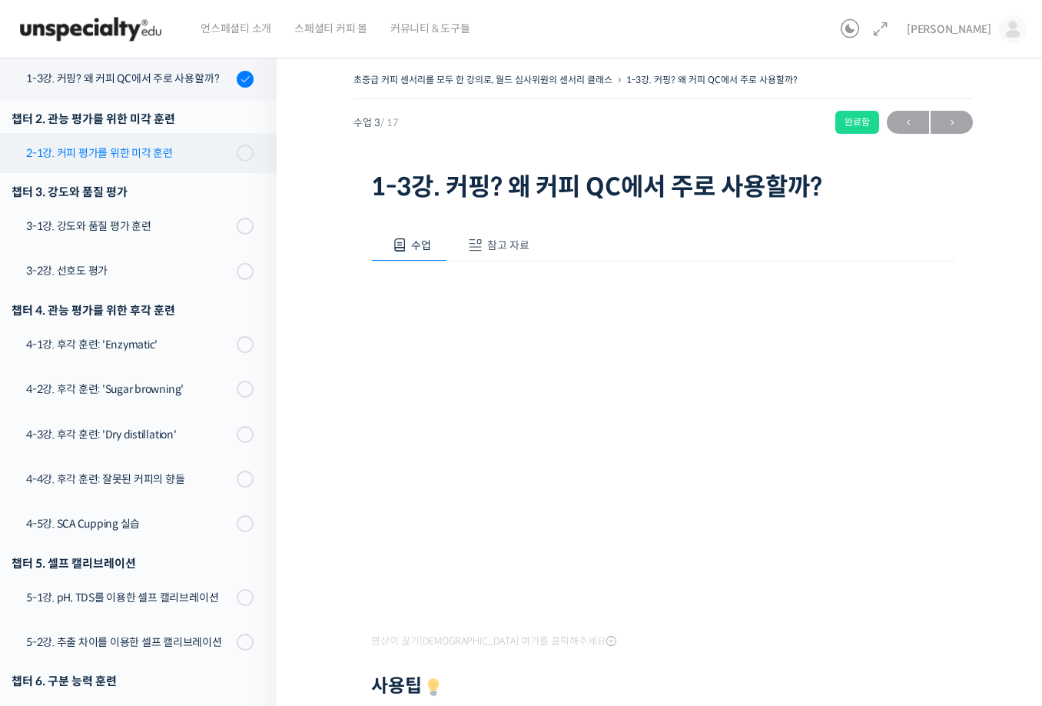
click at [181, 158] on div "2-1강. 커피 평가를 위한 미각 훈련" at bounding box center [129, 153] width 206 height 17
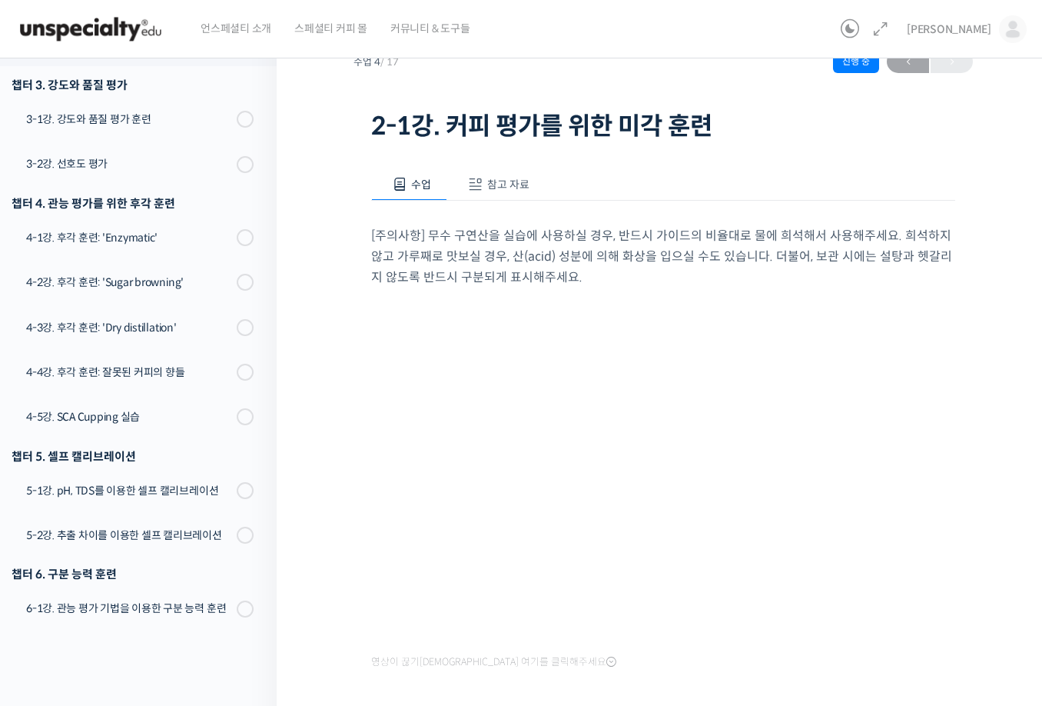
scroll to position [154, 0]
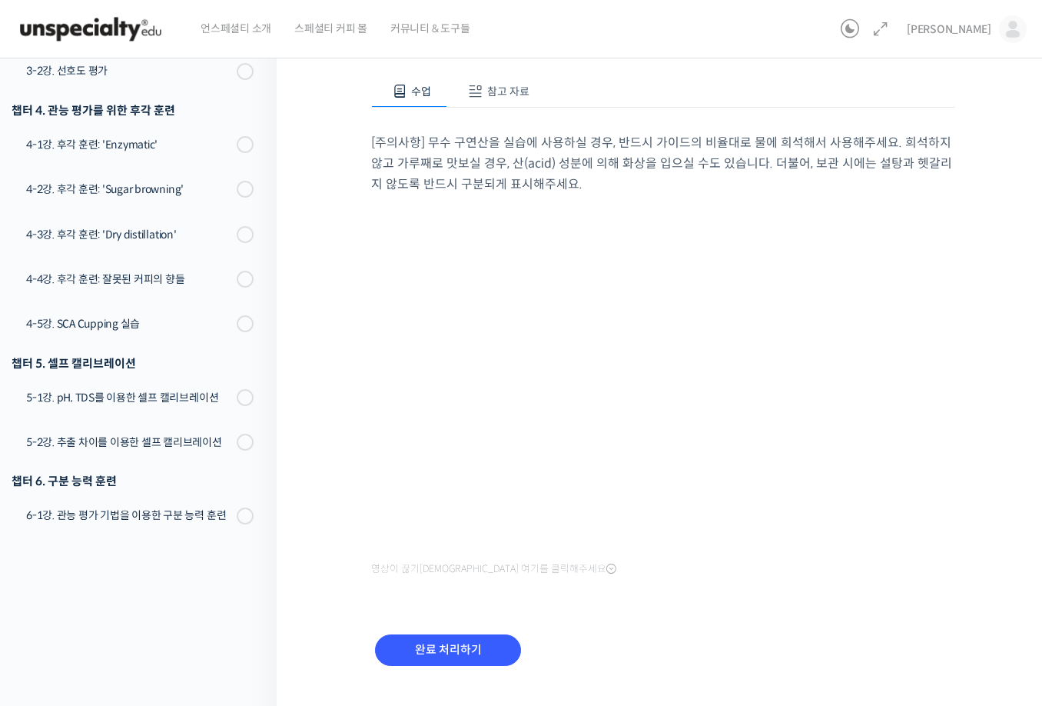
click at [663, 94] on div "수업 참고 자료" at bounding box center [663, 91] width 584 height 32
click at [478, 645] on input "완료 처리하기" at bounding box center [448, 650] width 146 height 32
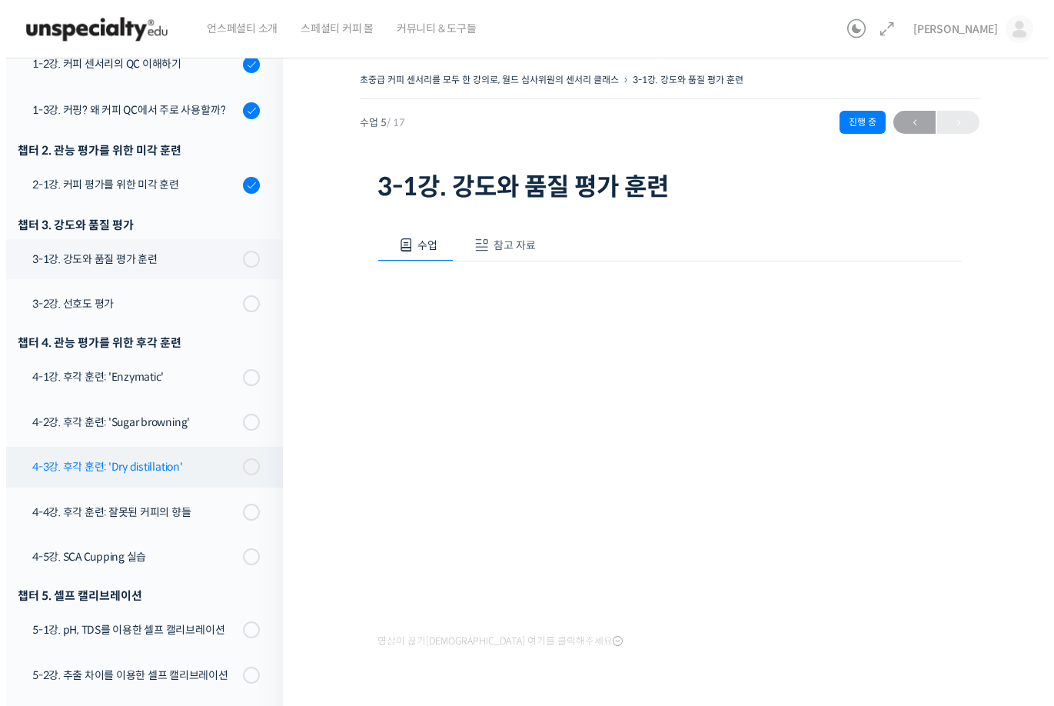
scroll to position [284, 0]
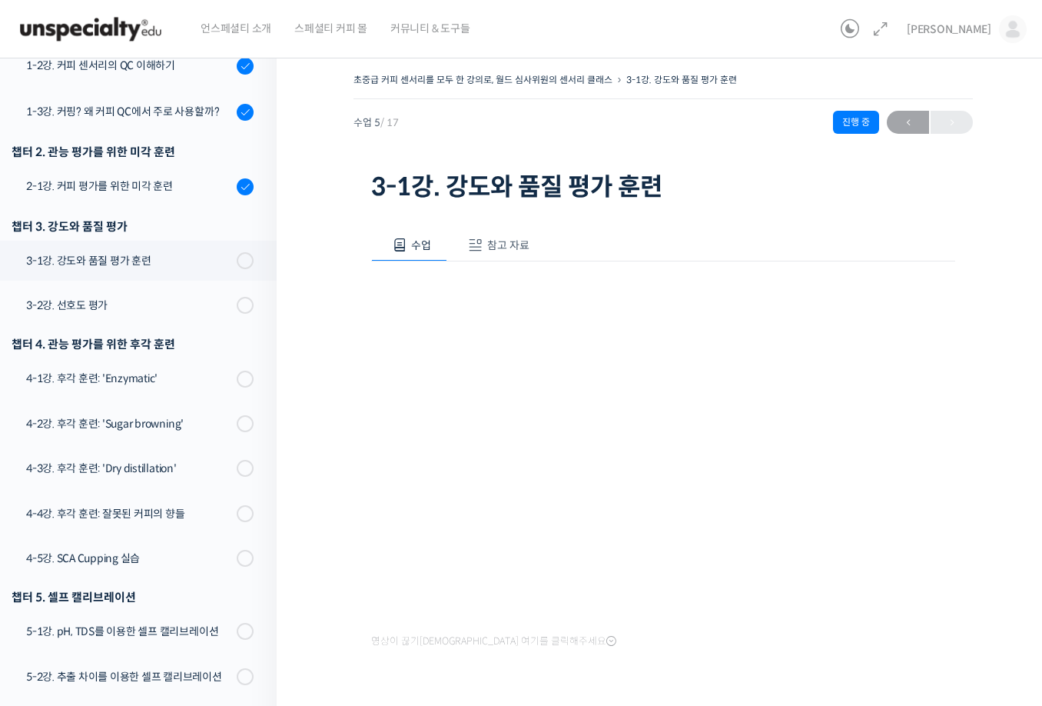
click at [506, 244] on span "참고 자료" at bounding box center [508, 245] width 42 height 14
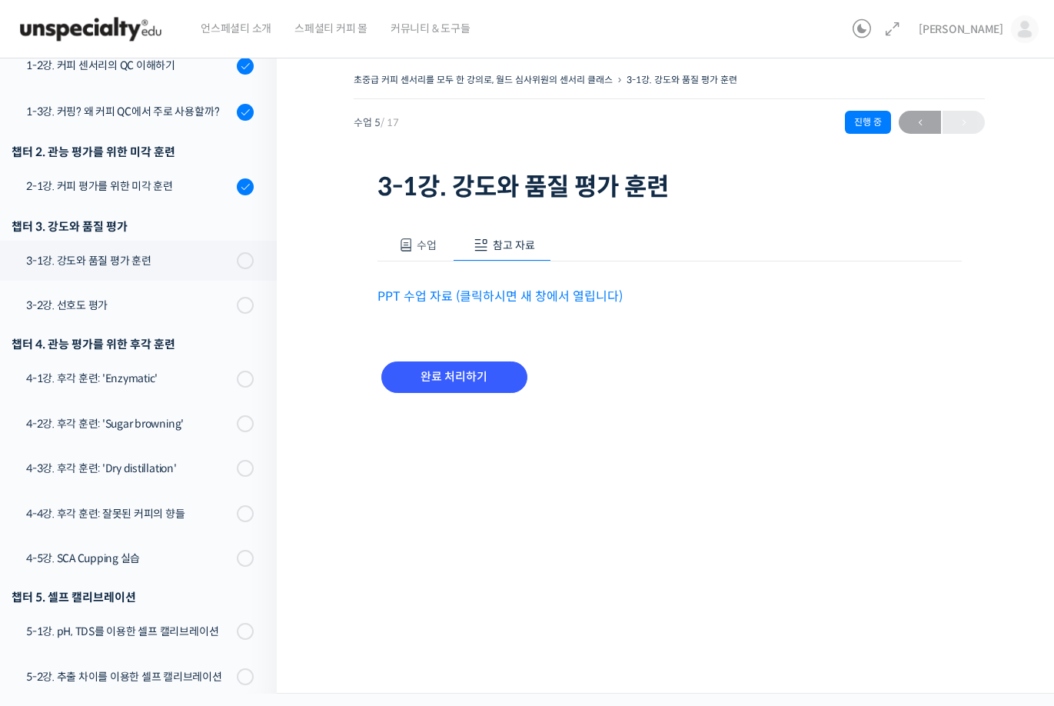
click at [505, 288] on link "PPT 수업 자료 (클릭하시면 새 창에서 열립니다)" at bounding box center [499, 296] width 245 height 16
click at [462, 378] on input "완료 처리하기" at bounding box center [454, 377] width 146 height 32
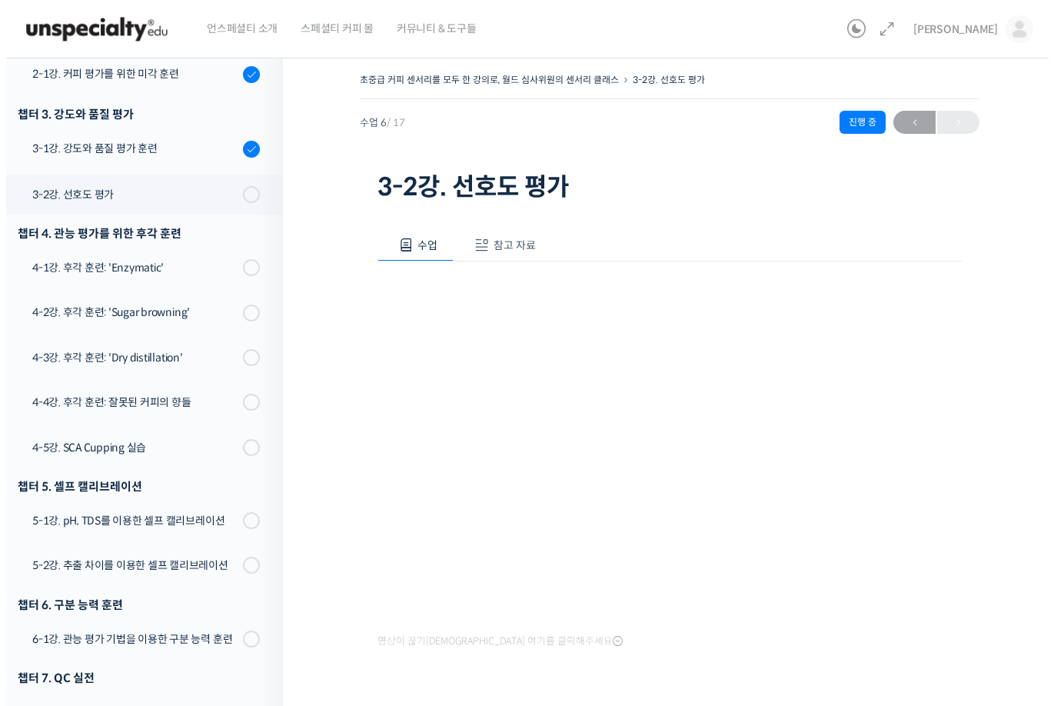
scroll to position [512, 0]
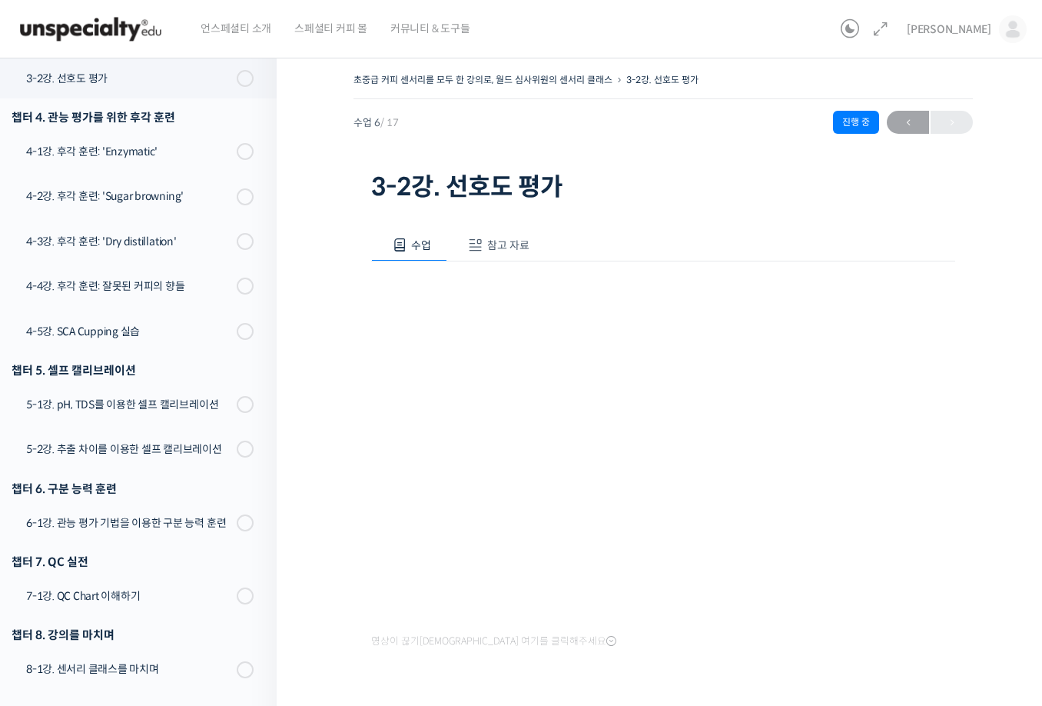
click at [490, 244] on span "참고 자료" at bounding box center [508, 245] width 42 height 14
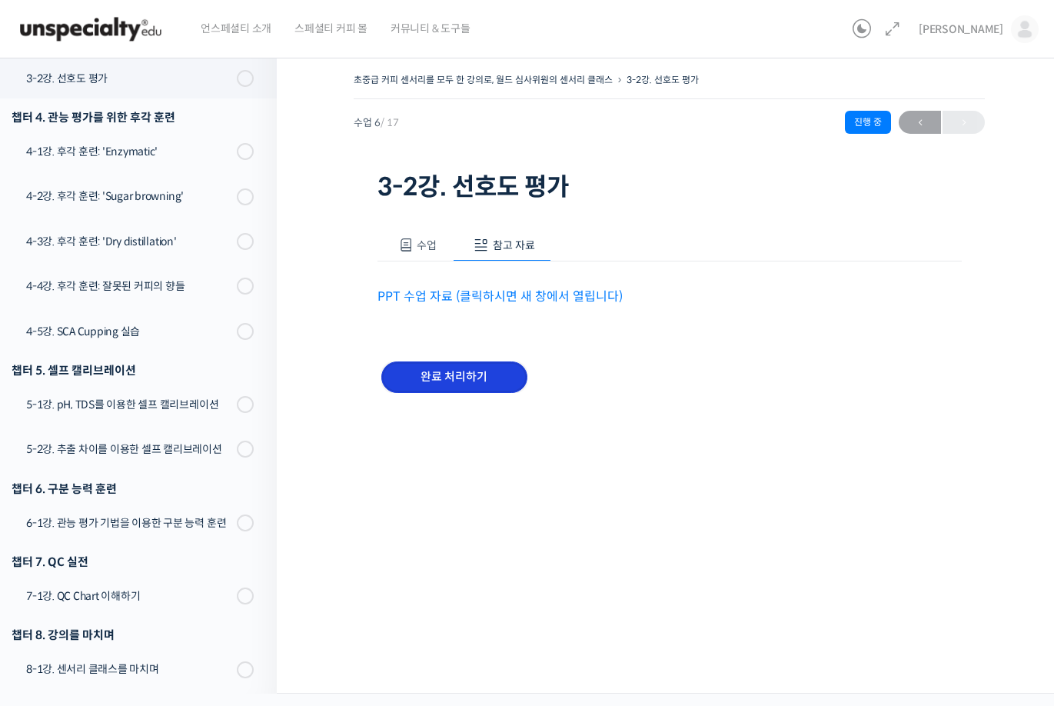
click at [479, 384] on input "완료 처리하기" at bounding box center [454, 377] width 146 height 32
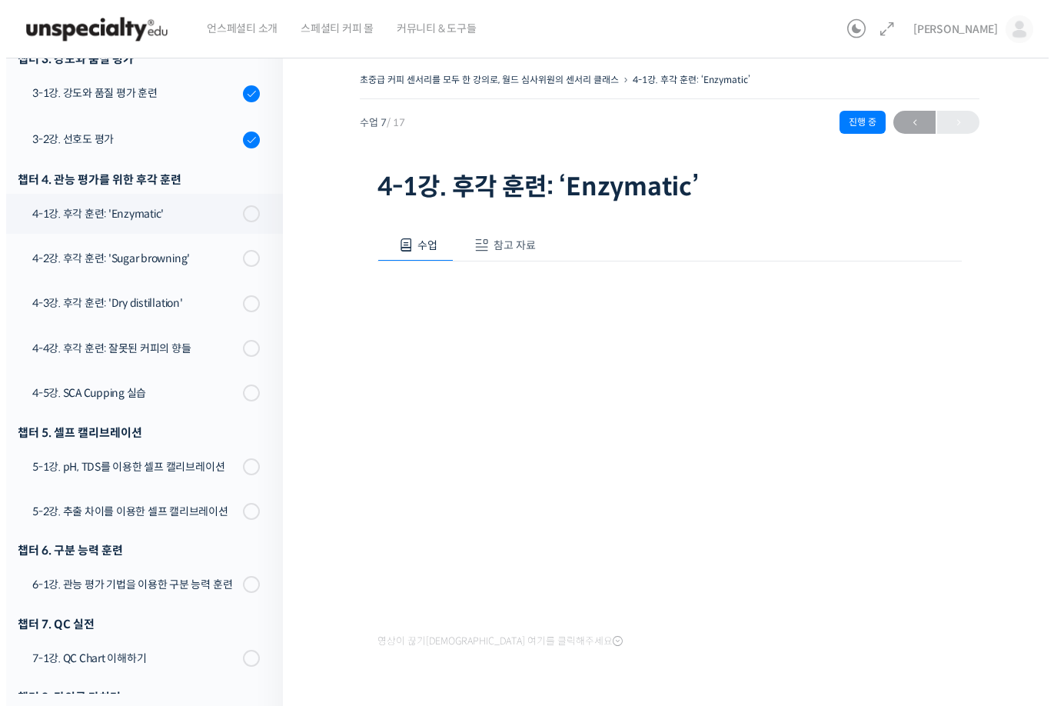
scroll to position [558, 0]
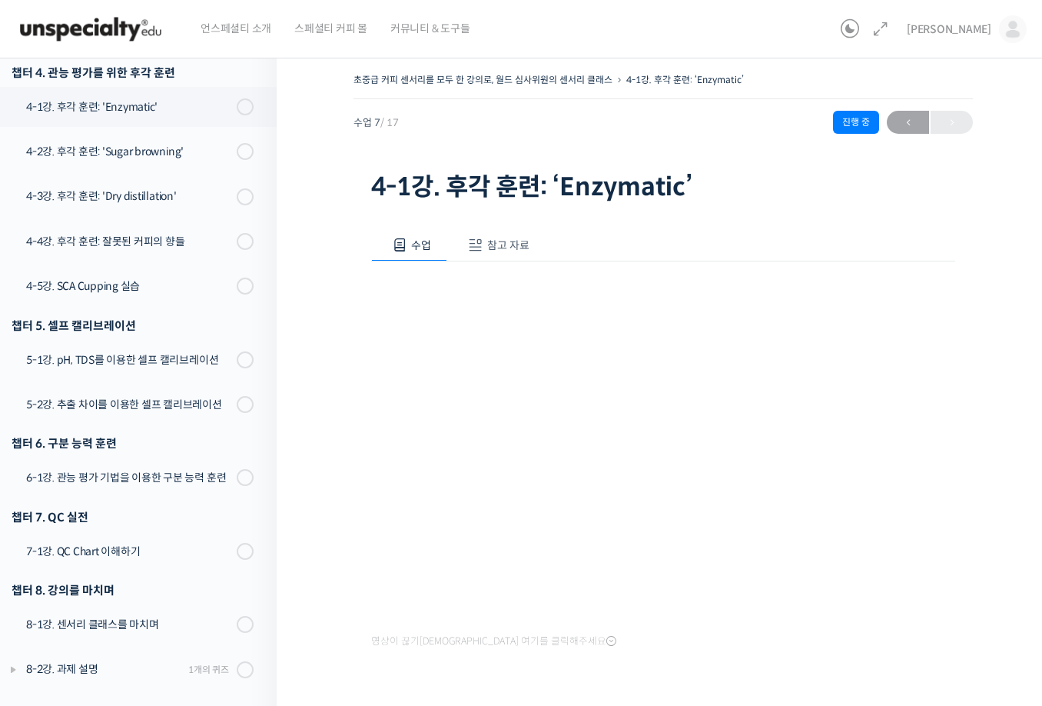
click at [504, 244] on span "참고 자료" at bounding box center [508, 245] width 42 height 14
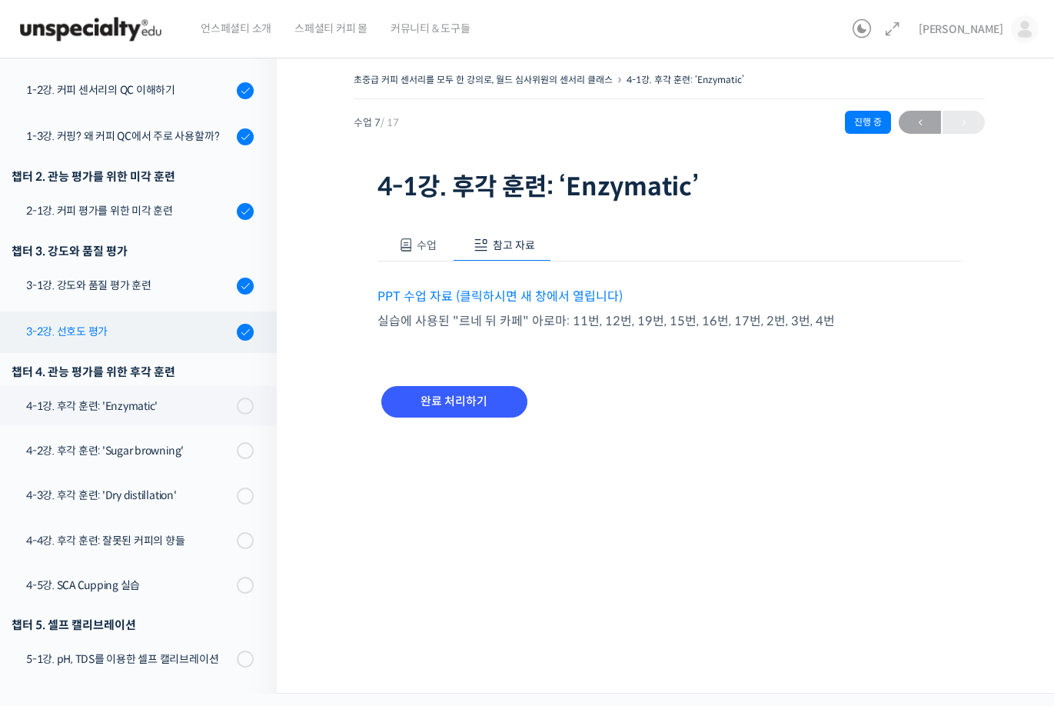
scroll to position [251, 0]
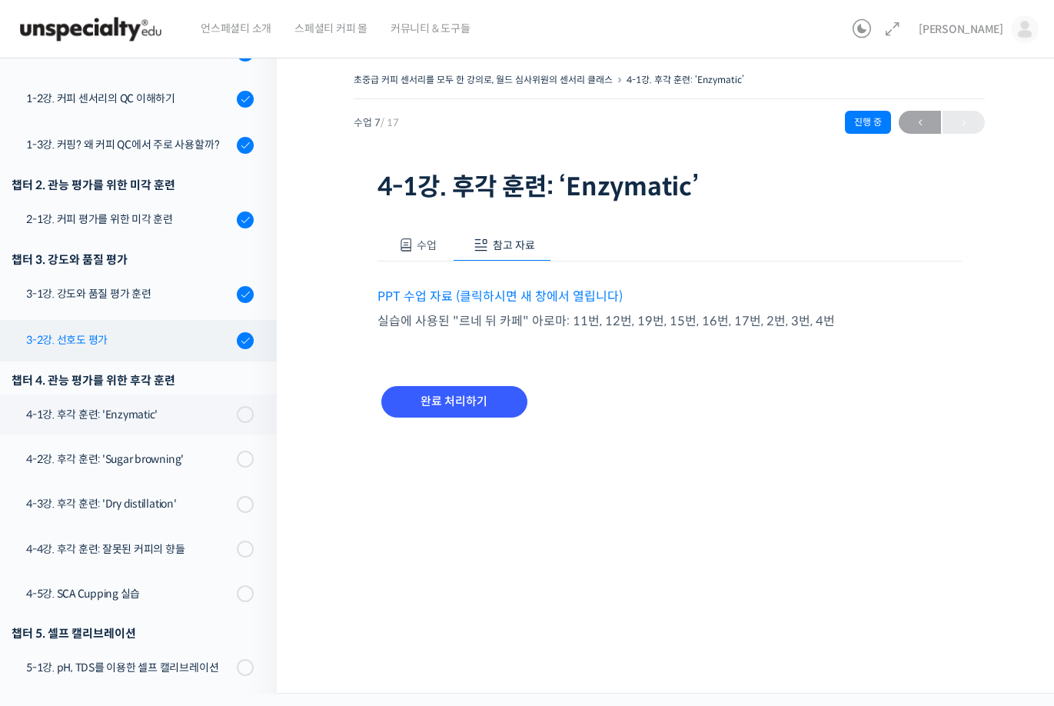
click at [141, 334] on div "3-2강. 선호도 평가" at bounding box center [129, 339] width 206 height 17
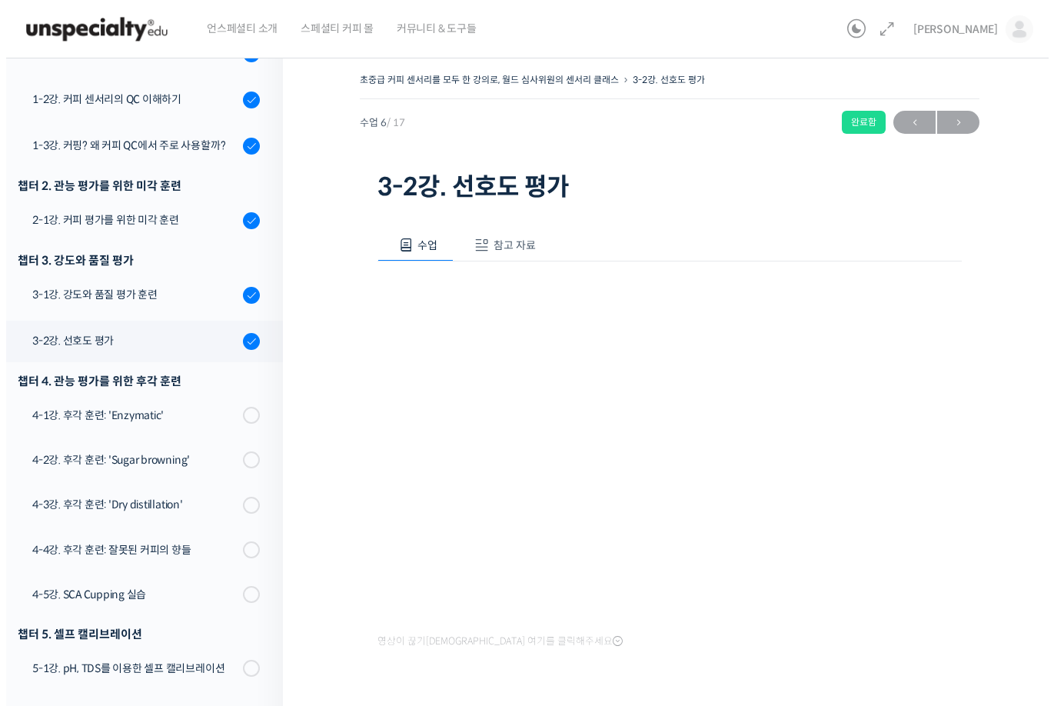
scroll to position [512, 0]
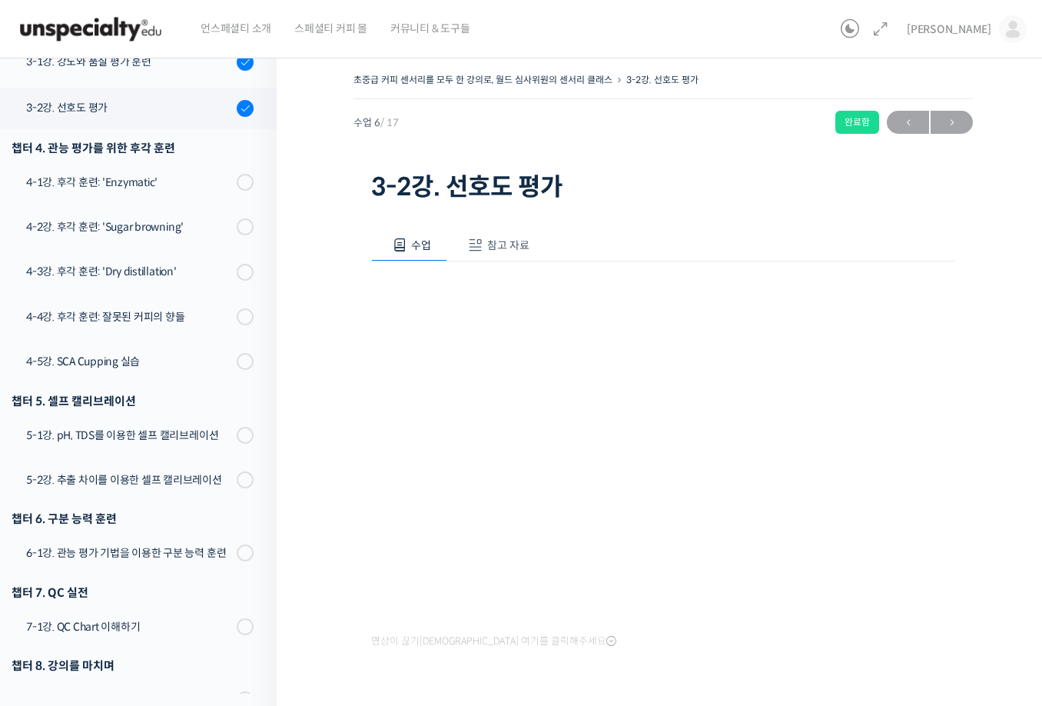
click at [504, 243] on span "참고 자료" at bounding box center [508, 245] width 42 height 14
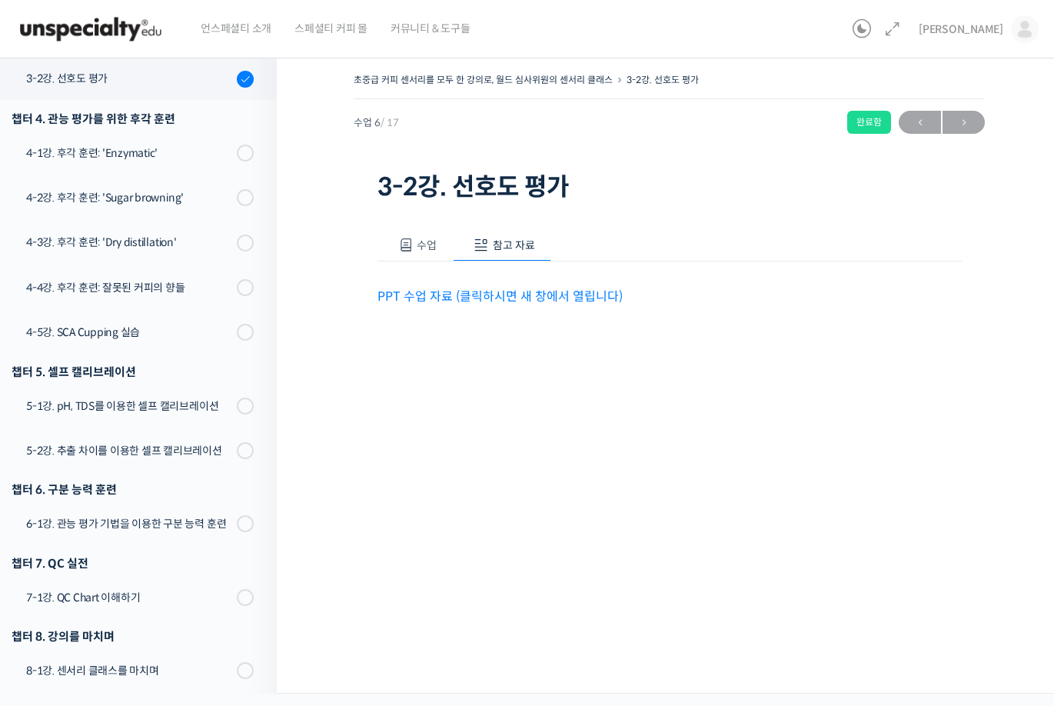
click at [492, 291] on link "PPT 수업 자료 (클릭하시면 새 창에서 열립니다)" at bounding box center [499, 296] width 245 height 16
click at [122, 155] on div "4-1강. 후각 훈련: 'Enzymatic'" at bounding box center [129, 153] width 206 height 17
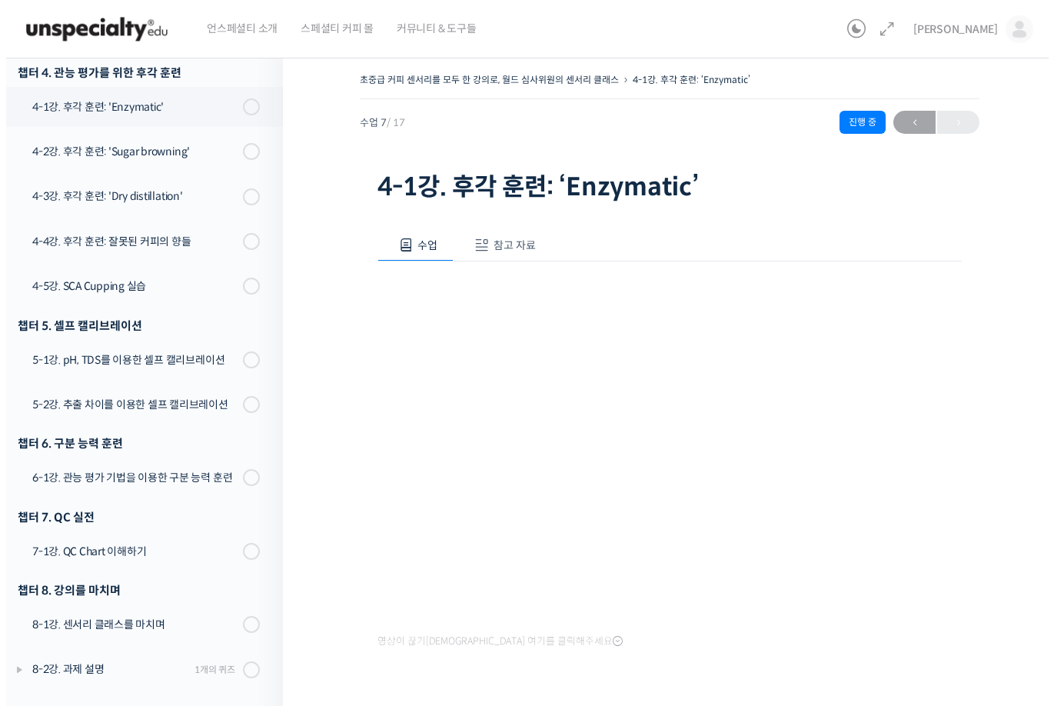
scroll to position [558, 0]
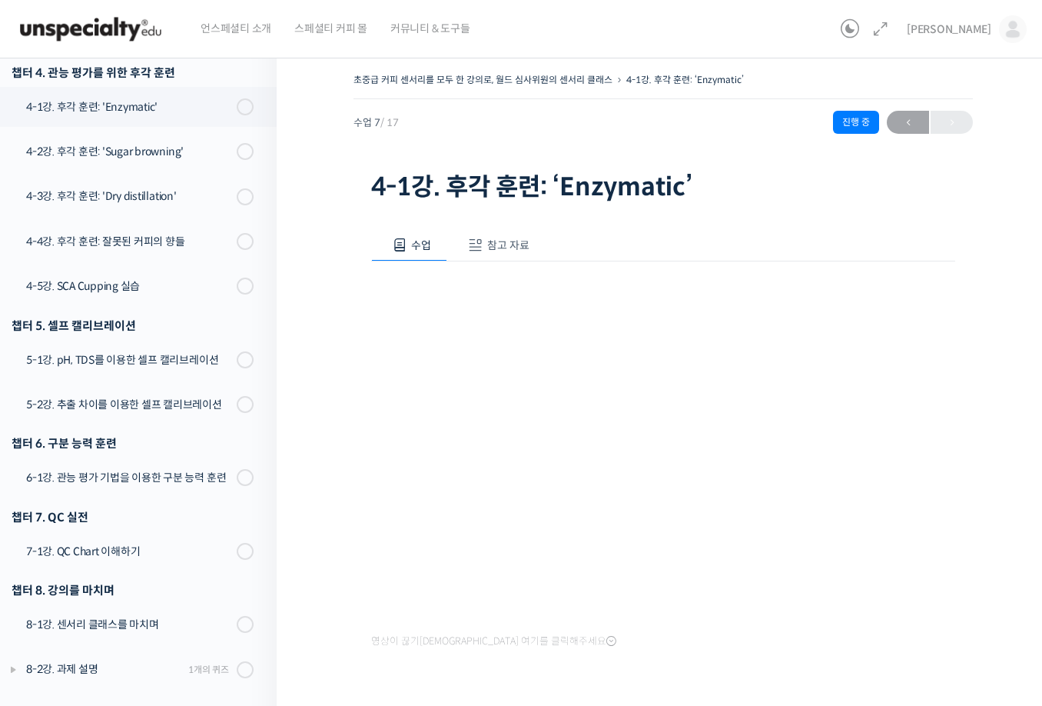
click at [512, 241] on span "참고 자료" at bounding box center [508, 245] width 42 height 14
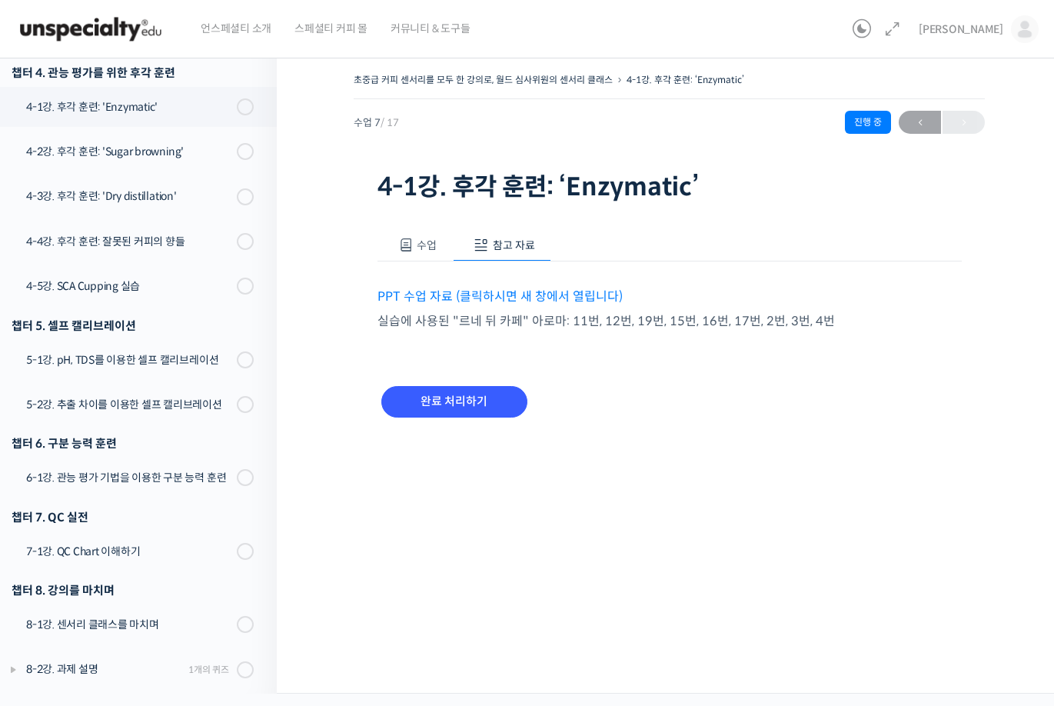
click at [504, 295] on link "PPT 수업 자료 (클릭하시면 새 창에서 열립니다)" at bounding box center [499, 296] width 245 height 16
click at [467, 387] on input "완료 처리하기" at bounding box center [454, 402] width 146 height 32
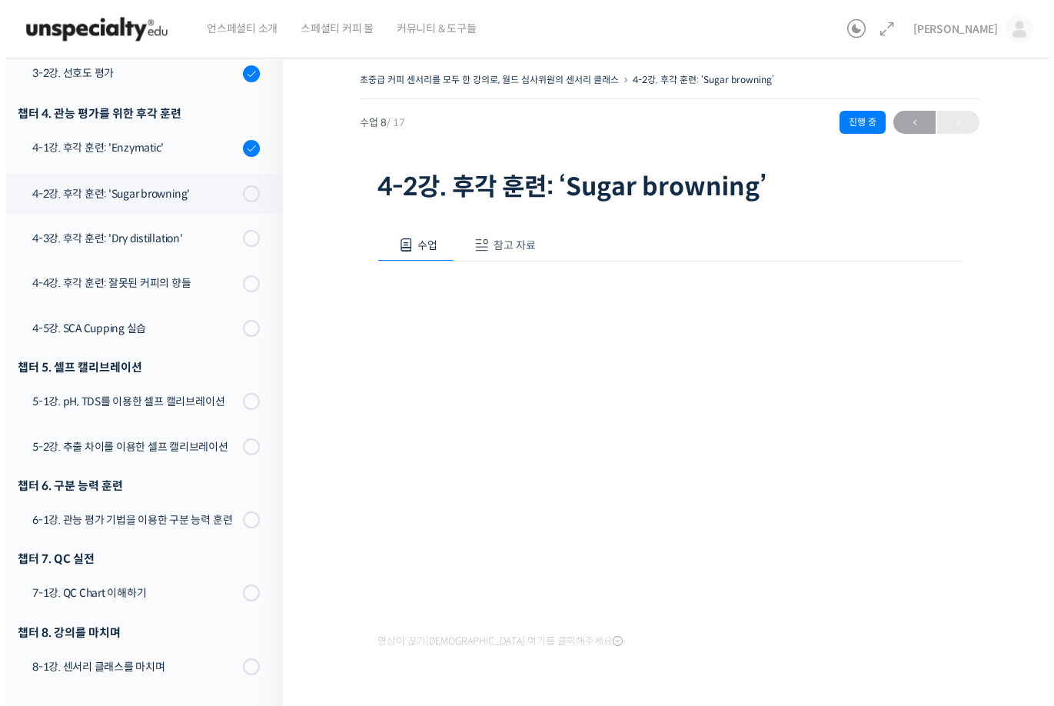
scroll to position [567, 0]
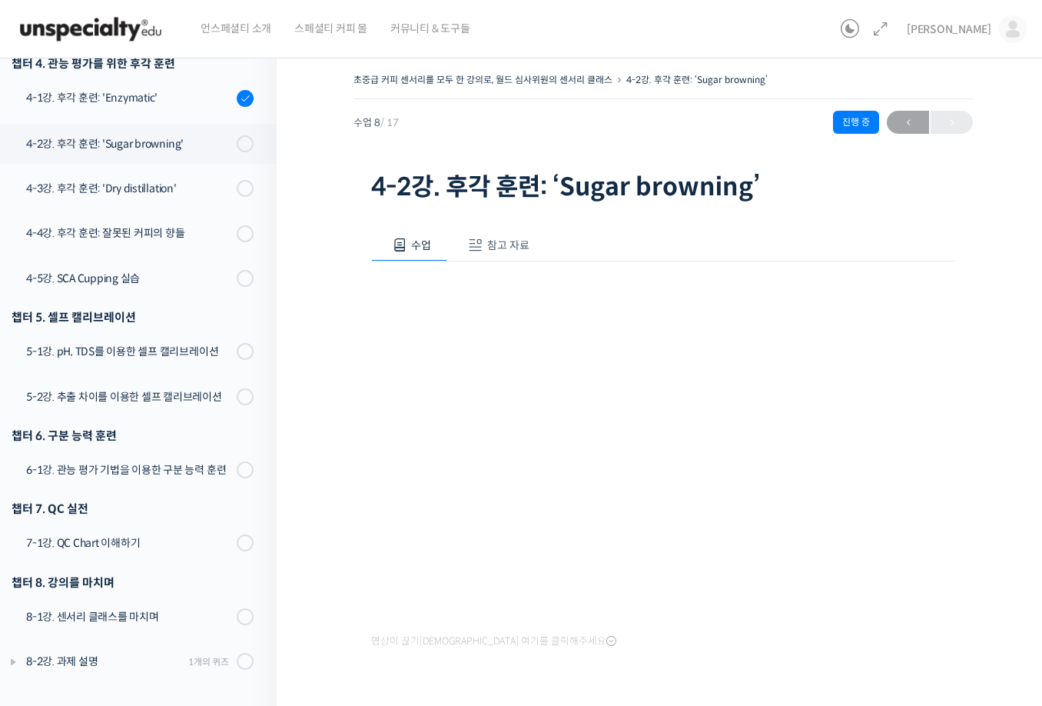
click at [504, 244] on span "참고 자료" at bounding box center [508, 245] width 42 height 14
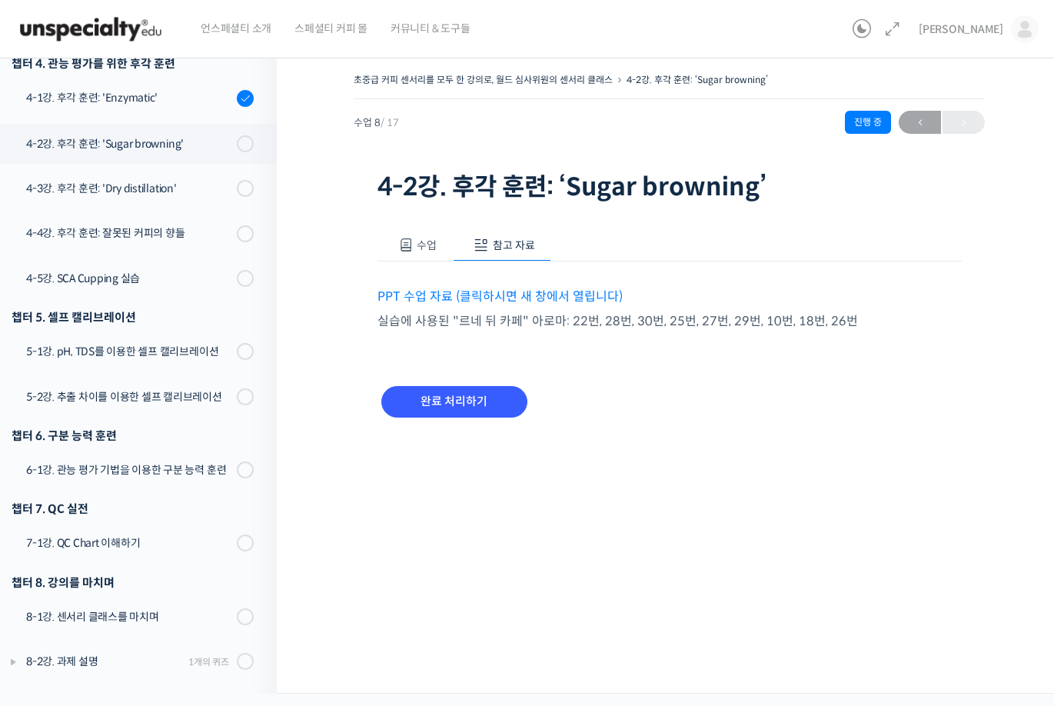
click at [533, 299] on link "PPT 수업 자료 (클릭하시면 새 창에서 열립니다)" at bounding box center [499, 296] width 245 height 16
click at [468, 391] on input "완료 처리하기" at bounding box center [454, 402] width 146 height 32
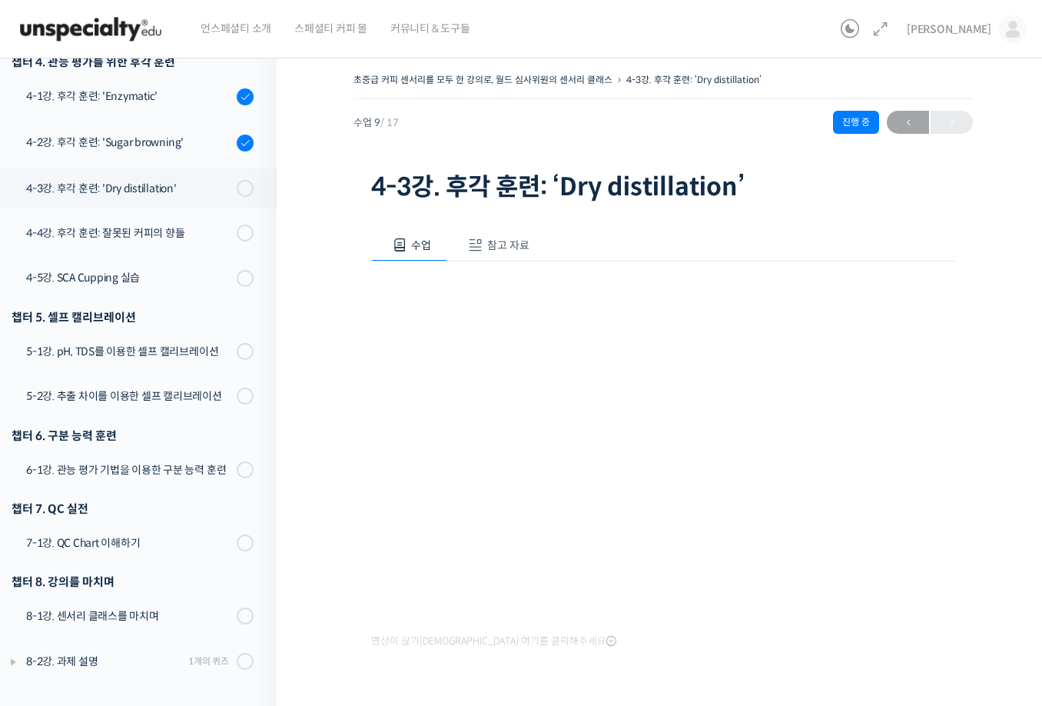
click at [507, 248] on span "참고 자료" at bounding box center [508, 245] width 42 height 14
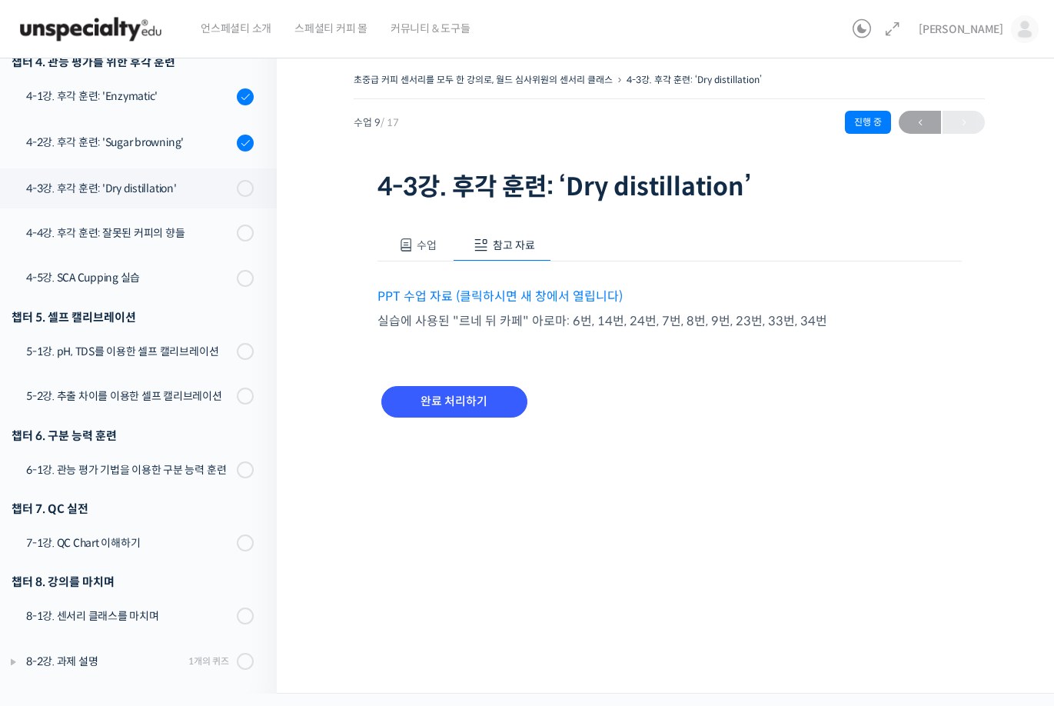
click at [522, 297] on link "PPT 수업 자료 (클릭하시면 새 창에서 열립니다)" at bounding box center [499, 296] width 245 height 16
click at [671, 420] on div "완료 처리하기" at bounding box center [669, 414] width 584 height 88
click at [484, 394] on input "완료 처리하기" at bounding box center [454, 402] width 146 height 32
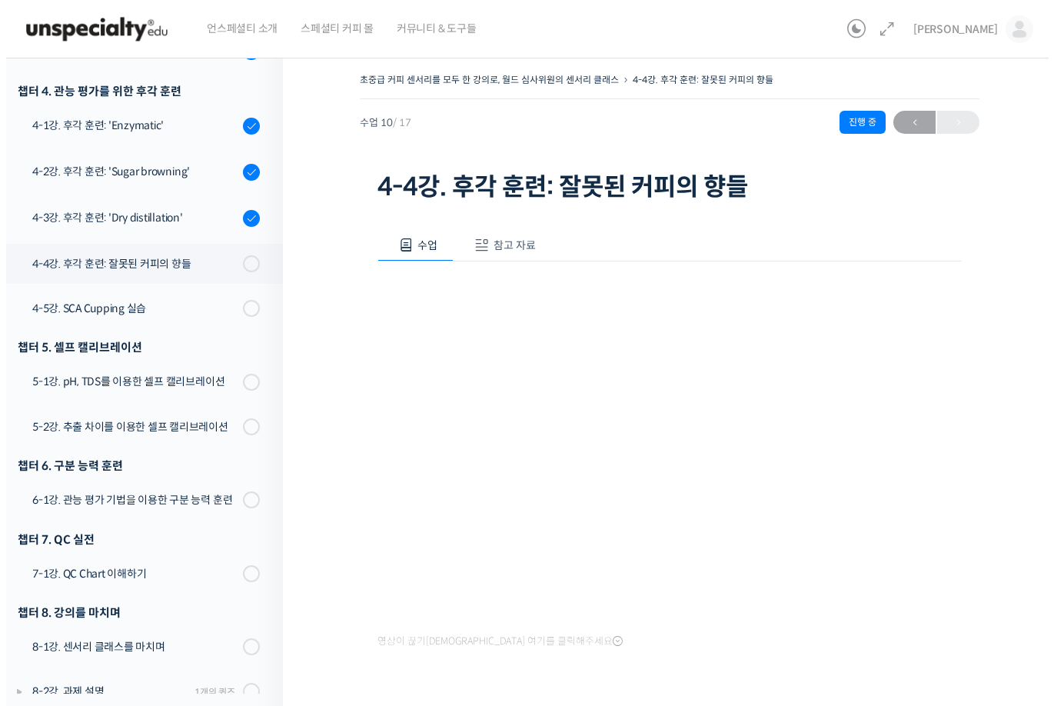
scroll to position [570, 0]
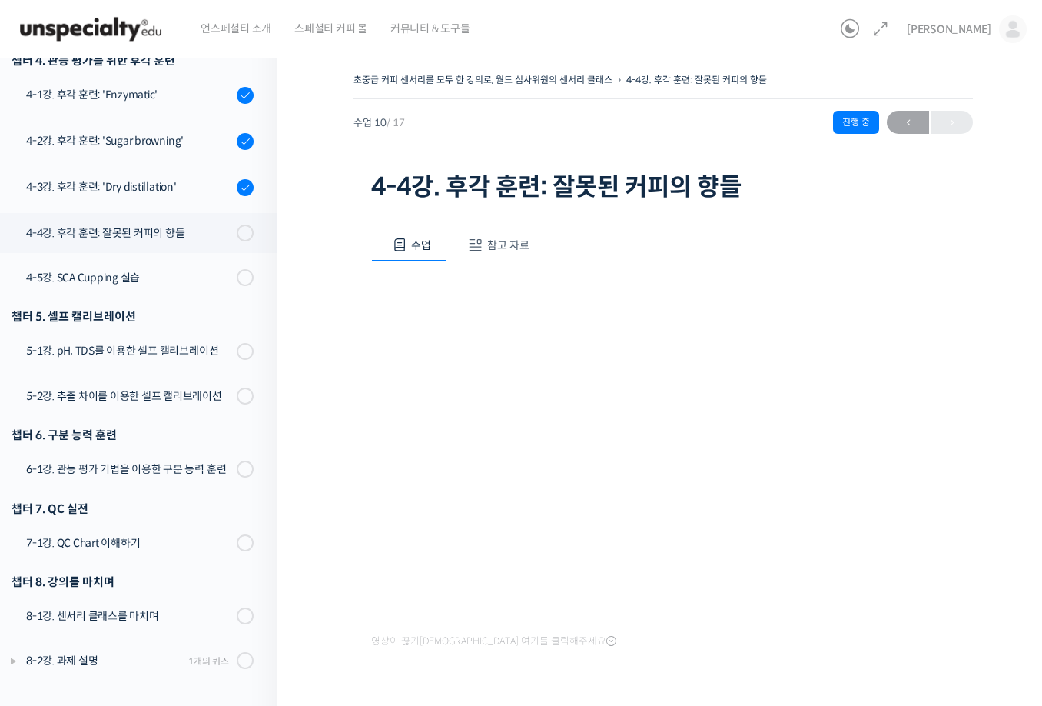
click at [499, 244] on span "참고 자료" at bounding box center [508, 245] width 42 height 14
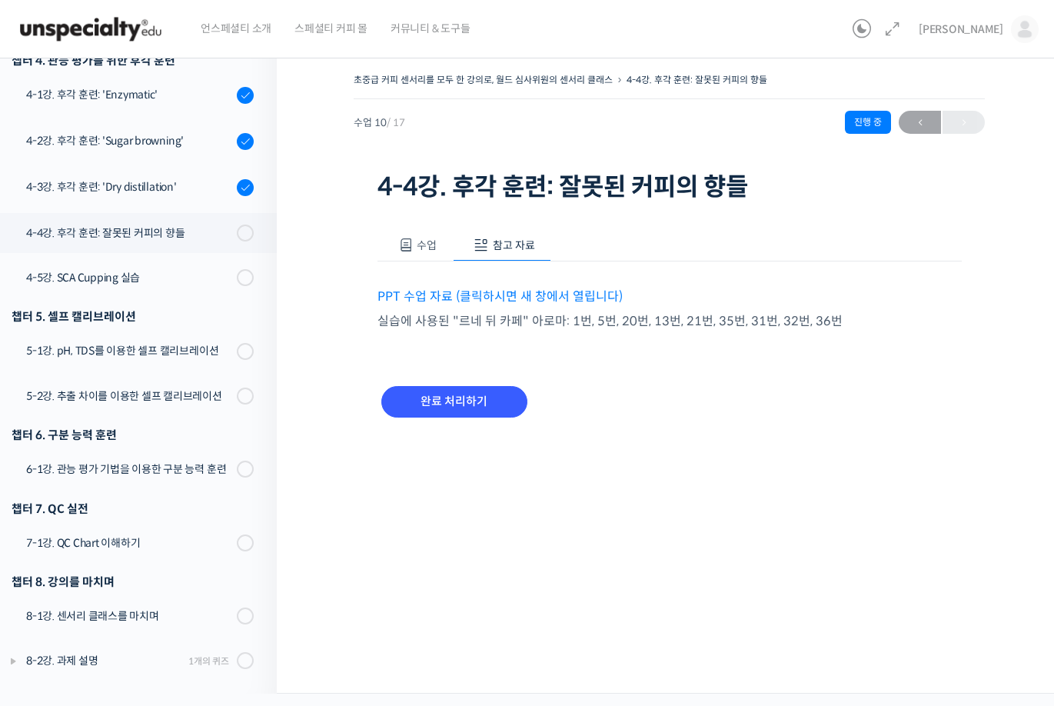
click at [550, 299] on link "PPT 수업 자료 (클릭하시면 새 창에서 열립니다)" at bounding box center [499, 296] width 245 height 16
click at [481, 393] on input "완료 처리하기" at bounding box center [454, 402] width 146 height 32
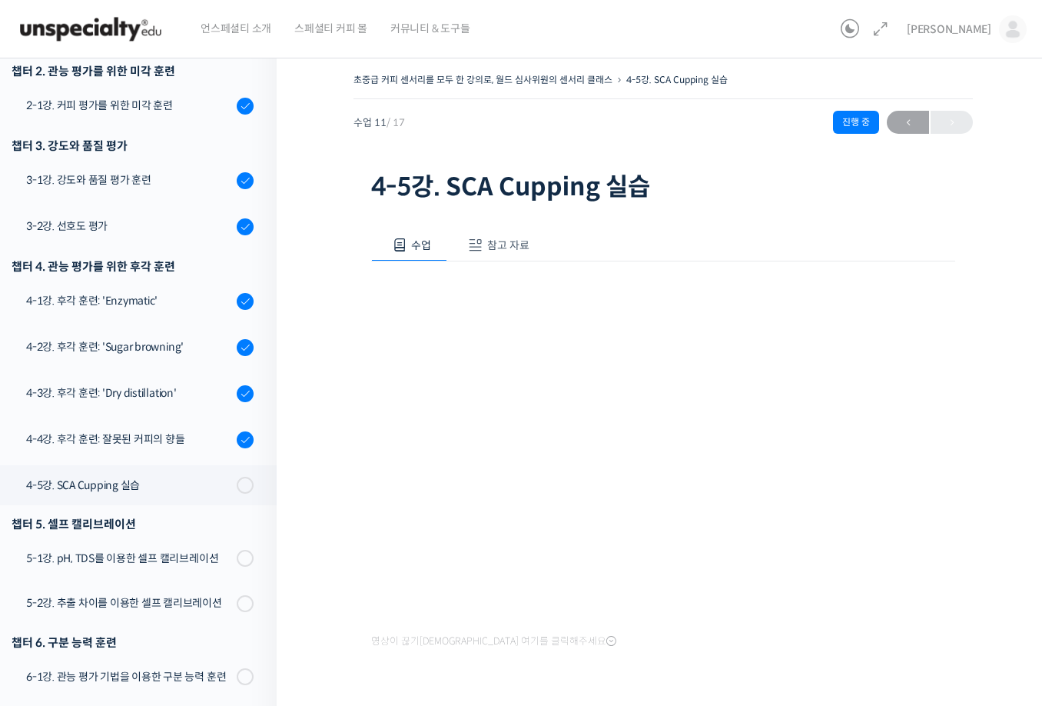
scroll to position [571, 0]
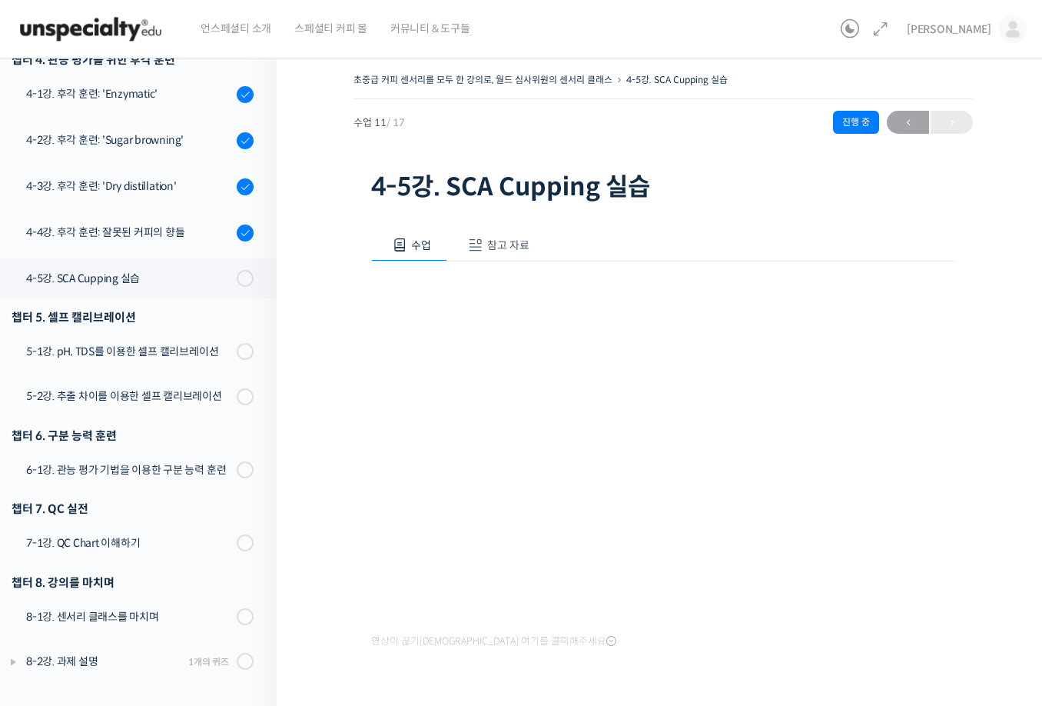
click at [510, 248] on span "참고 자료" at bounding box center [508, 245] width 42 height 14
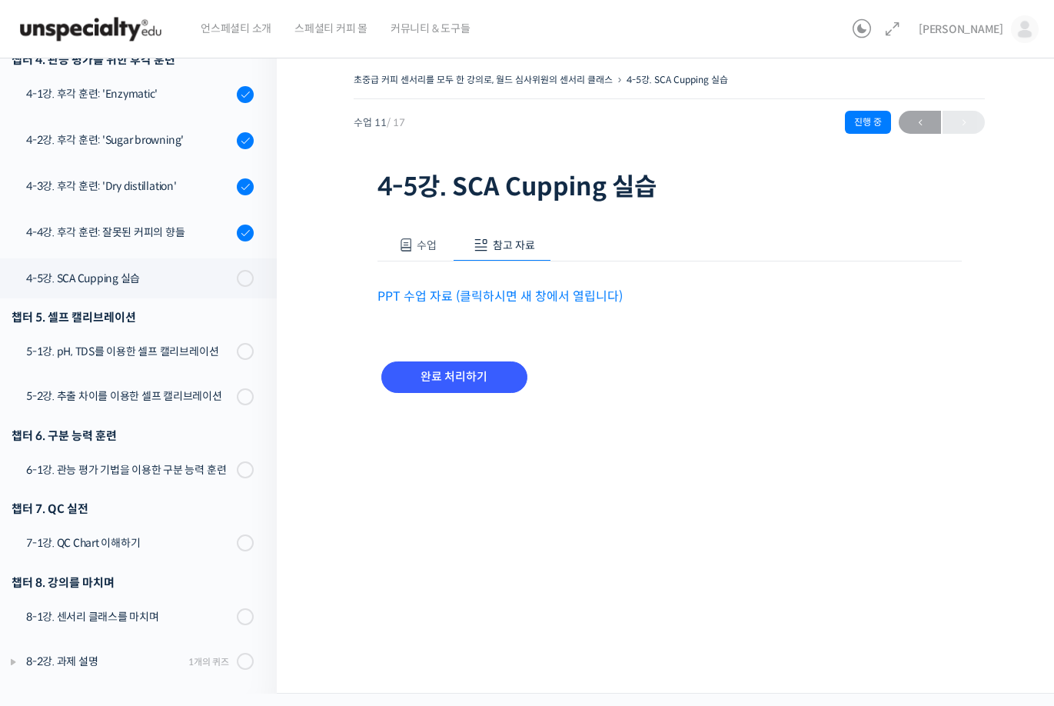
click at [506, 294] on link "PPT 수업 자료 (클릭하시면 새 창에서 열립니다)" at bounding box center [499, 296] width 245 height 16
click at [436, 374] on input "완료 처리하기" at bounding box center [454, 377] width 146 height 32
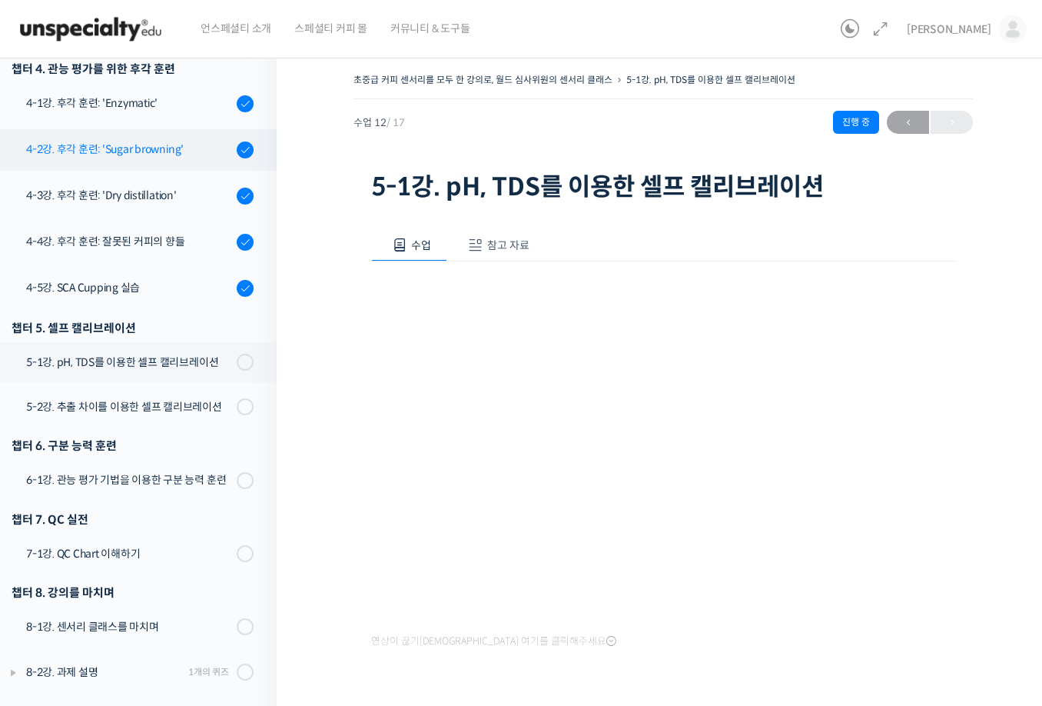
scroll to position [573, 0]
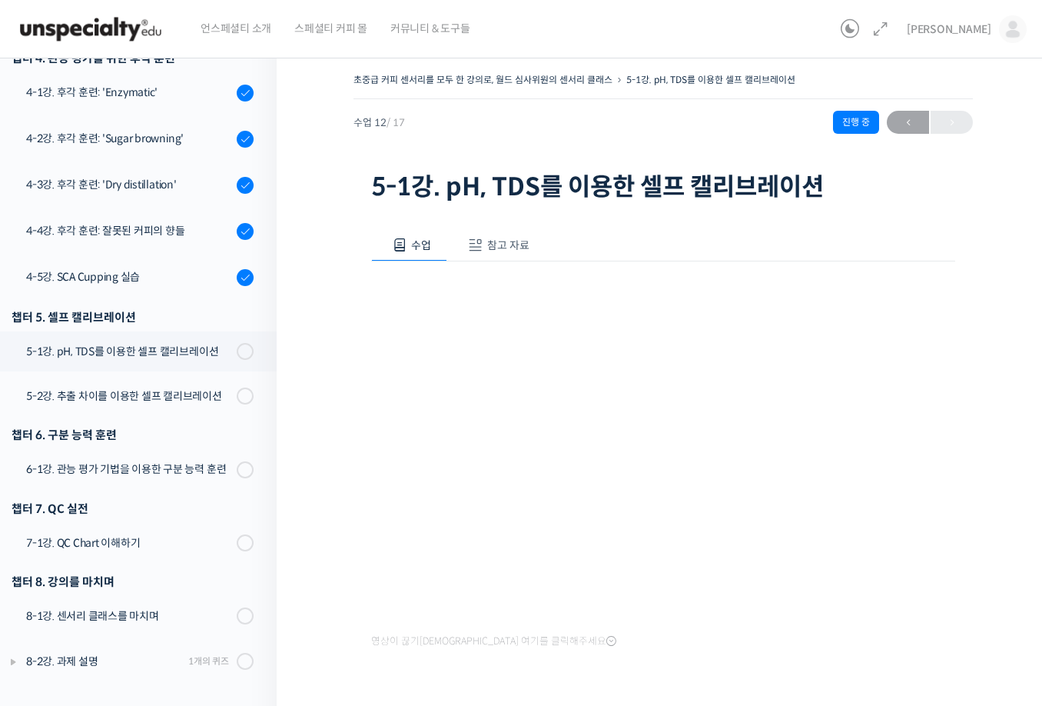
click at [527, 247] on button "참고 자료" at bounding box center [496, 245] width 98 height 32
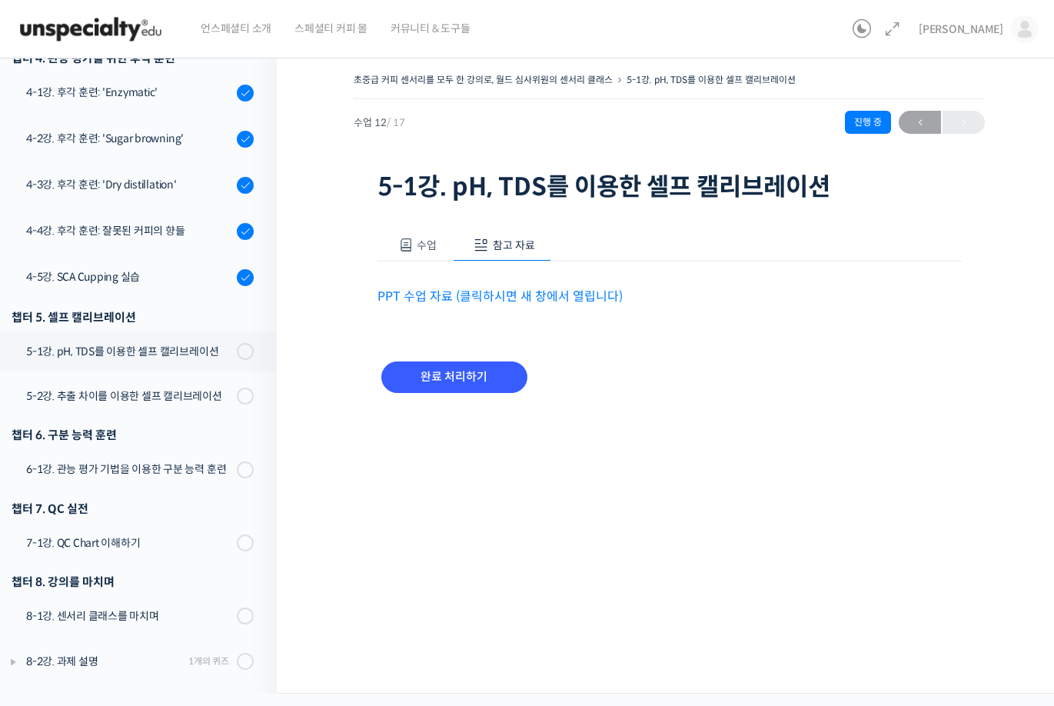
click at [527, 288] on link "PPT 수업 자료 (클릭하시면 새 창에서 열립니다)" at bounding box center [499, 296] width 245 height 16
click at [430, 241] on span "수업" at bounding box center [427, 245] width 20 height 14
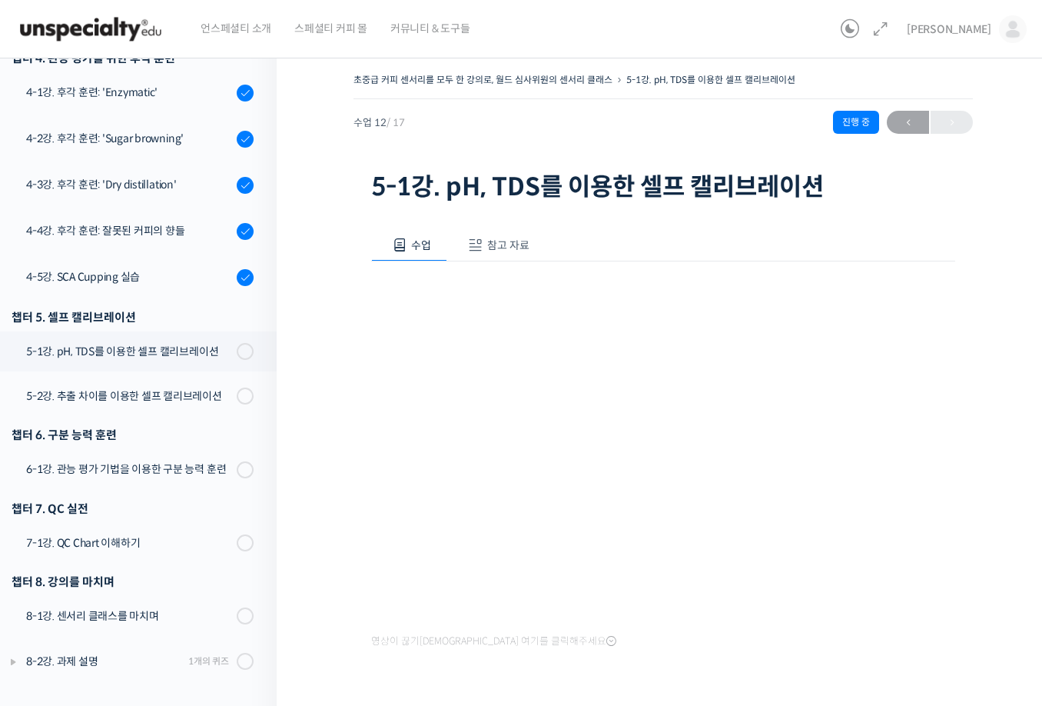
click at [495, 251] on span "참고 자료" at bounding box center [508, 245] width 42 height 14
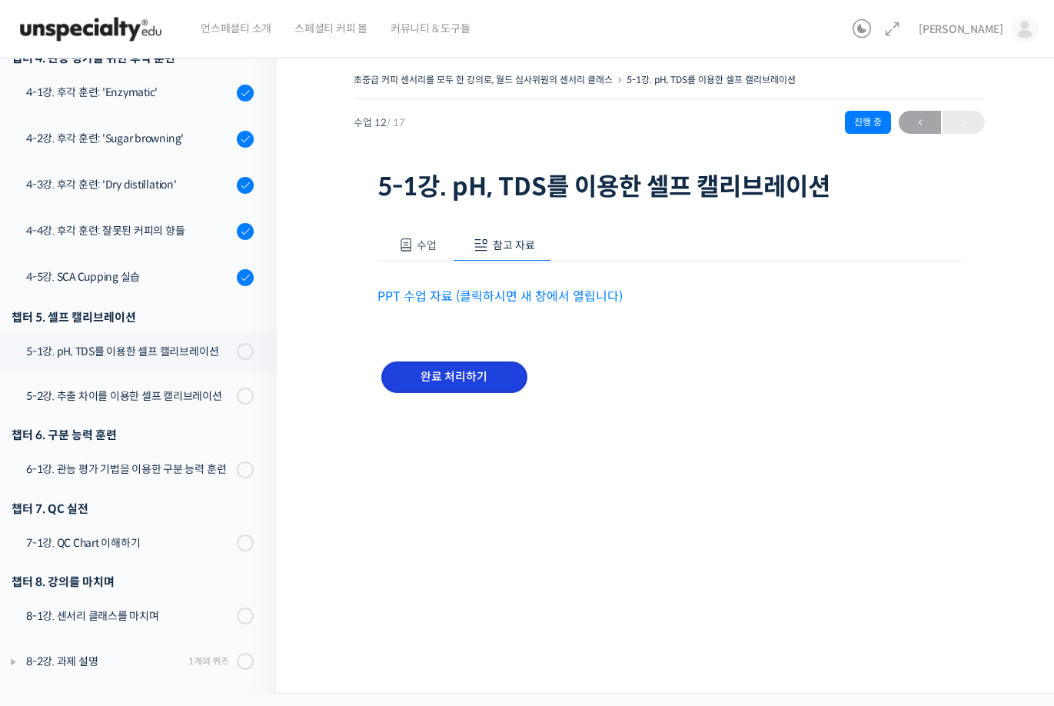
click at [492, 371] on input "완료 처리하기" at bounding box center [454, 377] width 146 height 32
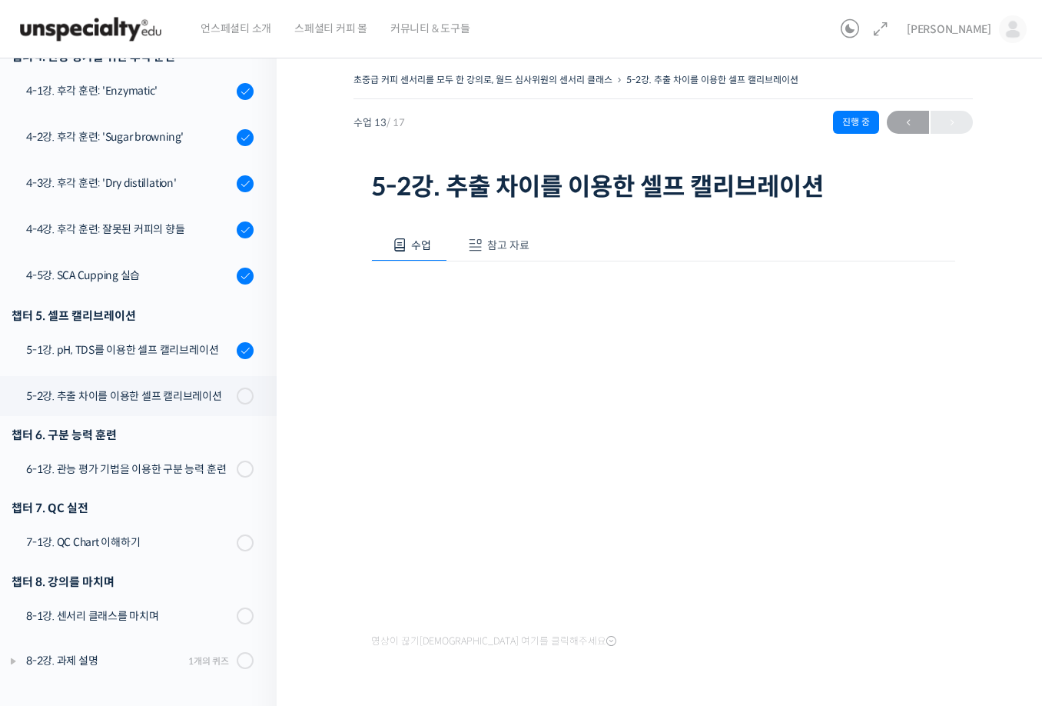
click at [496, 245] on span "참고 자료" at bounding box center [508, 245] width 42 height 14
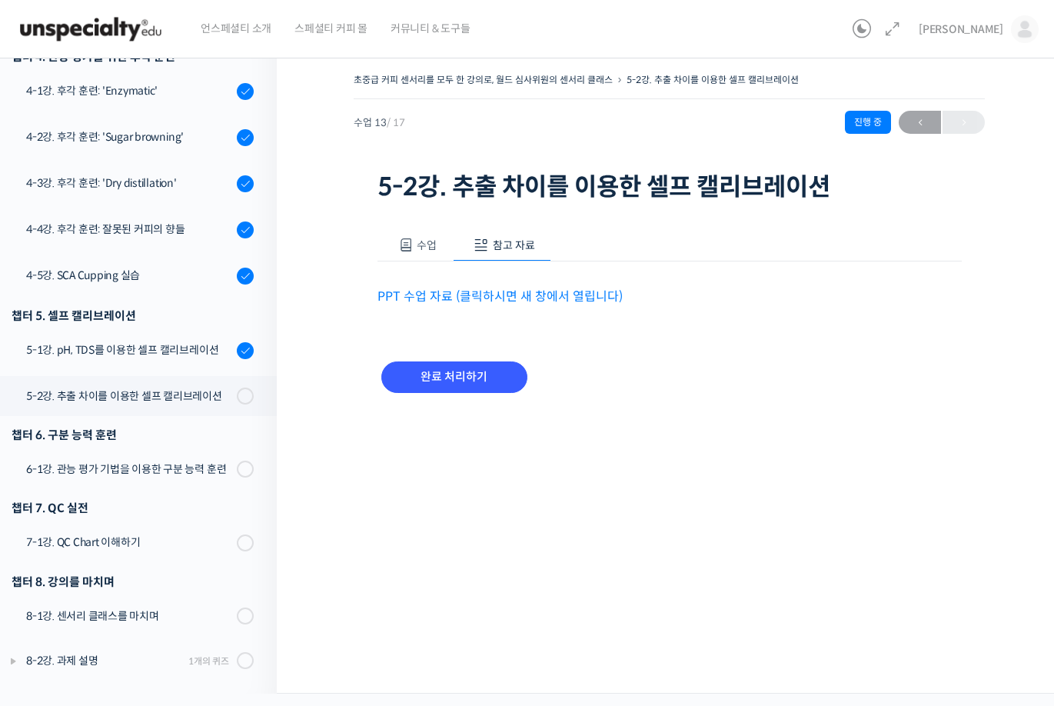
click at [434, 244] on span "수업" at bounding box center [427, 245] width 20 height 14
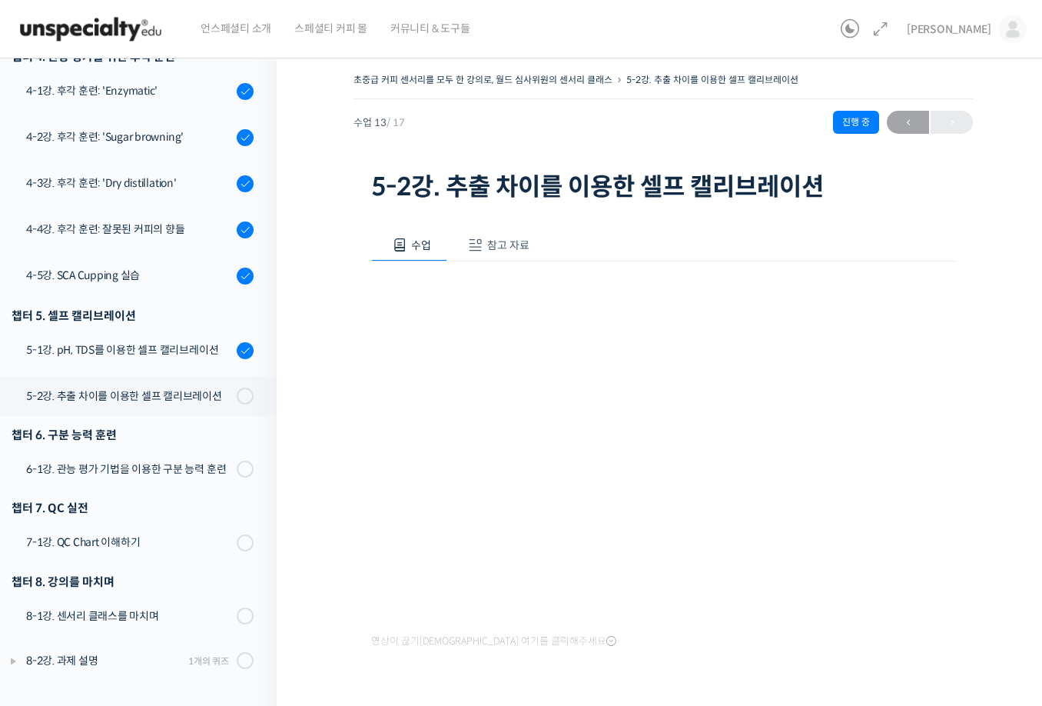
click at [520, 250] on span "참고 자료" at bounding box center [508, 245] width 42 height 14
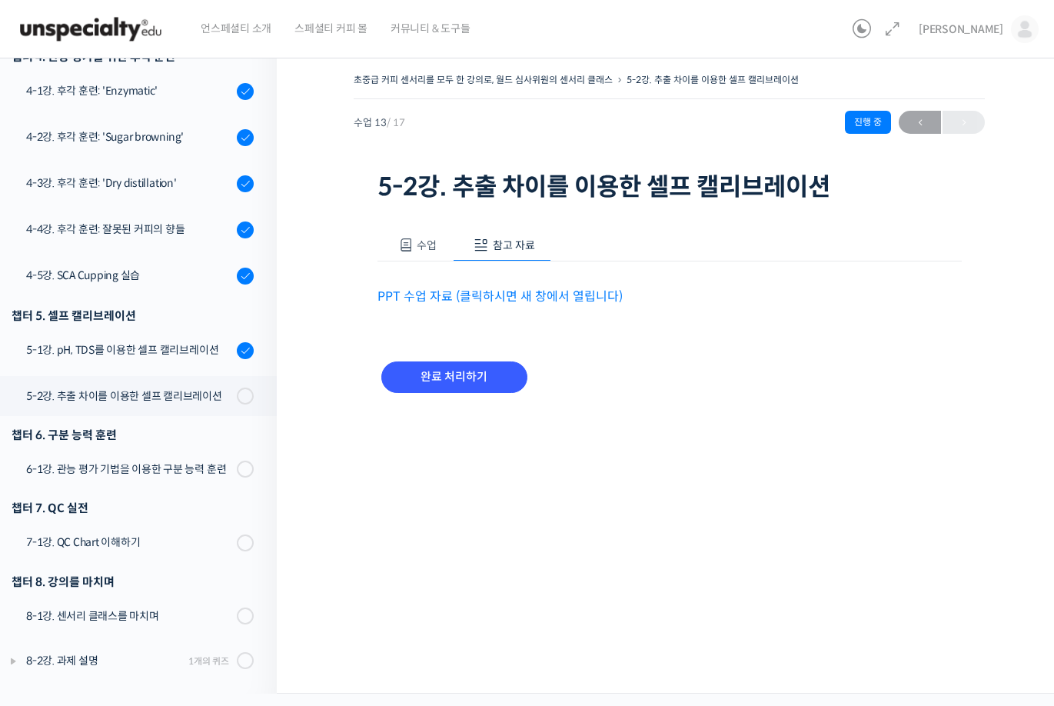
click at [497, 300] on link "PPT 수업 자료 (클릭하시면 새 창에서 열립니다)" at bounding box center [499, 296] width 245 height 16
click at [410, 220] on div "수업 참고 자료 영상이 끊기신다면 여기를 클릭해주세요 PPT 수업 자료 (클릭하시면 새 창에서 열립니다) 완료 처리하기" at bounding box center [669, 319] width 584 height 227
click at [410, 231] on button "수업" at bounding box center [415, 245] width 76 height 32
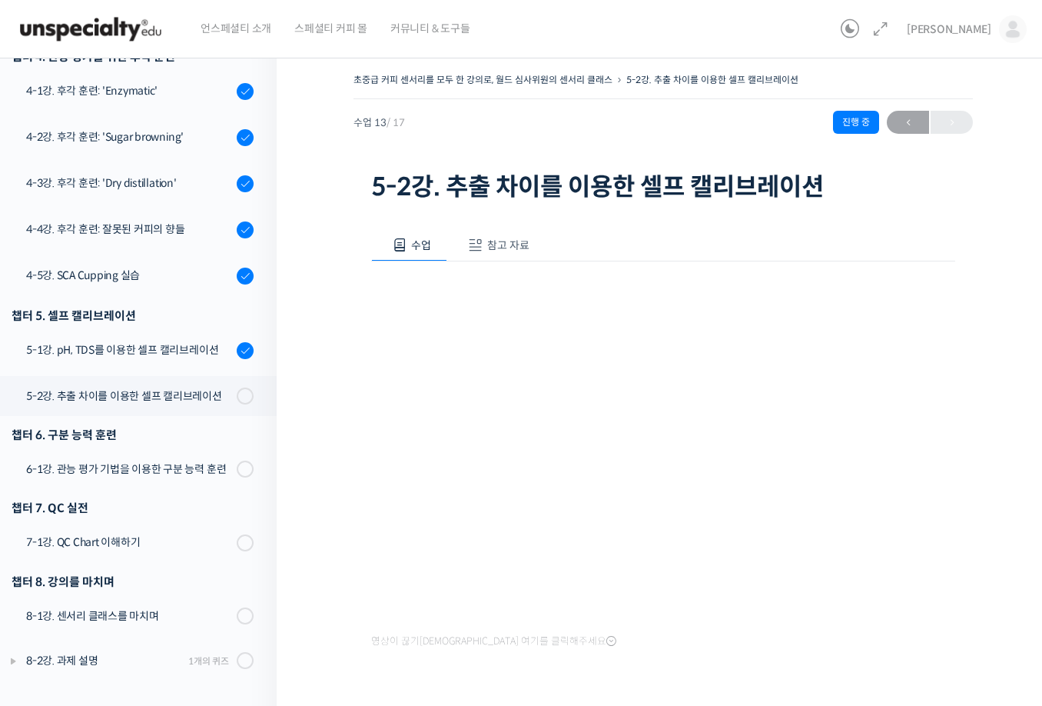
click at [552, 130] on div "수업 13 / 17 진행 중 ← 이전" at bounding box center [664, 122] width 620 height 23
click at [477, 248] on span at bounding box center [475, 245] width 15 height 15
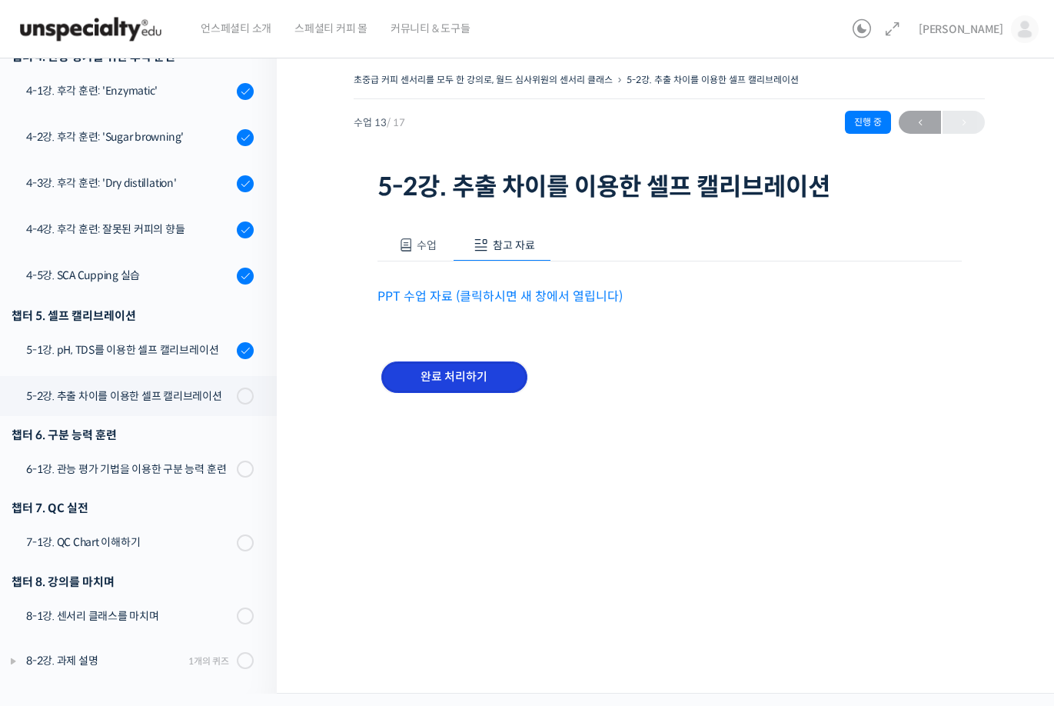
click at [498, 378] on input "완료 처리하기" at bounding box center [454, 377] width 146 height 32
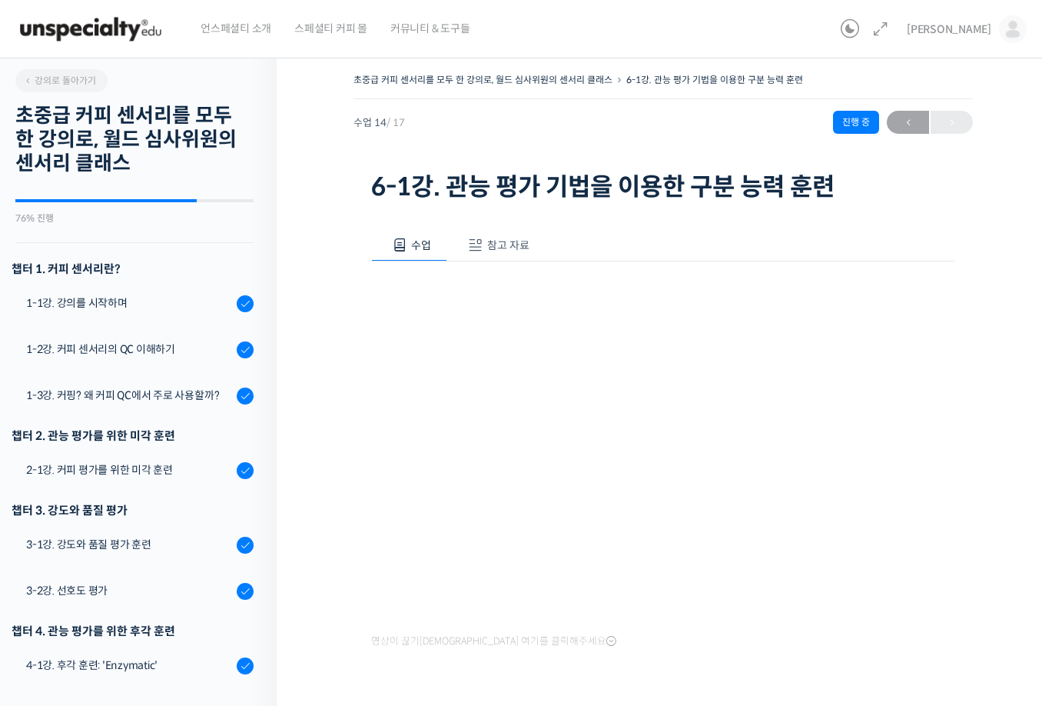
scroll to position [575, 0]
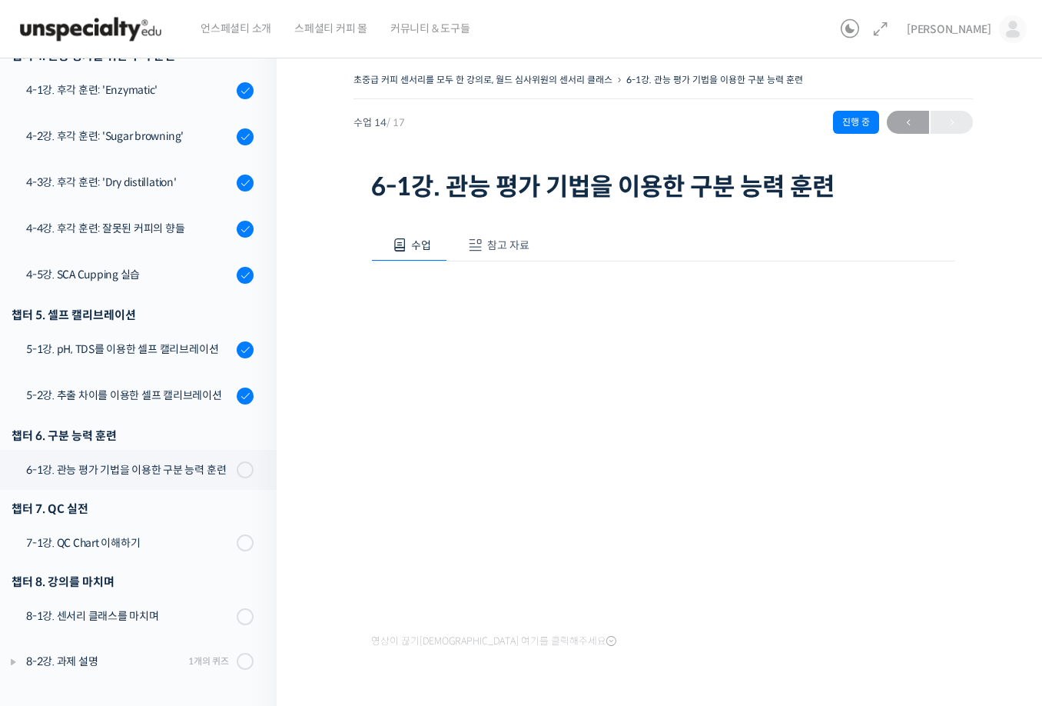
click at [504, 232] on button "참고 자료" at bounding box center [496, 245] width 98 height 32
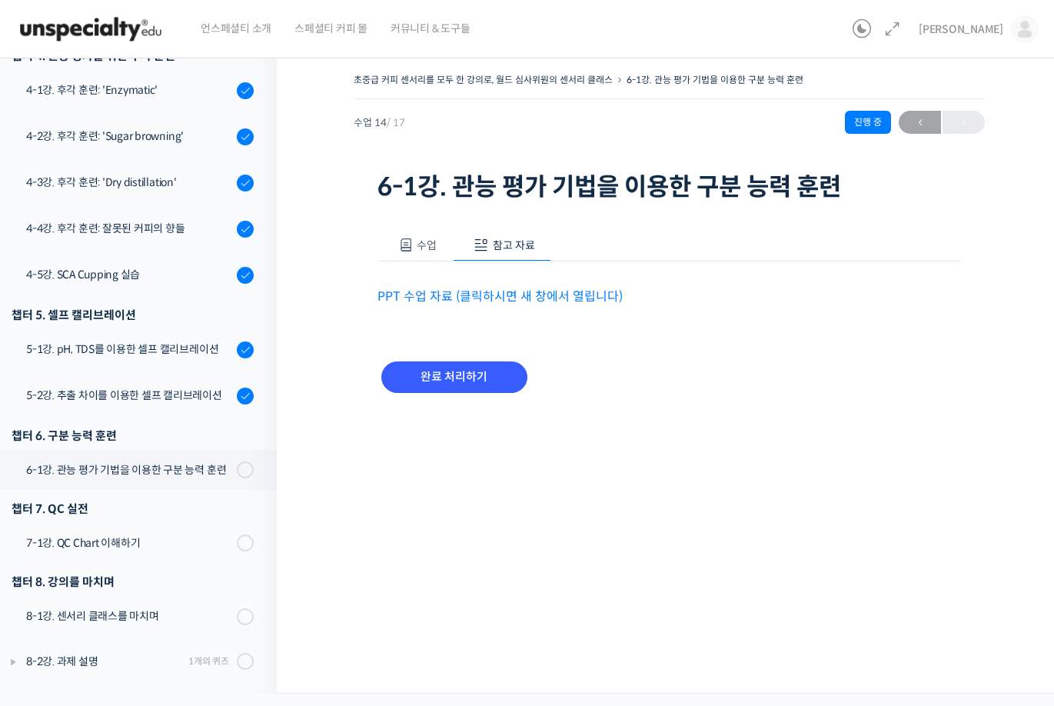
click at [492, 307] on div "수업 참고 자료 영상이 끊기신다면 여기를 클릭해주세요 PPT 수업 자료 (클릭하시면 새 창에서 열립니다) 완료 처리하기" at bounding box center [669, 319] width 584 height 227
click at [495, 295] on link "PPT 수업 자료 (클릭하시면 새 창에서 열립니다)" at bounding box center [499, 296] width 245 height 16
click at [443, 373] on input "완료 처리하기" at bounding box center [454, 377] width 146 height 32
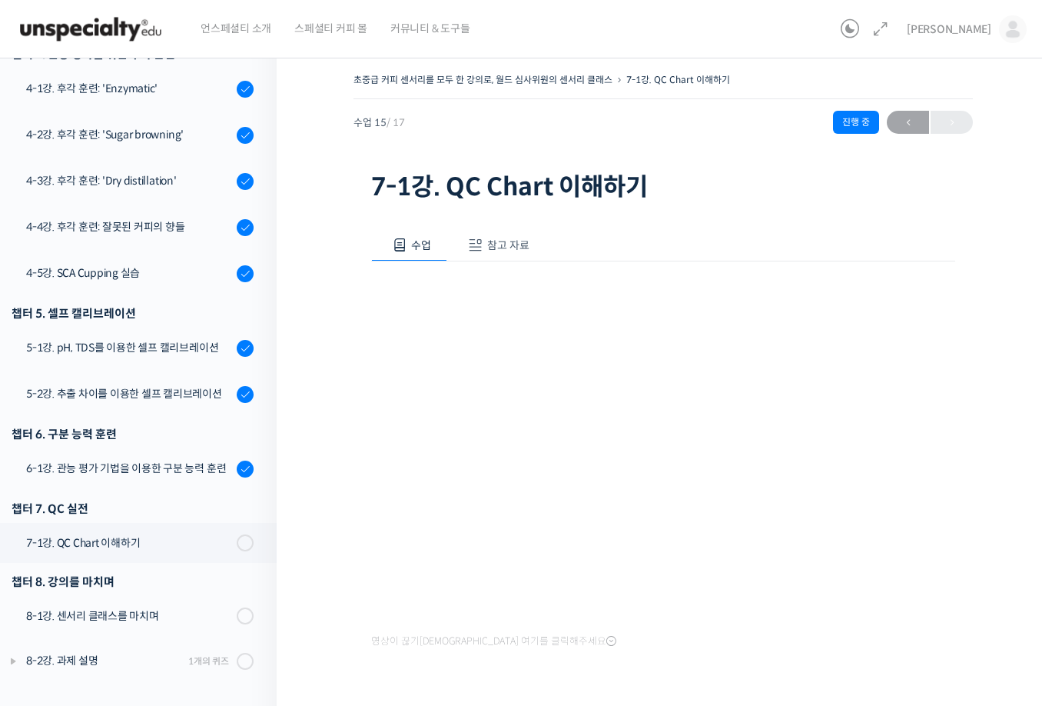
scroll to position [577, 0]
click at [503, 233] on button "참고 자료" at bounding box center [496, 245] width 98 height 32
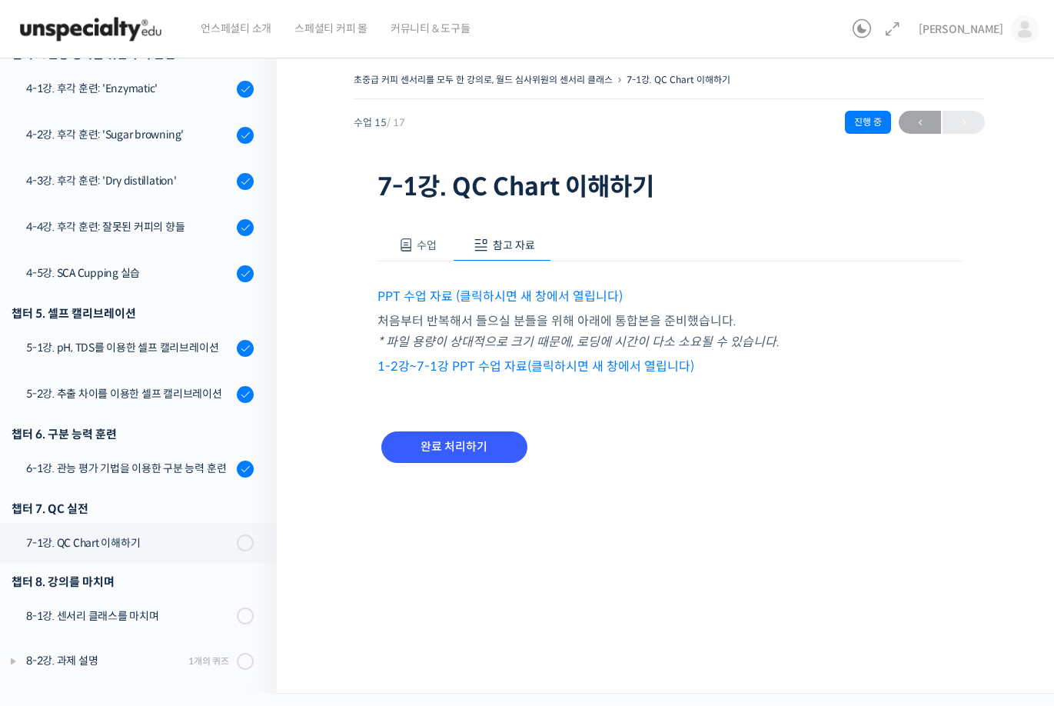
click at [503, 237] on button "참고 자료" at bounding box center [502, 245] width 98 height 32
click at [506, 297] on link "PPT 수업 자료 (클릭하시면 새 창에서 열립니다)" at bounding box center [499, 296] width 245 height 16
click at [702, 160] on div "초중급 커피 센서리를 모두 한 강의로, 월드 심사위원의 센서리 클래스 7-1강. QC Chart 이해하기 진행 중 수업 15 / 17 진행 중…" at bounding box center [669, 137] width 631 height 137
click at [511, 453] on input "완료 처리하기" at bounding box center [454, 447] width 146 height 32
